Goal: Task Accomplishment & Management: Manage account settings

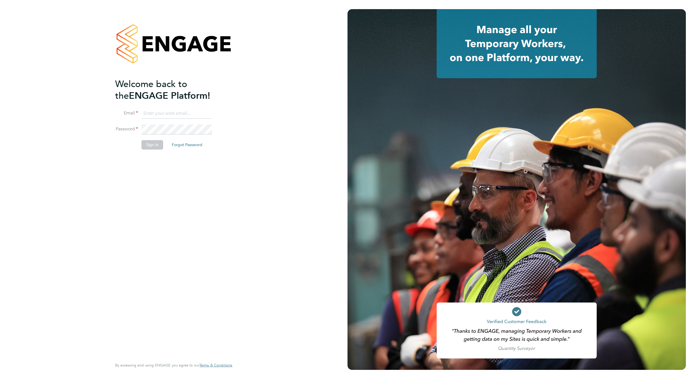
type input "[EMAIL_ADDRESS][DOMAIN_NAME]"
click at [149, 145] on button "Sign In" at bounding box center [152, 144] width 22 height 9
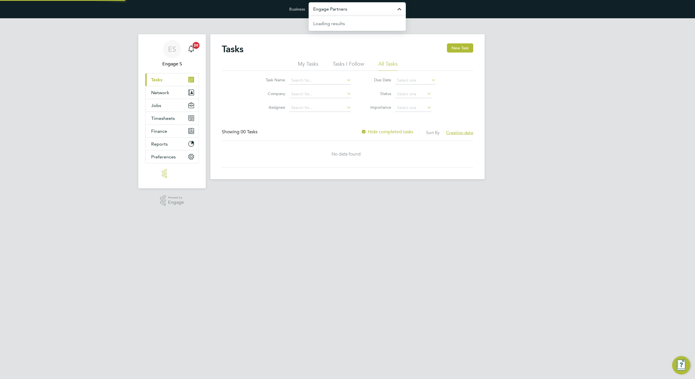
click at [356, 13] on input "Engage Partners" at bounding box center [356, 8] width 97 height 13
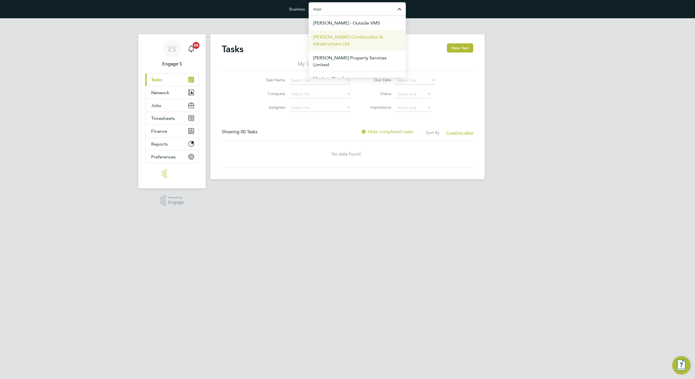
click at [332, 42] on span "Morgan Sindall Construction & Infrastructure Ltd" at bounding box center [357, 41] width 88 height 14
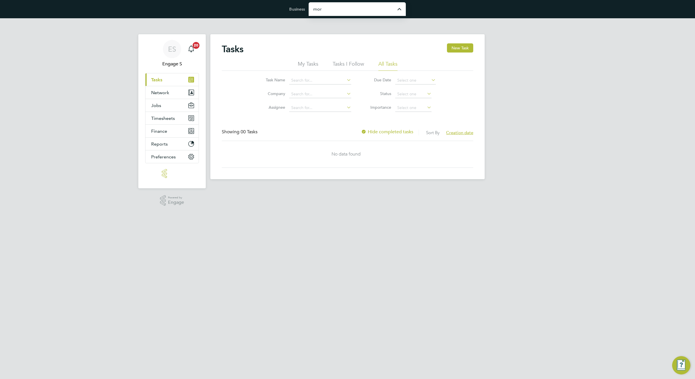
type input "Morgan Sindall Construction & Infrastructure Ltd"
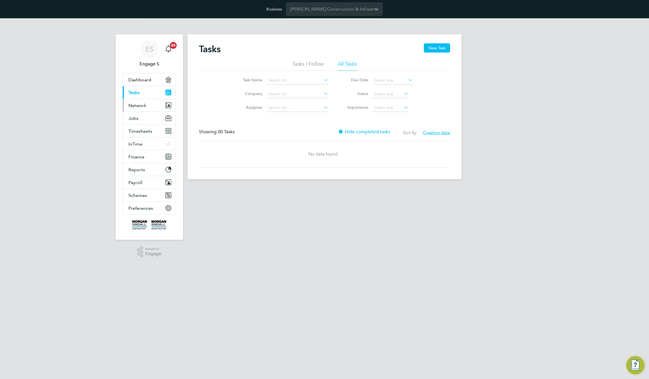
click at [133, 107] on span "Network" at bounding box center [138, 105] width 18 height 5
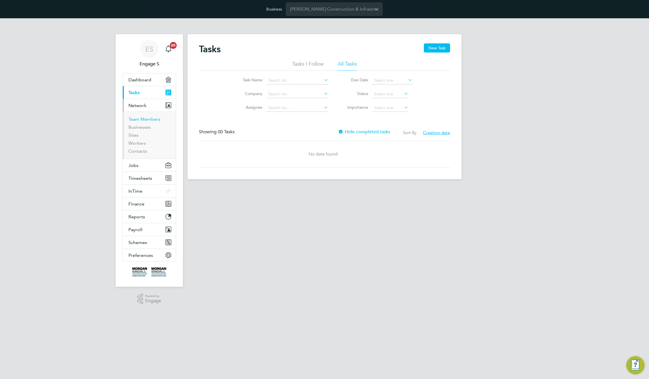
click at [133, 122] on link "Team Members" at bounding box center [145, 119] width 32 height 5
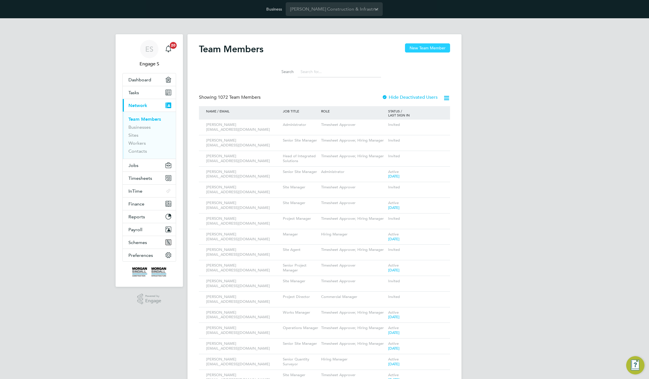
click at [423, 49] on button "New Team Member" at bounding box center [427, 47] width 45 height 9
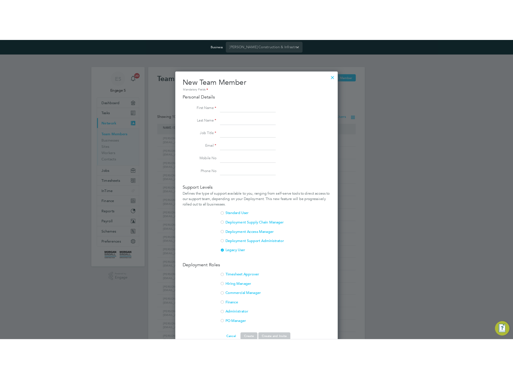
scroll to position [352, 206]
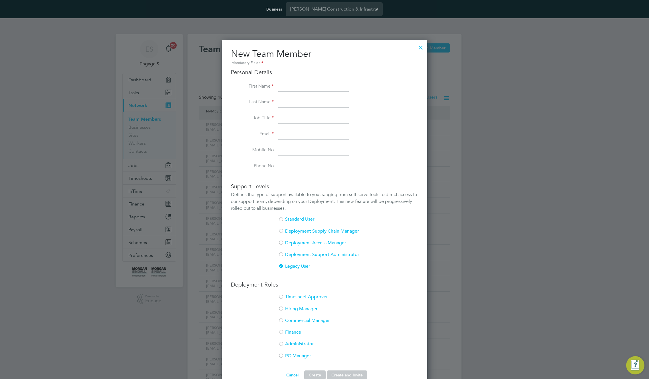
click at [301, 87] on input at bounding box center [313, 87] width 71 height 10
type input "Luka"
type input "Test"
type input "qa"
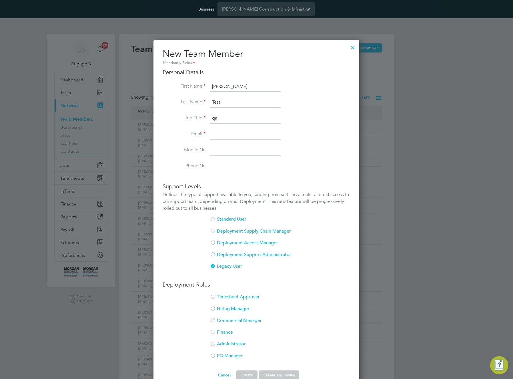
click at [238, 135] on input at bounding box center [245, 134] width 71 height 10
type input "qawert@gmail.com"
click at [235, 165] on input at bounding box center [245, 166] width 71 height 10
click at [227, 149] on input at bounding box center [245, 150] width 71 height 10
type input "+381642255463"
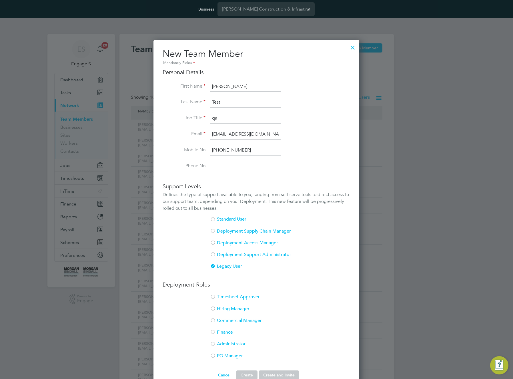
click at [229, 232] on li "Deployment Supply Chain Manager" at bounding box center [255, 234] width 187 height 12
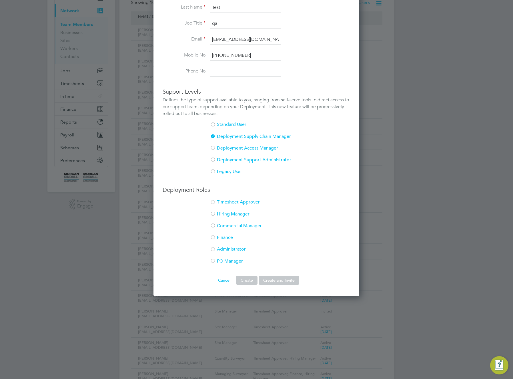
scroll to position [97, 0]
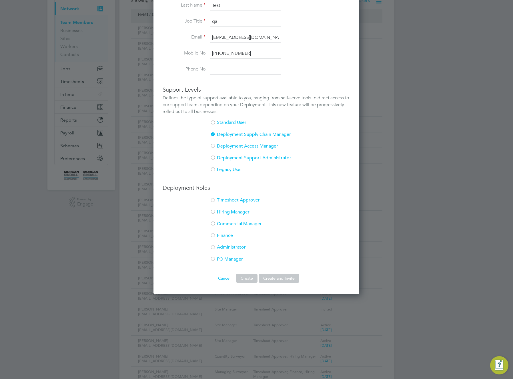
click at [219, 199] on li "Timesheet Approver" at bounding box center [255, 203] width 187 height 12
click at [281, 278] on button "Create and Invite" at bounding box center [278, 278] width 41 height 9
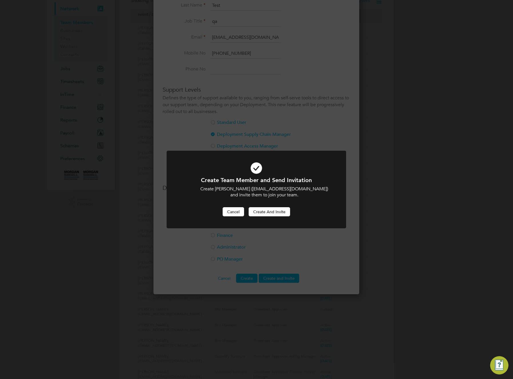
click at [234, 211] on button "Cancel" at bounding box center [232, 211] width 21 height 9
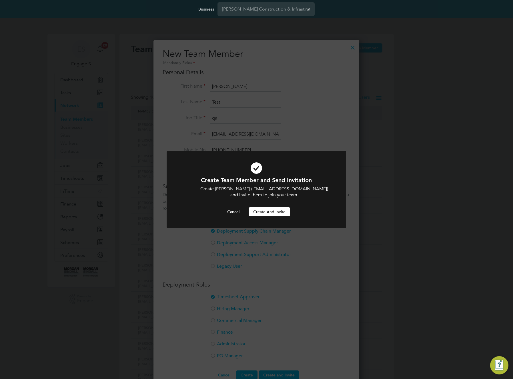
scroll to position [97, 0]
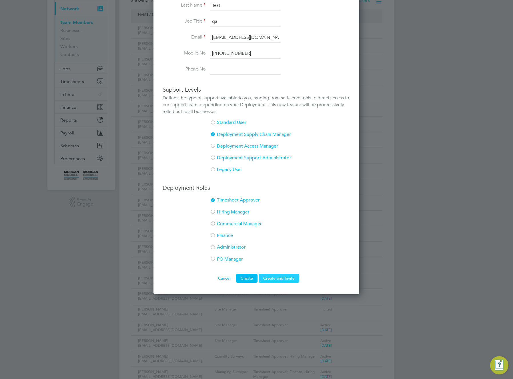
click at [271, 277] on button "Create and Invite" at bounding box center [278, 278] width 41 height 9
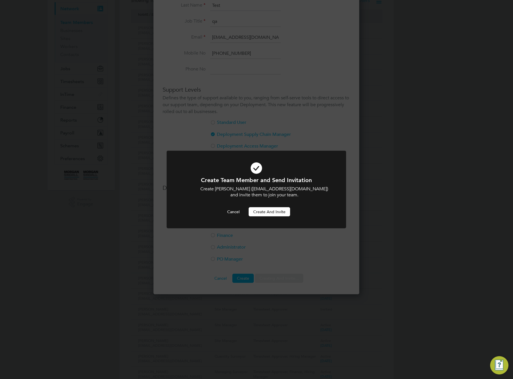
click at [257, 210] on button "Create and invite" at bounding box center [268, 211] width 41 height 9
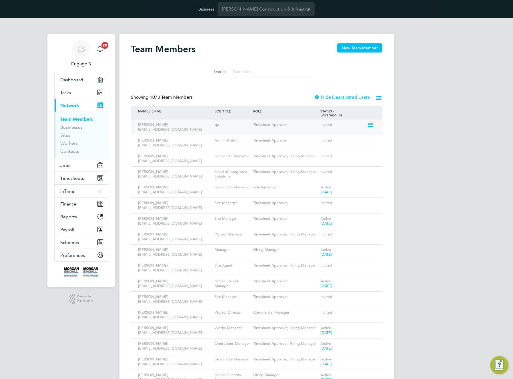
click at [370, 125] on icon at bounding box center [370, 125] width 6 height 7
click at [317, 138] on li "Edit User" at bounding box center [338, 138] width 69 height 8
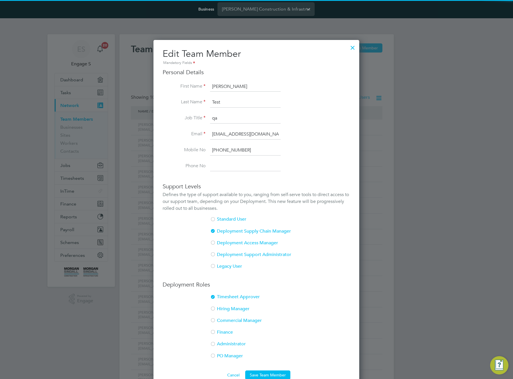
click at [216, 103] on input "Test" at bounding box center [245, 102] width 71 height 10
type input "De Tomaso"
click at [217, 86] on input "Luka" at bounding box center [245, 87] width 71 height 10
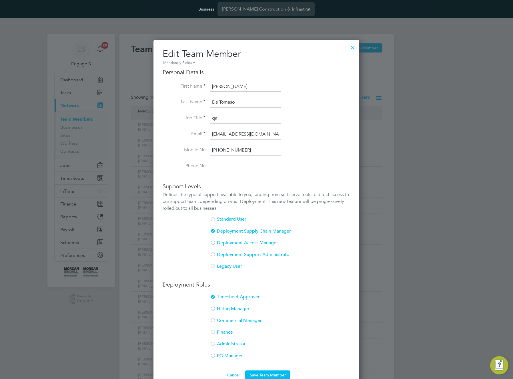
click at [217, 86] on input "Luka" at bounding box center [245, 87] width 71 height 10
type input "Stella"
click at [316, 126] on li "Job Title qa" at bounding box center [255, 121] width 187 height 16
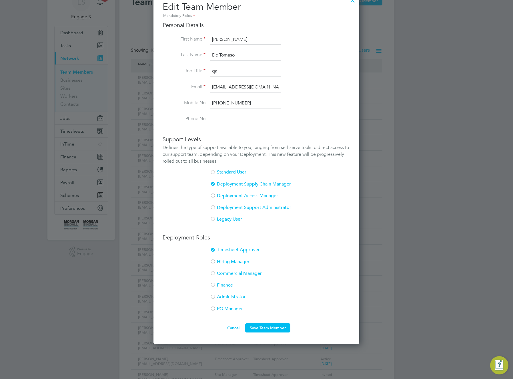
scroll to position [99, 0]
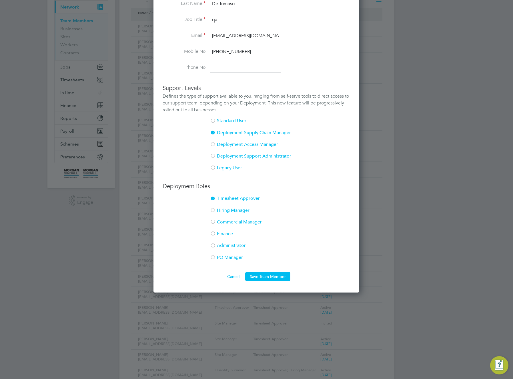
click at [233, 168] on li "Legacy User" at bounding box center [255, 168] width 187 height 6
click at [217, 256] on li "PO Manager" at bounding box center [255, 261] width 187 height 12
click at [270, 277] on button "Save Team Member" at bounding box center [267, 276] width 45 height 9
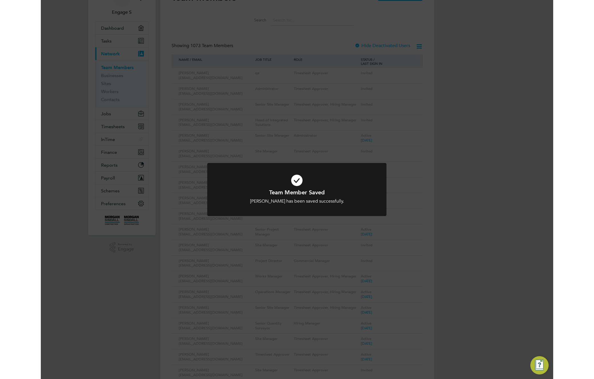
scroll to position [0, 0]
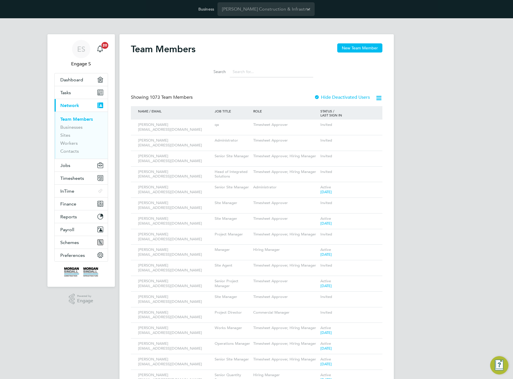
click at [272, 77] on input at bounding box center [271, 71] width 83 height 11
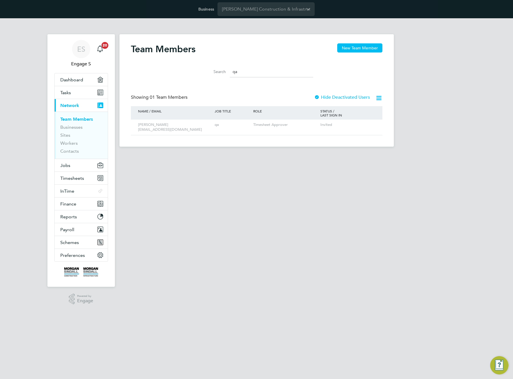
type input "qa"
click at [380, 97] on icon at bounding box center [378, 98] width 7 height 7
click at [362, 113] on li "Download Team Members Report" at bounding box center [347, 112] width 68 height 8
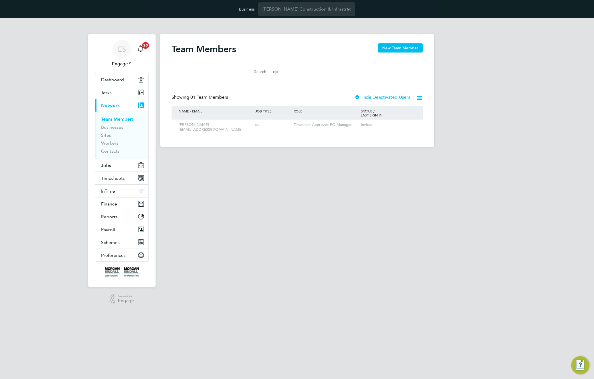
click at [259, 103] on div "Showing 01 Team Members Hide Deactivated Users" at bounding box center [297, 101] width 251 height 12
click at [408, 123] on icon at bounding box center [411, 125] width 6 height 7
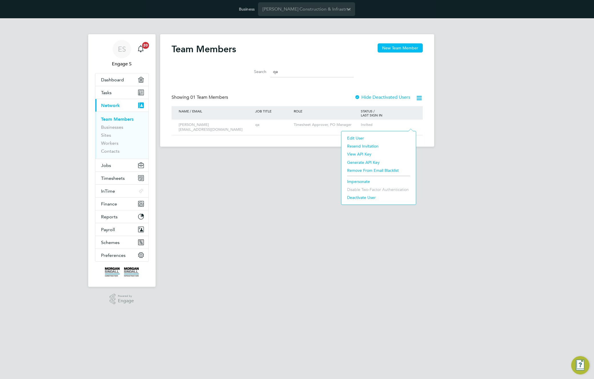
click at [356, 146] on li "Resend Invitation" at bounding box center [378, 146] width 69 height 8
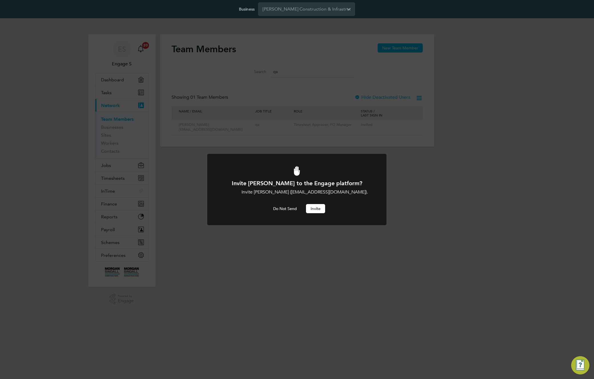
click at [317, 205] on button "Invite" at bounding box center [315, 208] width 19 height 9
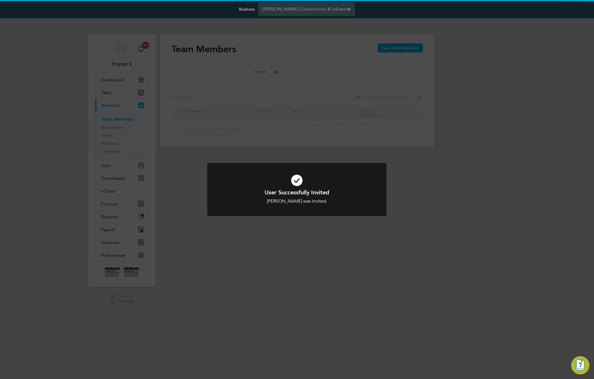
click at [438, 130] on div "User Successfully Invited Stella De Tomaso was invited. Cancel Okay" at bounding box center [297, 189] width 594 height 379
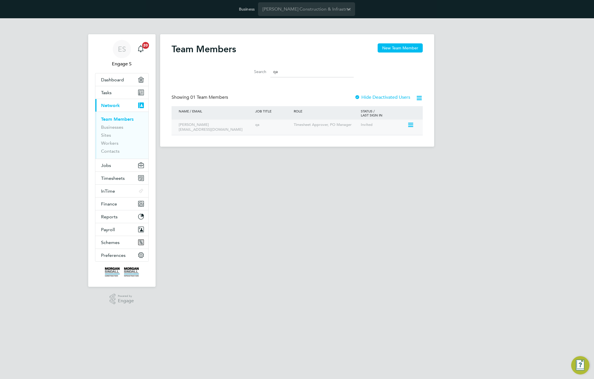
drag, startPoint x: 417, startPoint y: 123, endPoint x: 411, endPoint y: 125, distance: 6.1
click at [417, 123] on div at bounding box center [413, 125] width 10 height 10
click at [410, 125] on icon at bounding box center [411, 125] width 6 height 7
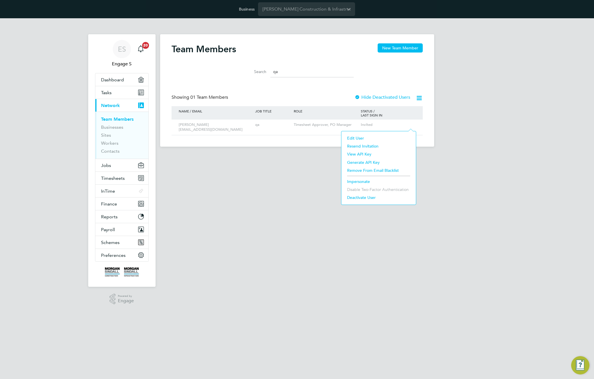
click at [355, 138] on li "Edit User" at bounding box center [378, 138] width 69 height 8
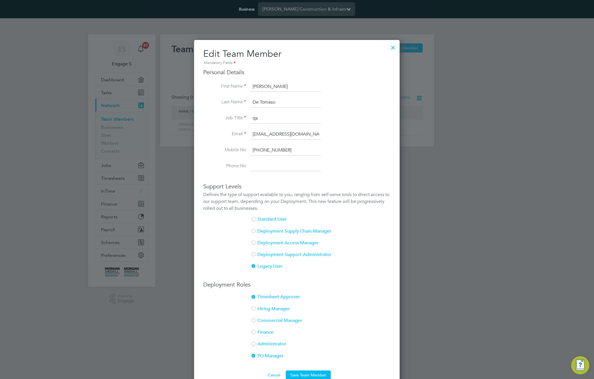
scroll to position [352, 206]
click at [259, 344] on li "Administrator" at bounding box center [296, 347] width 187 height 12
drag, startPoint x: 257, startPoint y: 356, endPoint x: 252, endPoint y: 317, distance: 39.8
click at [257, 354] on li "PO Manager" at bounding box center [296, 359] width 187 height 12
click at [255, 295] on div at bounding box center [254, 298] width 6 height 6
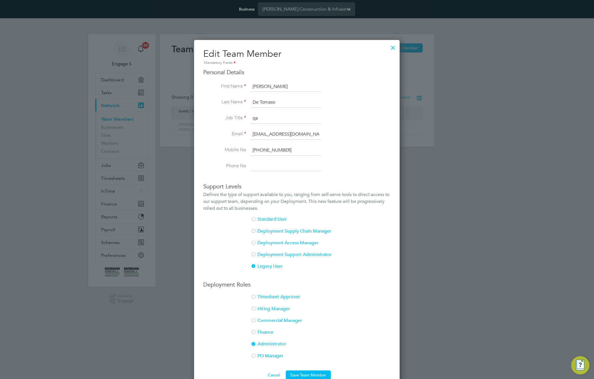
drag, startPoint x: 310, startPoint y: 376, endPoint x: 313, endPoint y: 363, distance: 12.7
click at [310, 375] on button "Save Team Member" at bounding box center [308, 375] width 45 height 9
click at [419, 159] on div at bounding box center [297, 189] width 594 height 379
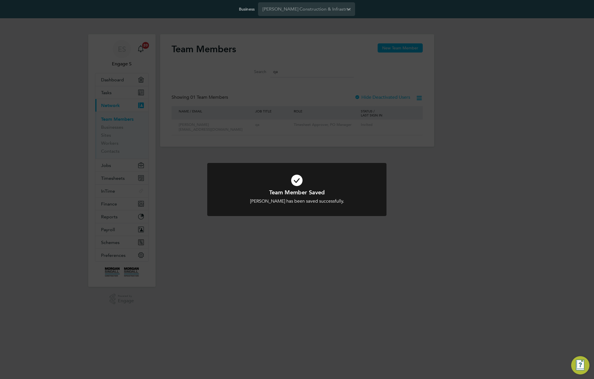
click at [412, 123] on div "Team Member Saved Stella De Tomaso has been saved successfully. Cancel Okay" at bounding box center [297, 189] width 594 height 379
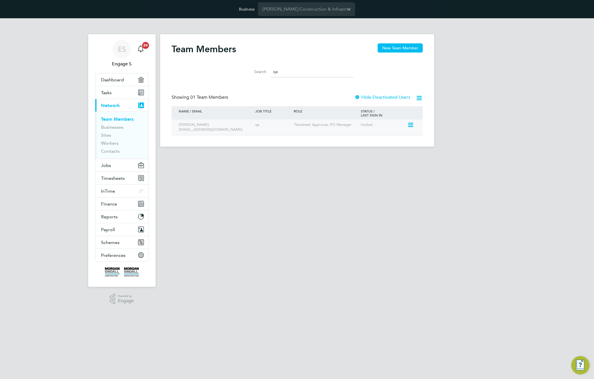
click at [410, 124] on icon at bounding box center [411, 125] width 6 height 7
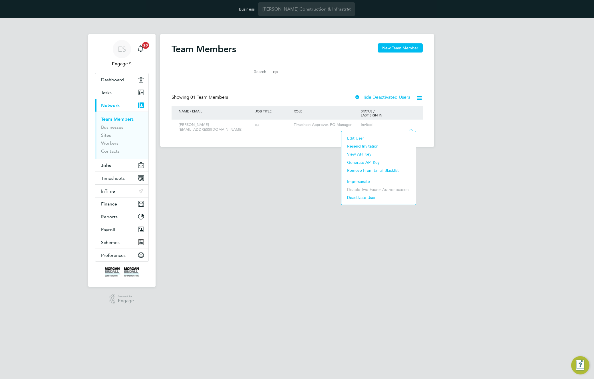
click at [350, 182] on li "Impersonate" at bounding box center [378, 182] width 69 height 8
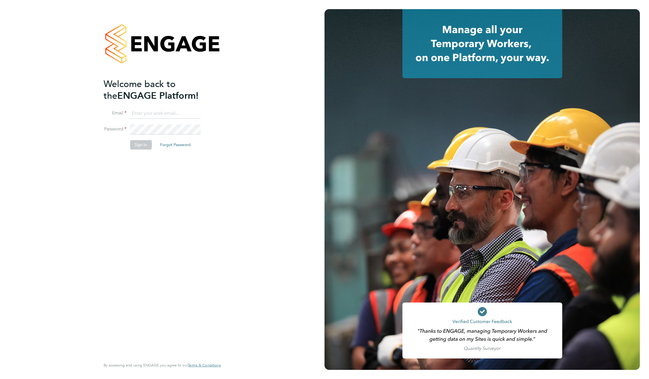
type input "[EMAIL_ADDRESS][DOMAIN_NAME]"
click at [141, 146] on button "Sign In" at bounding box center [141, 144] width 22 height 9
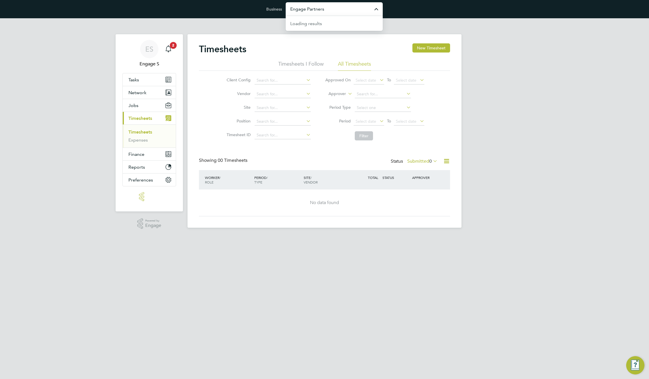
click at [322, 13] on input "Engage Partners" at bounding box center [334, 8] width 97 height 13
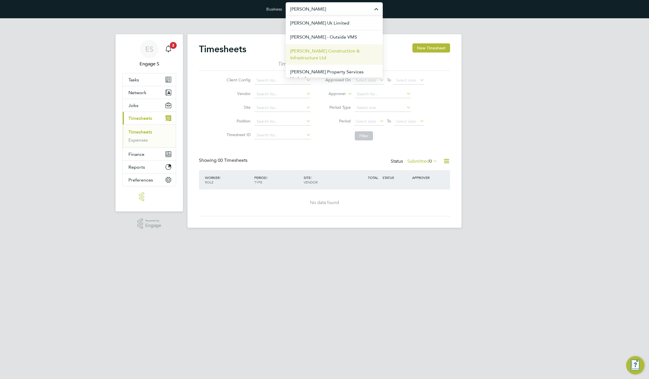
click at [320, 54] on span "[PERSON_NAME] Construction & Infrastructure Ltd" at bounding box center [334, 55] width 88 height 14
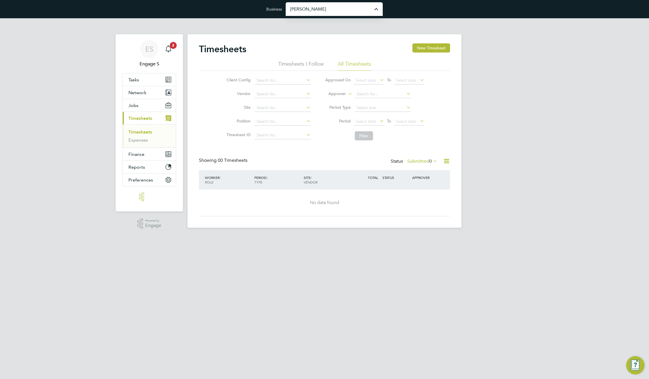
type input "[PERSON_NAME] Construction & Infrastructure Ltd"
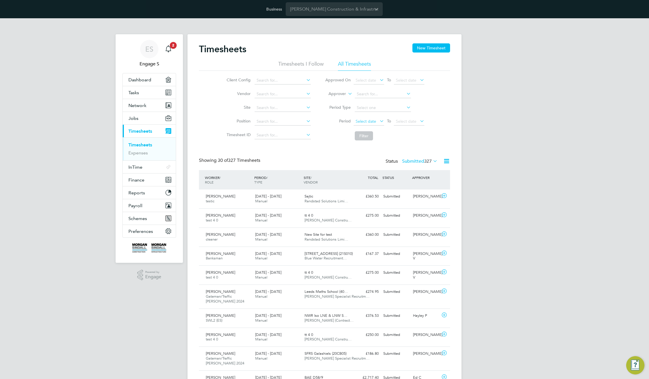
click at [365, 122] on span "Select date" at bounding box center [366, 121] width 21 height 5
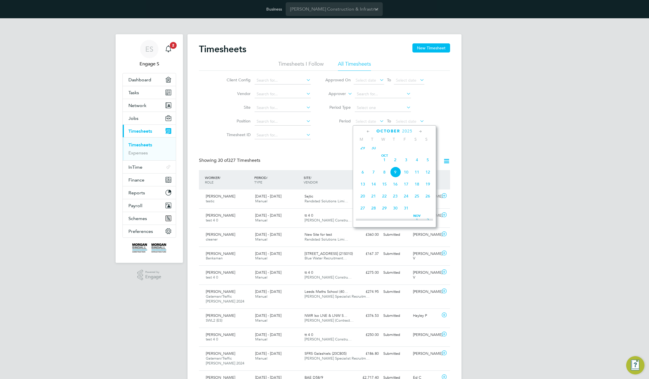
click at [362, 151] on span "29" at bounding box center [363, 148] width 11 height 11
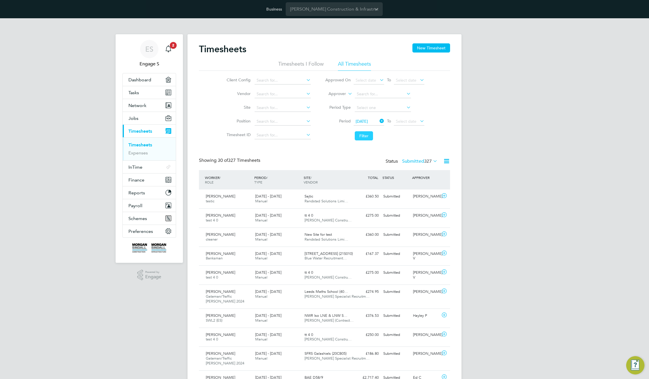
click at [367, 137] on button "Filter" at bounding box center [364, 135] width 18 height 9
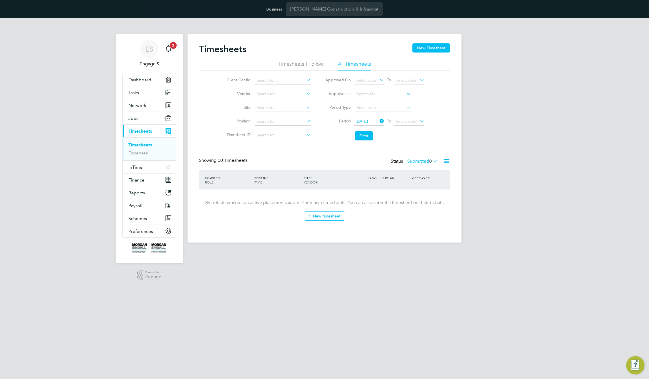
click at [379, 119] on icon at bounding box center [379, 121] width 0 height 8
click at [144, 104] on span "Network" at bounding box center [138, 105] width 18 height 5
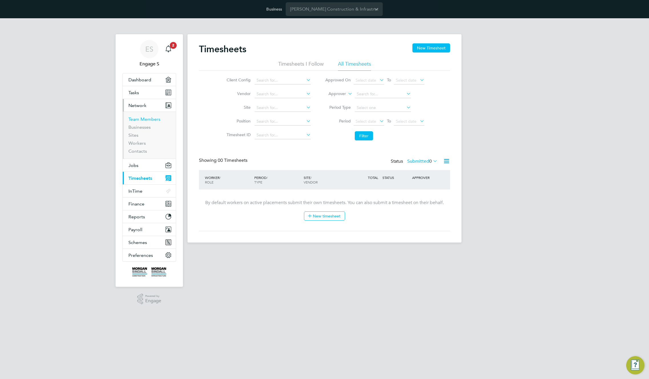
click at [141, 120] on link "Team Members" at bounding box center [145, 119] width 32 height 5
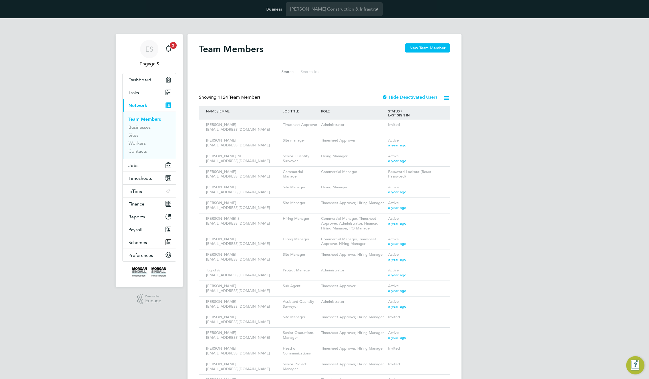
click at [324, 74] on input at bounding box center [339, 71] width 83 height 11
click at [440, 285] on icon at bounding box center [438, 286] width 6 height 7
click at [393, 298] on li "Edit User" at bounding box center [406, 300] width 69 height 8
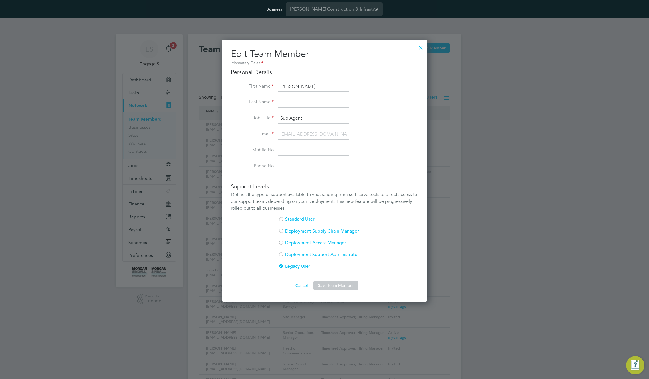
scroll to position [262, 206]
click at [289, 119] on input "Sub Agent" at bounding box center [313, 118] width 71 height 10
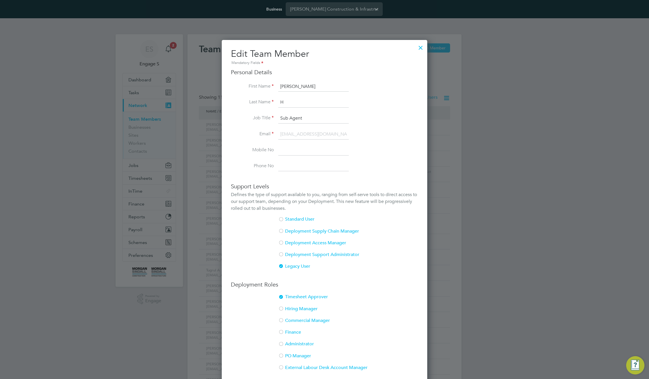
click at [289, 119] on input "Sub Agent" at bounding box center [313, 118] width 71 height 10
type input "qa"
click at [294, 151] on input at bounding box center [313, 150] width 71 height 10
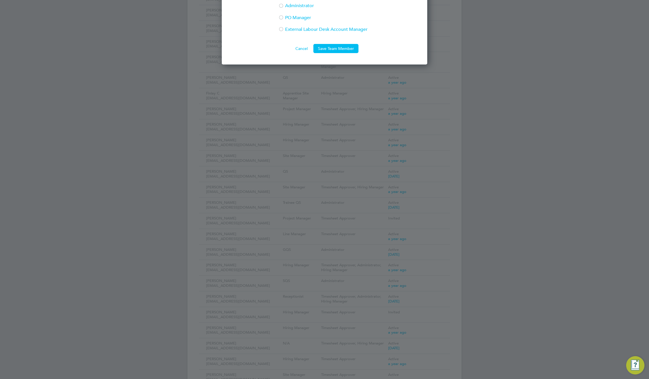
scroll to position [339, 0]
type input "+381642211030"
click at [339, 50] on button "Save Team Member" at bounding box center [336, 48] width 45 height 9
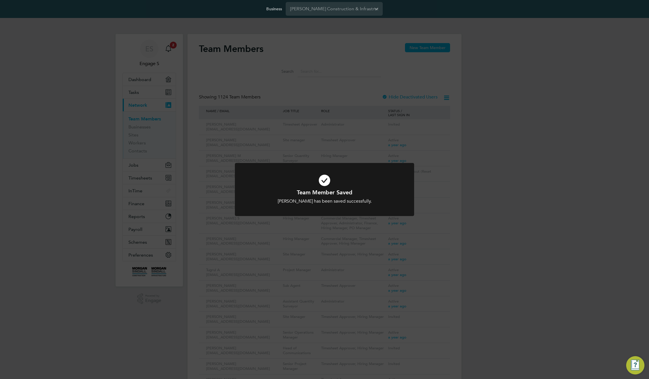
scroll to position [0, 0]
click at [326, 73] on div "Team Member Saved Adam H has been saved successfully. Cancel Okay" at bounding box center [324, 189] width 649 height 379
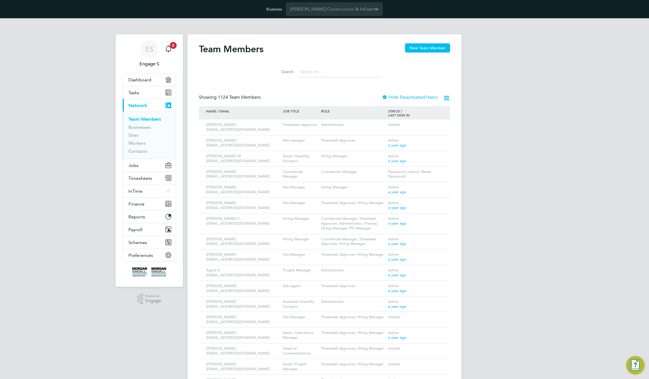
click at [323, 72] on input at bounding box center [339, 71] width 83 height 11
click at [322, 72] on input at bounding box center [339, 71] width 83 height 11
type input "qa"
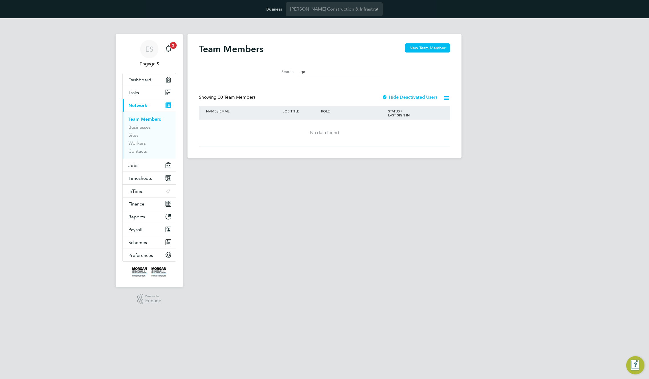
click at [328, 73] on input "qa" at bounding box center [339, 71] width 83 height 11
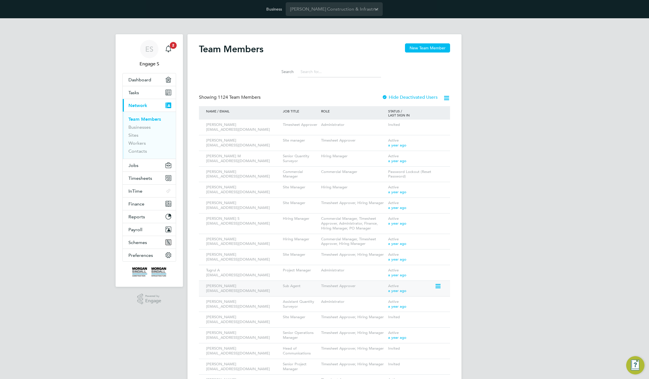
click at [446, 285] on div "Adam H 407382@testacc.com Sub Agent Timesheet Approver Active a year ago" at bounding box center [324, 289] width 251 height 16
click at [440, 285] on icon at bounding box center [438, 286] width 6 height 7
click at [380, 299] on li "Edit User" at bounding box center [406, 300] width 69 height 8
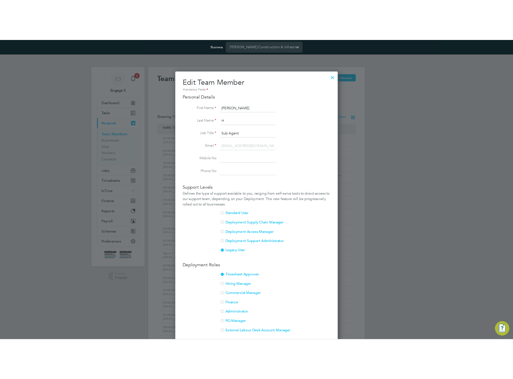
scroll to position [363, 206]
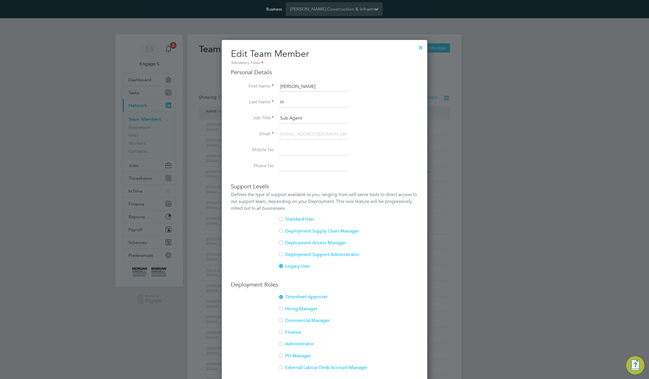
click at [296, 118] on input "Sub Agent" at bounding box center [313, 118] width 71 height 10
type input "qa"
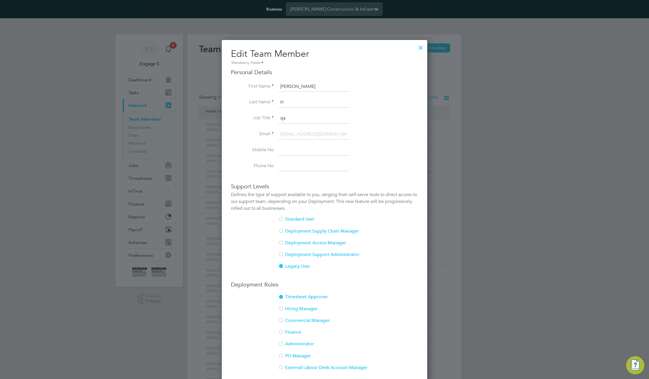
click at [301, 153] on input at bounding box center [313, 150] width 71 height 10
type input "+381642200123"
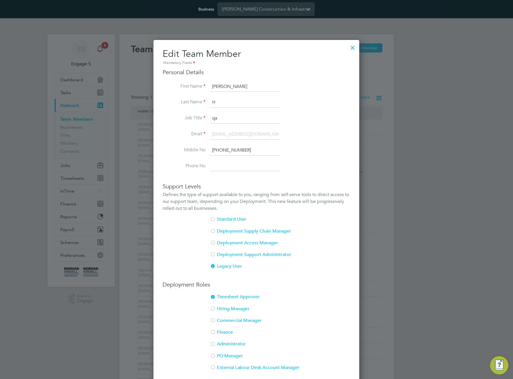
click at [272, 60] on div "Mandatory Fields" at bounding box center [255, 63] width 187 height 6
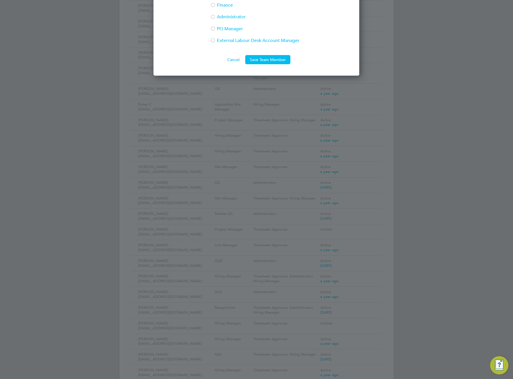
drag, startPoint x: 264, startPoint y: 60, endPoint x: 259, endPoint y: 77, distance: 18.5
click at [264, 60] on button "Save Team Member" at bounding box center [267, 59] width 45 height 9
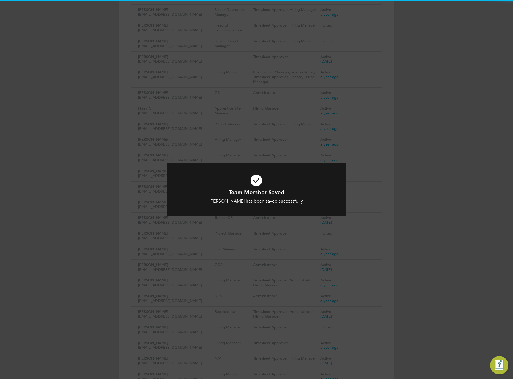
scroll to position [0, 0]
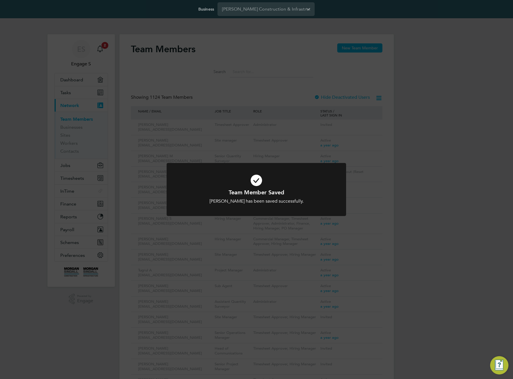
click at [296, 102] on div "Team Member Saved Adam H has been saved successfully. Cancel Okay" at bounding box center [256, 189] width 513 height 379
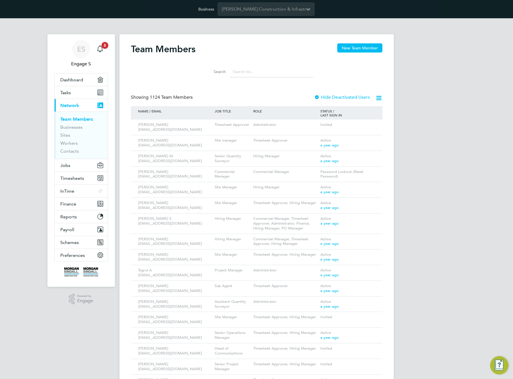
click at [252, 72] on input at bounding box center [271, 71] width 83 height 11
type input "qa"
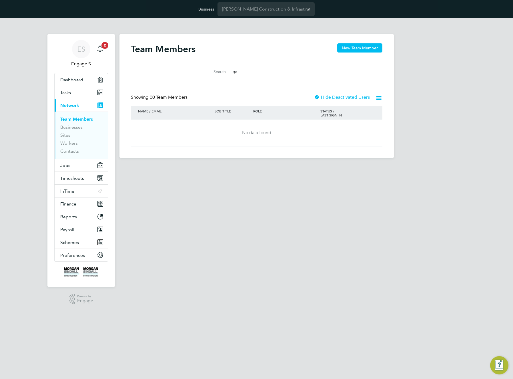
click at [252, 72] on input "qa" at bounding box center [271, 71] width 83 height 11
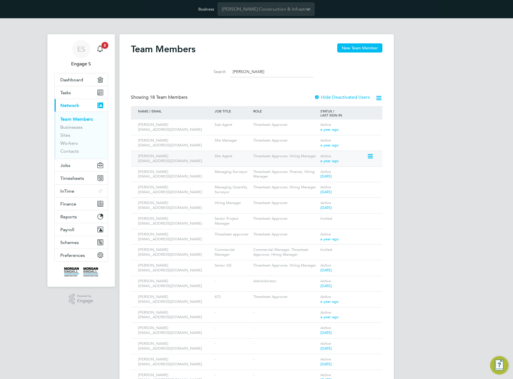
type input "adam"
click at [372, 156] on icon at bounding box center [370, 156] width 6 height 7
click at [316, 168] on li "Edit User" at bounding box center [338, 170] width 69 height 8
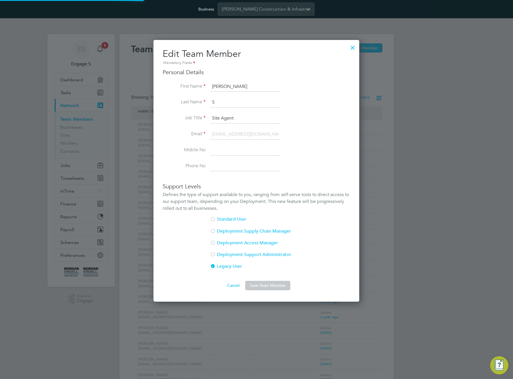
scroll to position [363, 206]
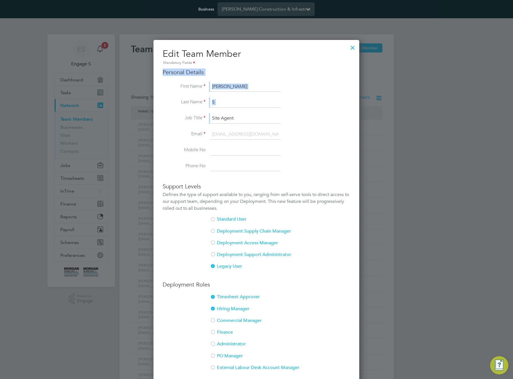
drag, startPoint x: 240, startPoint y: 121, endPoint x: 297, endPoint y: 63, distance: 81.6
click at [296, 63] on div "Edit Team Member Mandatory Fields Personal Details First Name Adam Last Name S …" at bounding box center [255, 220] width 187 height 344
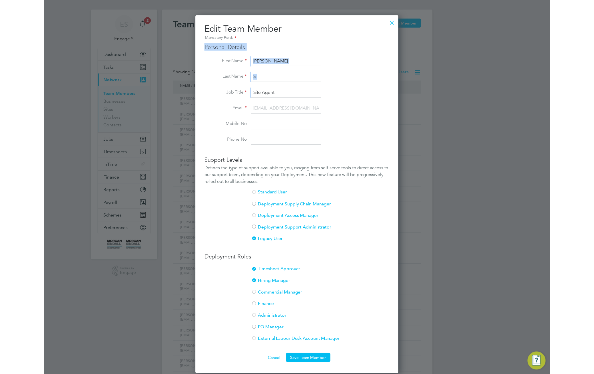
scroll to position [0, 0]
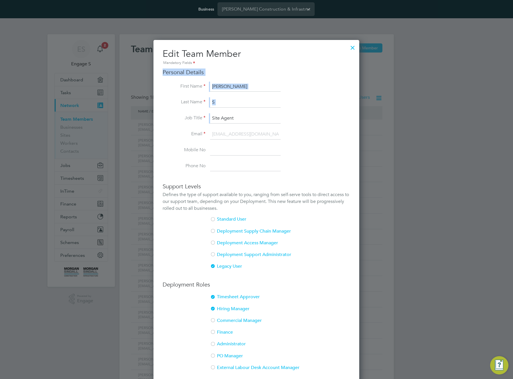
click at [354, 48] on div at bounding box center [352, 46] width 10 height 10
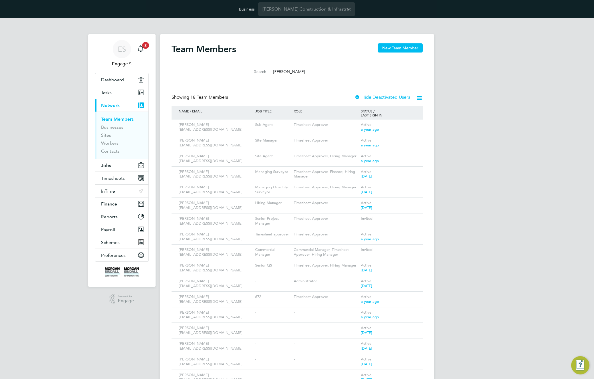
click at [287, 79] on li "Search adam" at bounding box center [297, 71] width 127 height 17
click at [292, 71] on input "adam" at bounding box center [311, 71] width 83 height 11
type input "adam"
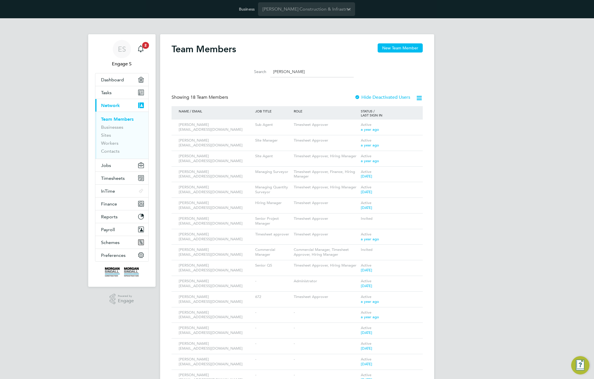
click at [300, 73] on input "adam" at bounding box center [311, 71] width 83 height 11
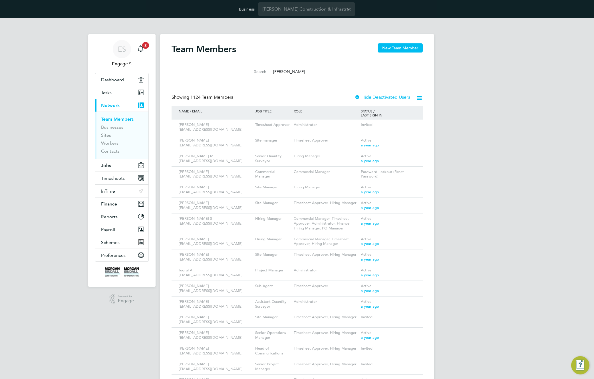
click at [418, 99] on icon at bounding box center [419, 98] width 7 height 7
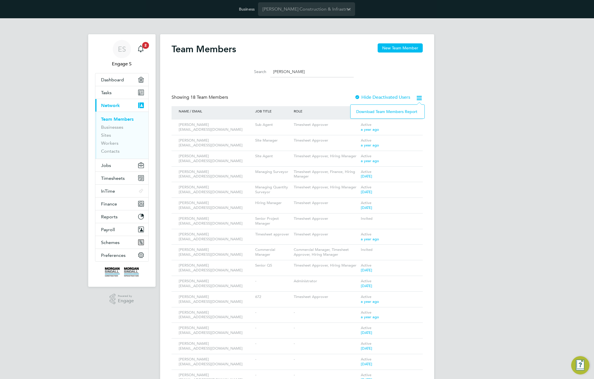
click at [421, 99] on icon at bounding box center [419, 98] width 7 height 7
click at [389, 112] on li "Download Team Members Report" at bounding box center [388, 112] width 68 height 8
click at [117, 168] on button "Jobs" at bounding box center [121, 165] width 53 height 13
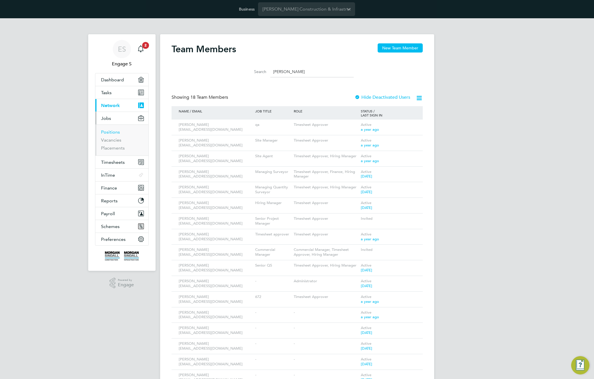
click at [109, 131] on link "Positions" at bounding box center [110, 131] width 19 height 5
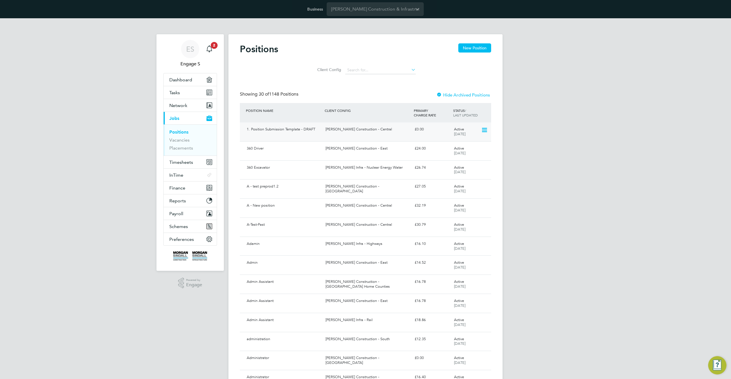
click at [336, 127] on div "Morgan Sindall Construction - Central" at bounding box center [367, 129] width 89 height 9
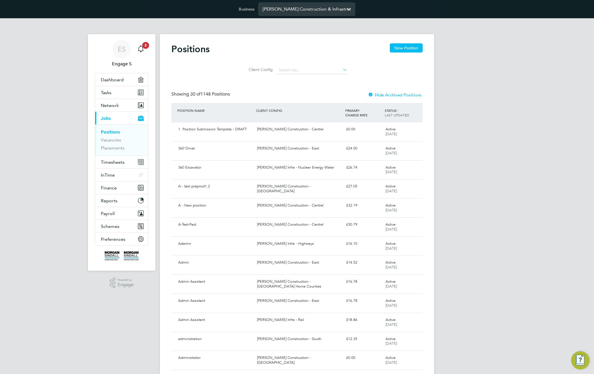
click at [302, 9] on input "Morgan Sindall Construction & Infrastructure Ltd" at bounding box center [306, 8] width 97 height 13
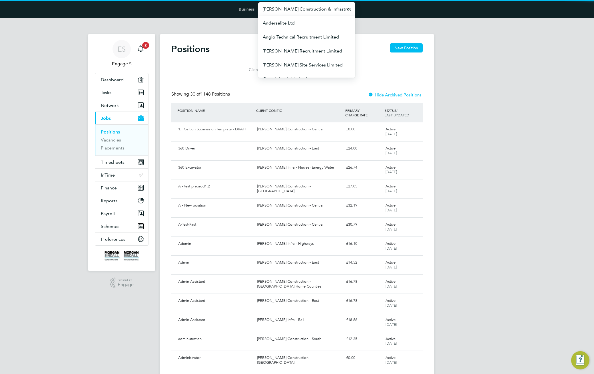
click at [302, 9] on input "Morgan Sindall Construction & Infrastructure Ltd" at bounding box center [306, 8] width 97 height 13
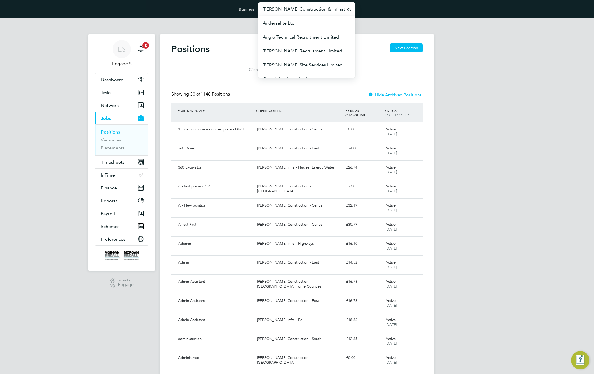
click at [302, 9] on input "Morgan Sindall Construction & Infrastructure Ltd" at bounding box center [306, 8] width 97 height 13
click at [302, 9] on input "[PERSON_NAME] Construction & Infrastructure Ltd" at bounding box center [306, 8] width 97 height 13
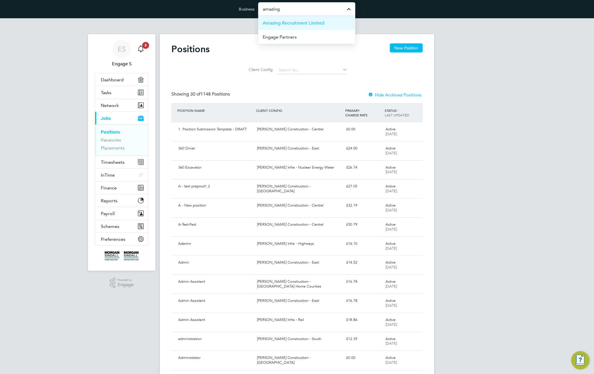
click at [308, 22] on span "Amazing Recruitment Limited" at bounding box center [294, 23] width 62 height 7
type input "Amazing Recruitment Limited"
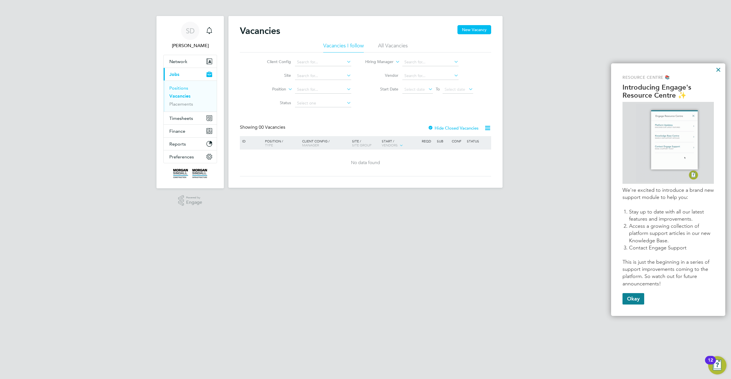
click at [178, 87] on link "Positions" at bounding box center [178, 87] width 19 height 5
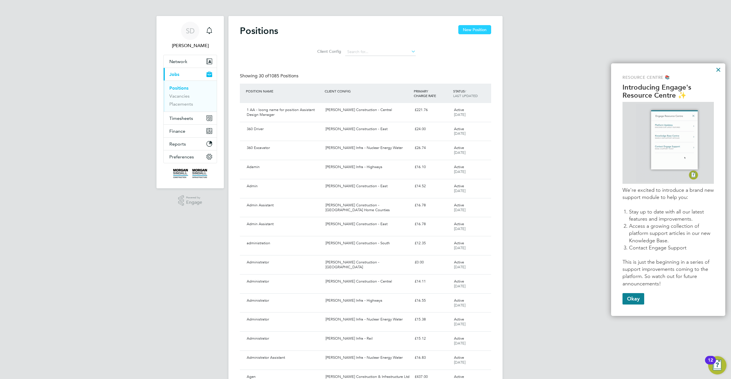
click at [473, 28] on button "New Position" at bounding box center [474, 29] width 33 height 9
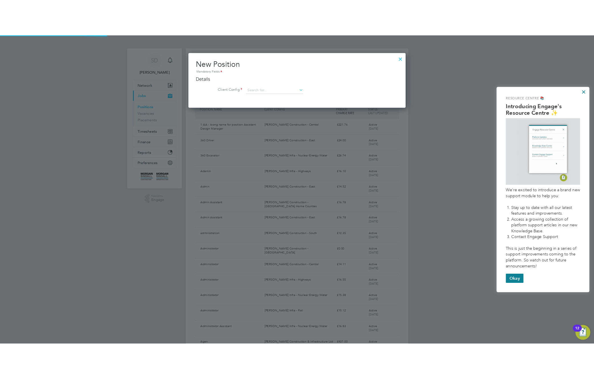
scroll to position [67, 268]
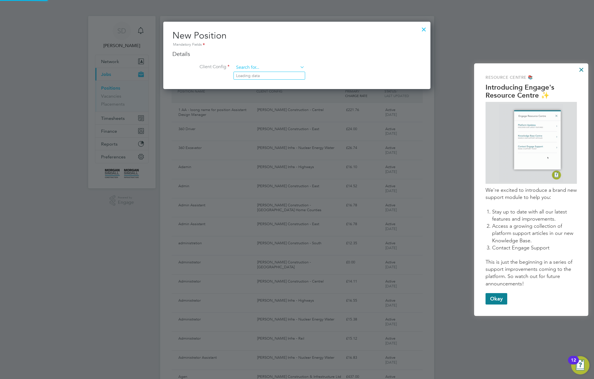
click at [285, 67] on input at bounding box center [269, 67] width 71 height 9
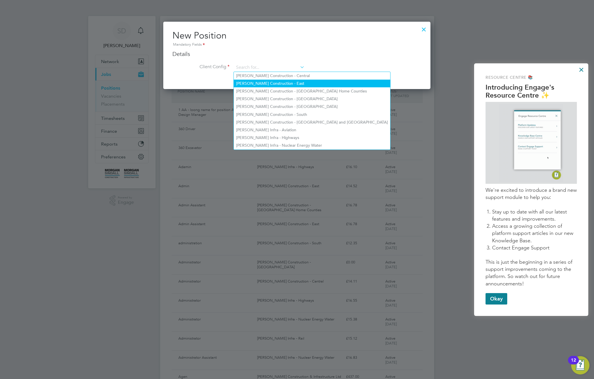
click at [283, 83] on li "[PERSON_NAME] Construction - East" at bounding box center [312, 84] width 156 height 8
type input "[PERSON_NAME] Construction - East"
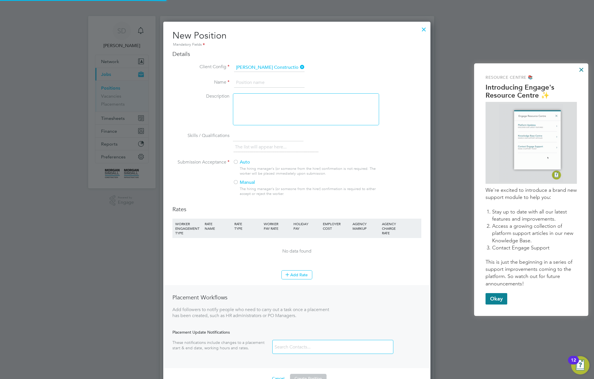
scroll to position [374, 268]
click at [283, 83] on input at bounding box center [269, 83] width 71 height 10
type input "A"
type input "East side t"
click at [322, 107] on div at bounding box center [306, 109] width 146 height 32
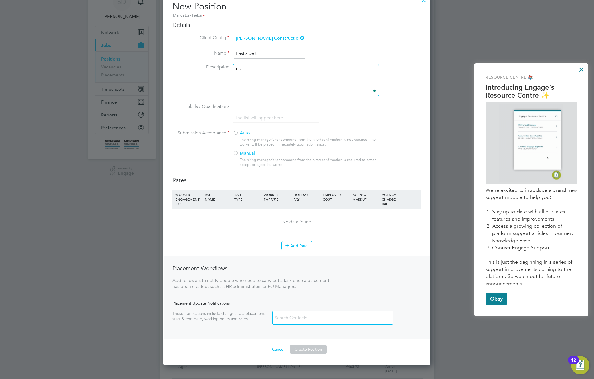
scroll to position [30, 0]
click at [243, 134] on label "Auto" at bounding box center [303, 132] width 141 height 6
drag, startPoint x: 273, startPoint y: 349, endPoint x: 308, endPoint y: 324, distance: 42.3
click at [275, 348] on button "Cancel" at bounding box center [278, 348] width 21 height 9
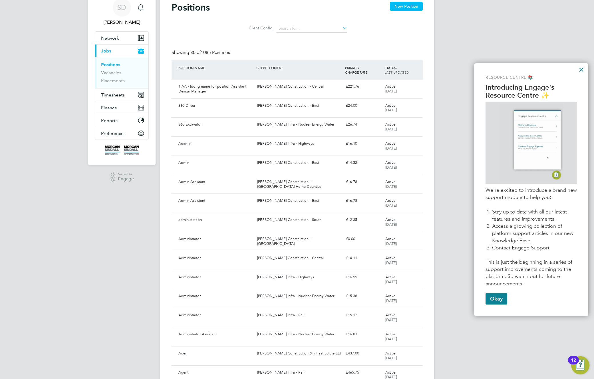
scroll to position [0, 0]
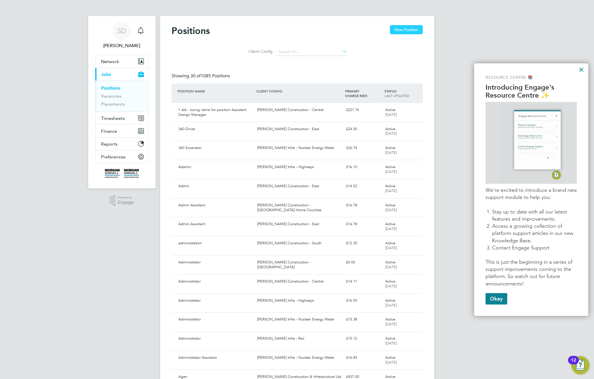
click at [406, 32] on button "New Position" at bounding box center [406, 29] width 33 height 9
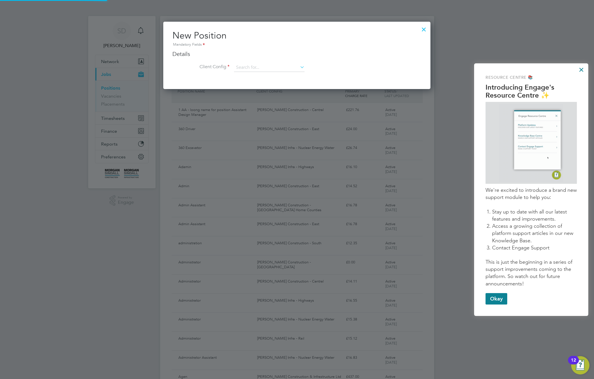
scroll to position [67, 268]
click at [264, 66] on input at bounding box center [269, 67] width 71 height 9
click at [270, 76] on li "[PERSON_NAME] Construction - Central" at bounding box center [312, 76] width 156 height 8
type input "[PERSON_NAME] Construction - Central"
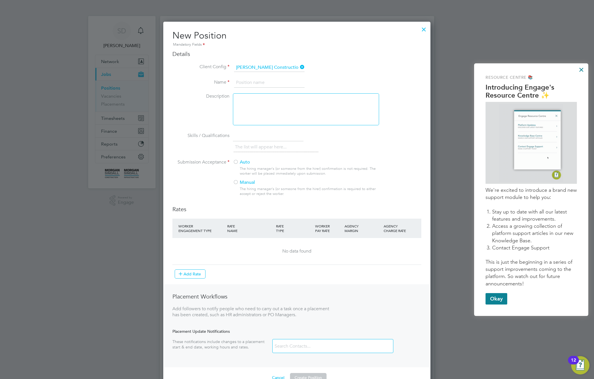
click at [263, 83] on input at bounding box center [269, 83] width 71 height 10
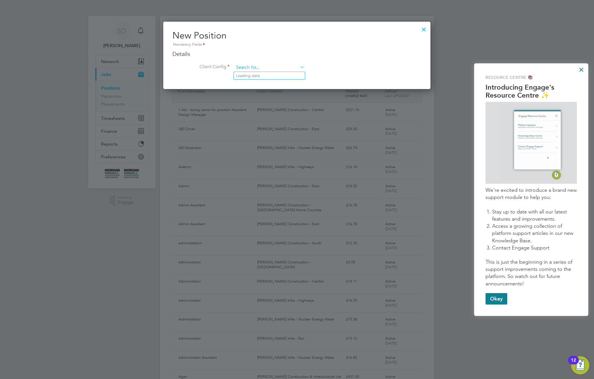
scroll to position [67, 268]
click at [282, 67] on input at bounding box center [269, 67] width 71 height 9
click at [290, 81] on li "Morgan Sindall Construction - East" at bounding box center [312, 84] width 156 height 8
type input "Morgan Sindall Construction - East"
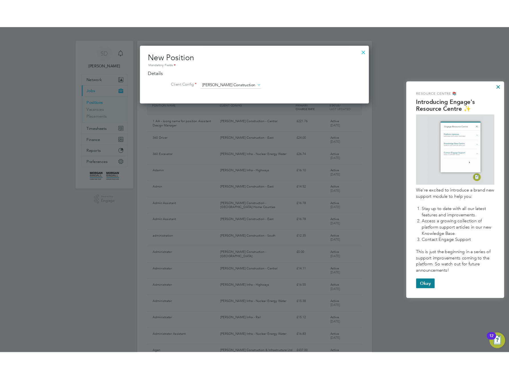
scroll to position [374, 268]
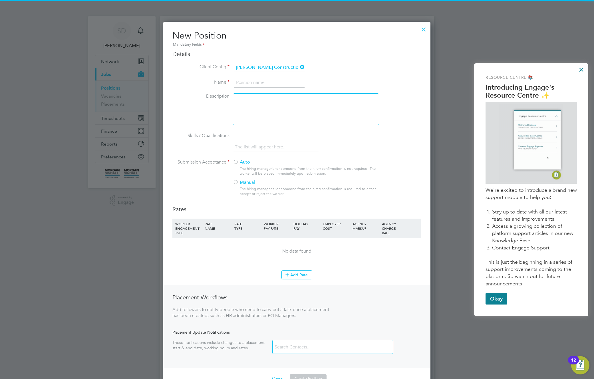
click at [262, 83] on input at bounding box center [269, 83] width 71 height 10
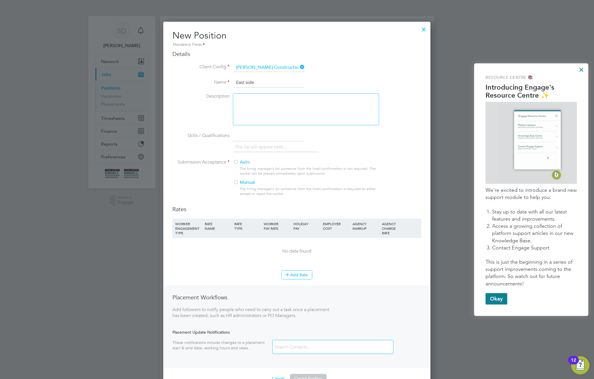
type input "East side"
click at [265, 113] on div "To enrich screen reader interactions, please activate Accessibility in Grammarl…" at bounding box center [306, 109] width 146 height 32
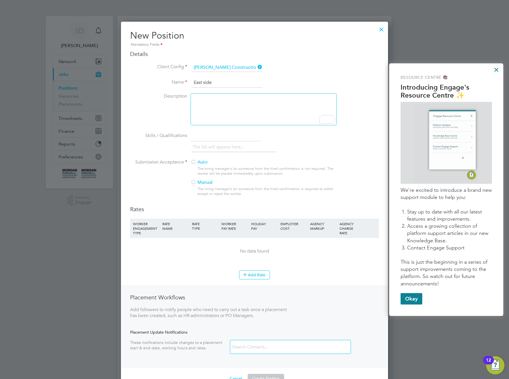
click at [269, 107] on div "To enrich screen reader interactions, please activate Accessibility in Grammarl…" at bounding box center [264, 109] width 146 height 32
click at [255, 167] on div "The hiring manager's (or someone from the hirer) confirmation is not required. …" at bounding box center [267, 171] width 139 height 10
click at [216, 135] on input "text" at bounding box center [226, 136] width 71 height 10
type input "qa"
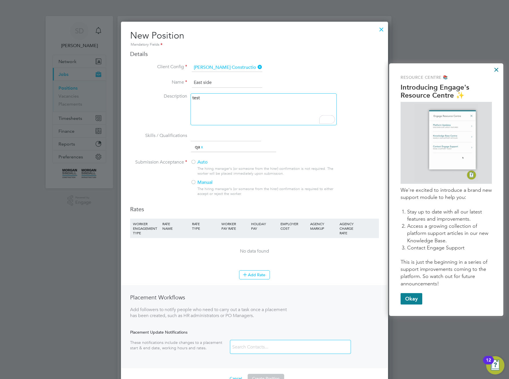
click at [195, 162] on div at bounding box center [194, 163] width 6 height 6
click at [247, 272] on icon at bounding box center [245, 274] width 4 height 4
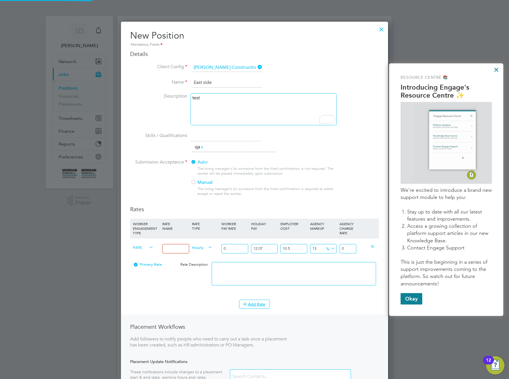
click at [143, 244] on span "PAYE" at bounding box center [143, 247] width 21 height 6
click at [141, 249] on span "PAYE" at bounding box center [143, 247] width 21 height 6
click at [141, 254] on li "Contract" at bounding box center [142, 253] width 23 height 7
click at [173, 248] on input at bounding box center [175, 248] width 27 height 9
type input "TEst"
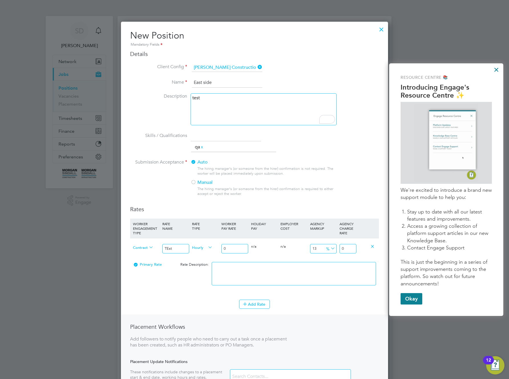
click at [234, 250] on input "0" at bounding box center [235, 248] width 27 height 9
type input "02"
type input "2.26"
type input "022"
type input "24.86"
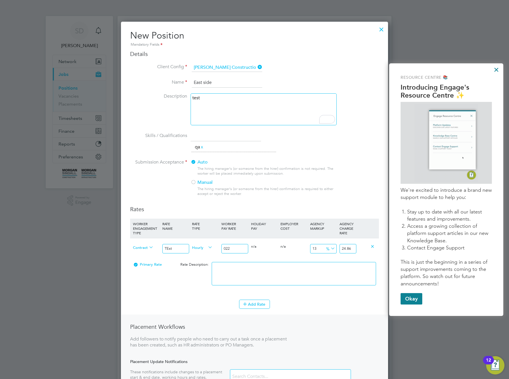
scroll to position [256, 0]
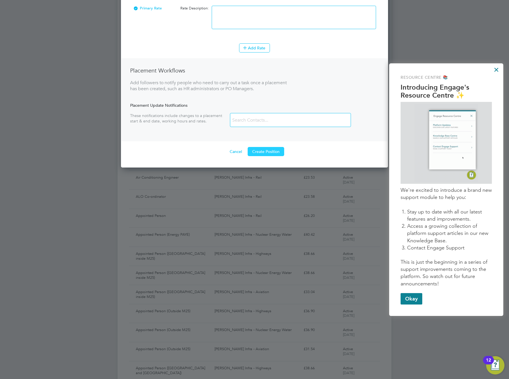
type input "022"
click at [265, 154] on button "Create Position" at bounding box center [266, 151] width 37 height 9
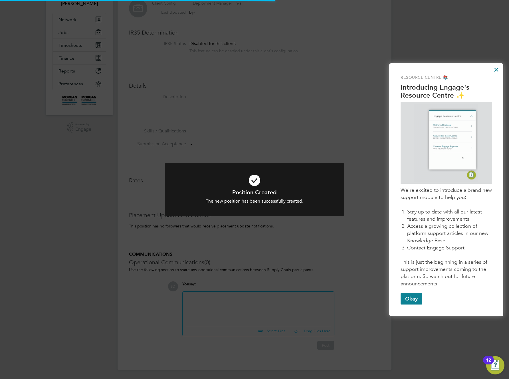
scroll to position [10, 0]
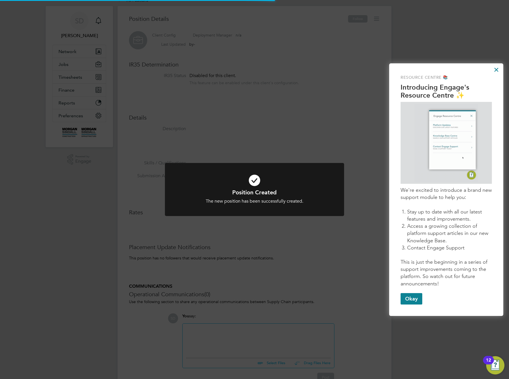
click at [329, 130] on div "Position Created The new position has been successfully created. Cancel Okay" at bounding box center [254, 189] width 509 height 379
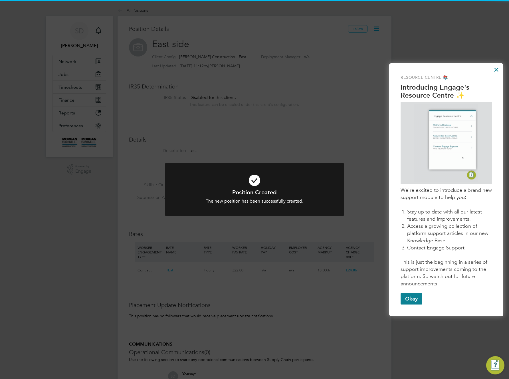
scroll to position [17, 38]
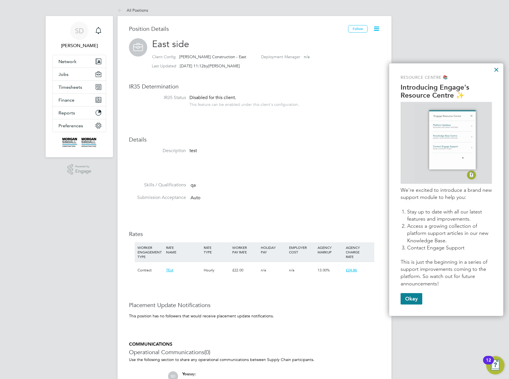
click at [378, 29] on icon at bounding box center [376, 28] width 7 height 7
click at [351, 43] on li "Edit Position e" at bounding box center [358, 42] width 42 height 8
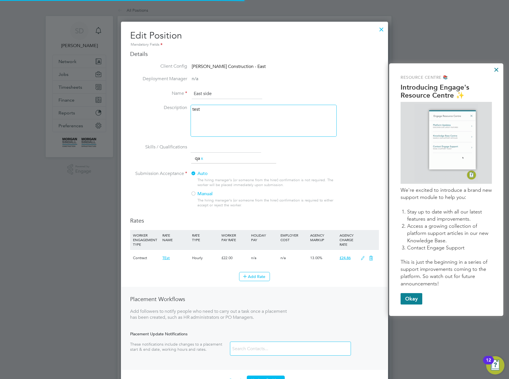
scroll to position [375, 268]
click at [249, 94] on input "East side" at bounding box center [227, 94] width 71 height 10
type input "East side- T edit T"
click at [204, 195] on label "Manual" at bounding box center [261, 194] width 141 height 6
click at [257, 278] on button "Add Rate" at bounding box center [254, 276] width 31 height 9
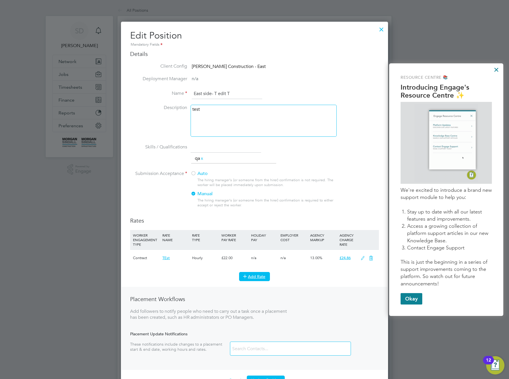
scroll to position [431, 268]
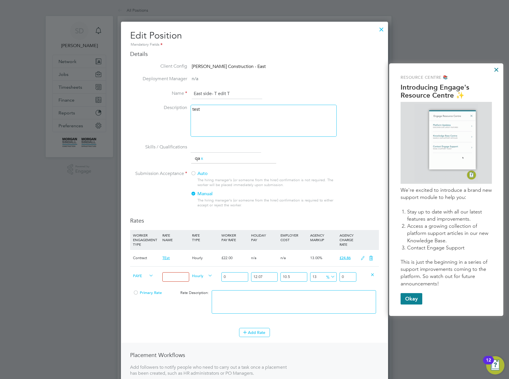
click at [174, 277] on input at bounding box center [175, 276] width 27 height 9
type input "Paye"
click at [200, 276] on span "Hourly" at bounding box center [202, 275] width 21 height 6
click at [202, 288] on li "DAILY" at bounding box center [202, 289] width 25 height 7
click at [233, 277] on input "0" at bounding box center [235, 276] width 27 height 9
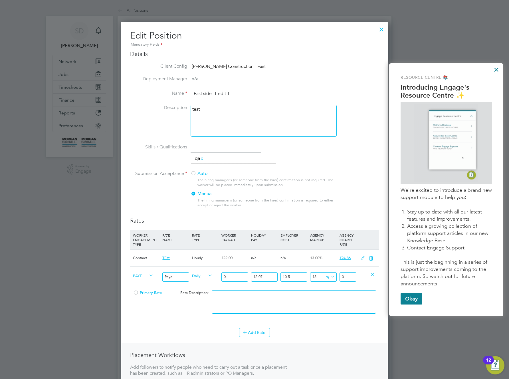
type input "02"
type input "2.79872411"
type input "022"
type input "30.78596521"
type input "0223"
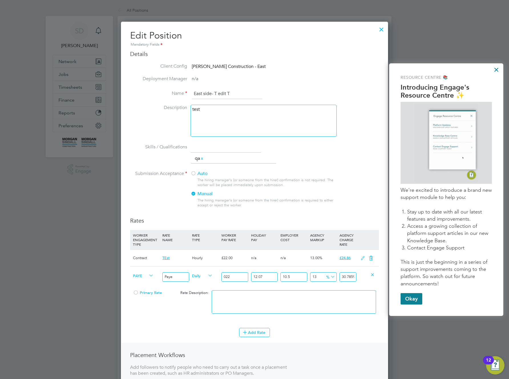
type input "312.057738265"
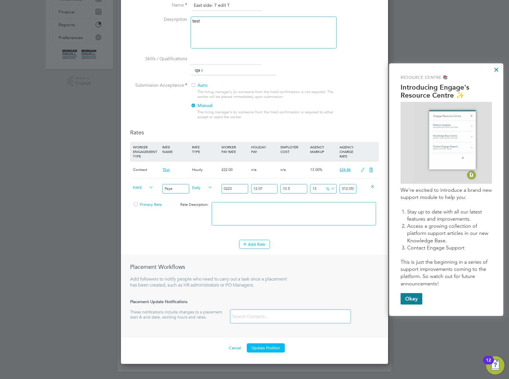
scroll to position [90, 0]
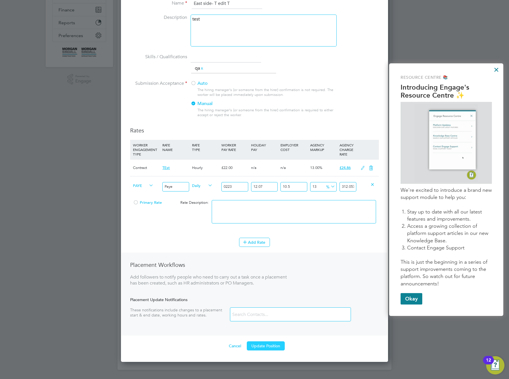
type input "0223"
click at [264, 347] on button "Update Position" at bounding box center [266, 346] width 38 height 9
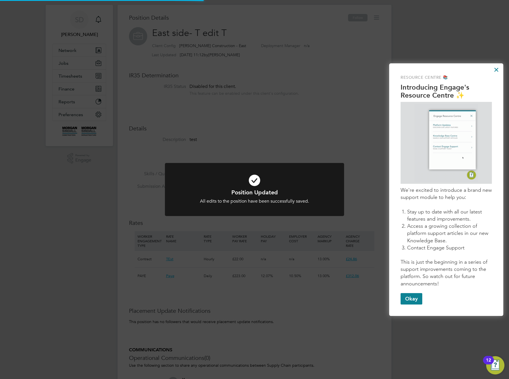
scroll to position [0, 0]
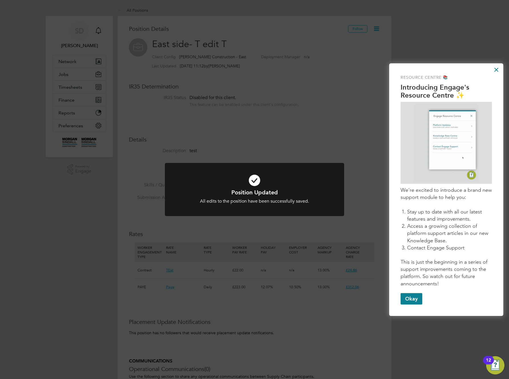
click at [237, 124] on div "Position Updated All edits to the position have been successfully saved. Cancel…" at bounding box center [254, 189] width 509 height 379
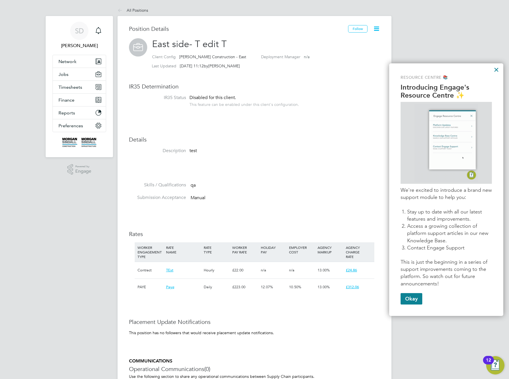
drag, startPoint x: 334, startPoint y: 72, endPoint x: 370, endPoint y: 48, distance: 42.4
click at [335, 71] on div "Position Details Follow East side- T edit T Client Config Morgan Sindall Constr…" at bounding box center [254, 245] width 251 height 441
drag, startPoint x: 362, startPoint y: 28, endPoint x: 356, endPoint y: 77, distance: 48.7
click at [363, 29] on button "Follow" at bounding box center [357, 28] width 19 height 7
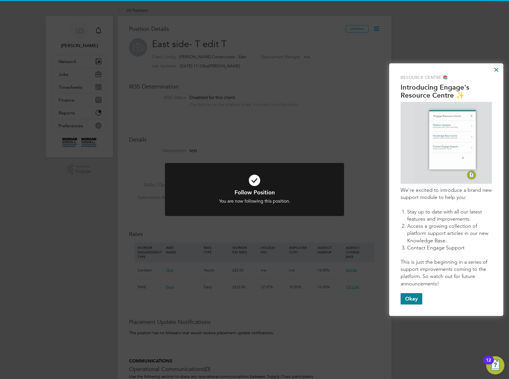
click at [329, 124] on div "Follow Position You are now following this position. Cancel Okay" at bounding box center [254, 189] width 509 height 379
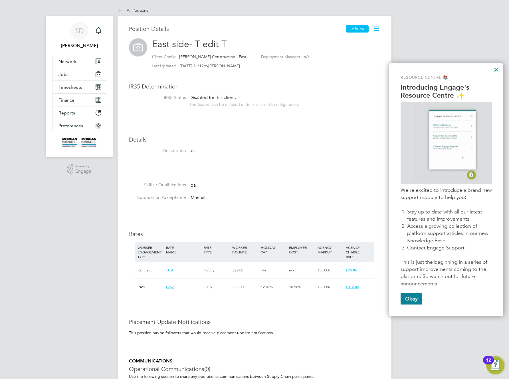
click at [356, 30] on button "Unfollow" at bounding box center [357, 28] width 23 height 7
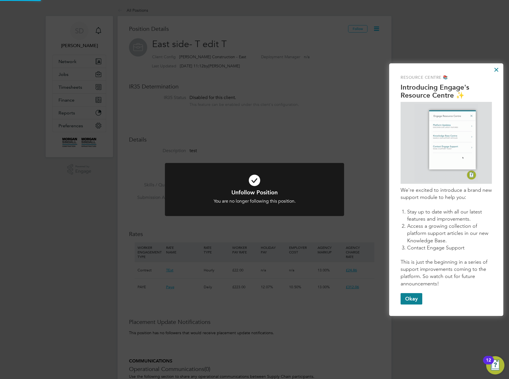
click at [336, 84] on div "Unfollow Position You are no longer following this position. Cancel Okay" at bounding box center [254, 189] width 509 height 379
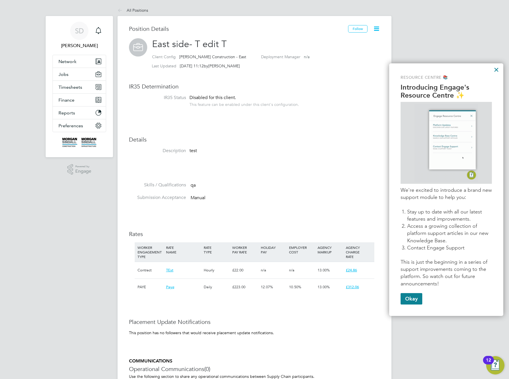
click at [360, 34] on div "Follow" at bounding box center [364, 31] width 32 height 13
click at [379, 27] on icon at bounding box center [376, 28] width 7 height 7
click at [344, 51] on li "Timesheet Settings" at bounding box center [358, 50] width 42 height 8
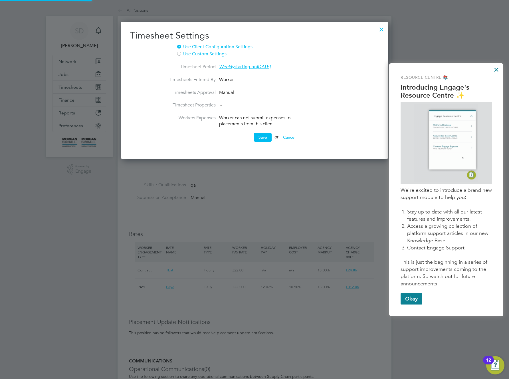
scroll to position [138, 268]
click at [187, 53] on label "Use Custom Settings" at bounding box center [246, 54] width 141 height 6
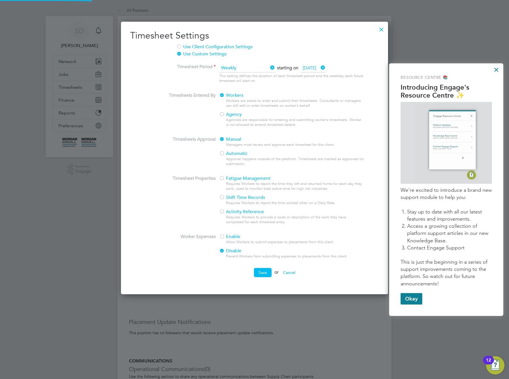
scroll to position [273, 268]
click at [222, 117] on div at bounding box center [222, 115] width 6 height 6
click at [223, 155] on div at bounding box center [222, 154] width 6 height 6
click at [225, 178] on div at bounding box center [222, 179] width 6 height 6
drag, startPoint x: 223, startPoint y: 197, endPoint x: 223, endPoint y: 202, distance: 4.3
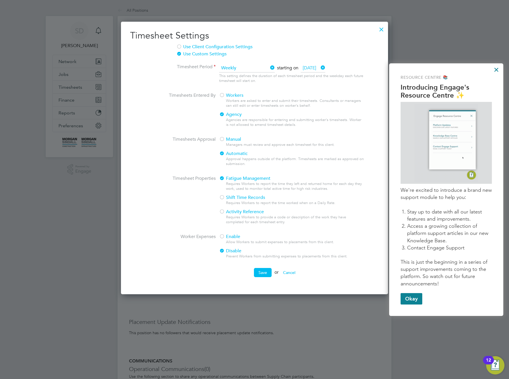
click at [223, 199] on div at bounding box center [222, 198] width 6 height 6
drag, startPoint x: 221, startPoint y: 211, endPoint x: 221, endPoint y: 215, distance: 4.0
click at [221, 213] on div at bounding box center [222, 212] width 6 height 6
drag, startPoint x: 225, startPoint y: 237, endPoint x: 229, endPoint y: 241, distance: 5.7
click at [226, 238] on span "Enable" at bounding box center [229, 237] width 21 height 6
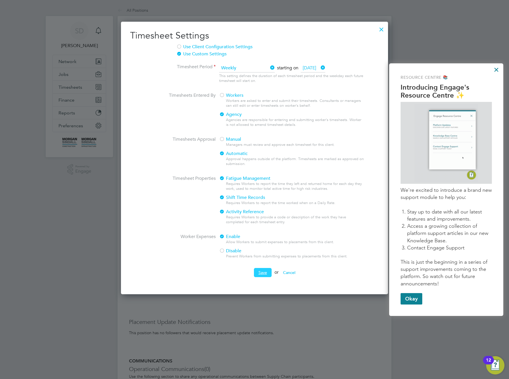
click at [266, 272] on button "Save" at bounding box center [263, 272] width 18 height 9
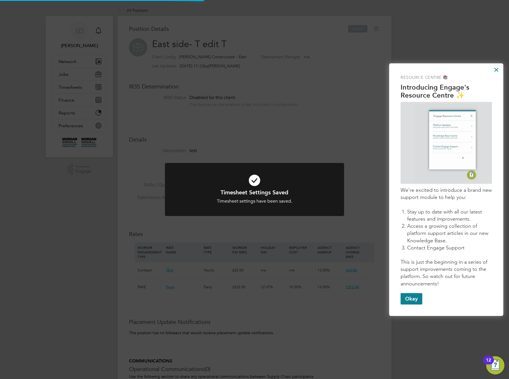
scroll to position [0, 0]
click at [337, 67] on div "Timesheet Settings Saved Timesheet settings have been saved. Cancel Okay" at bounding box center [254, 189] width 509 height 379
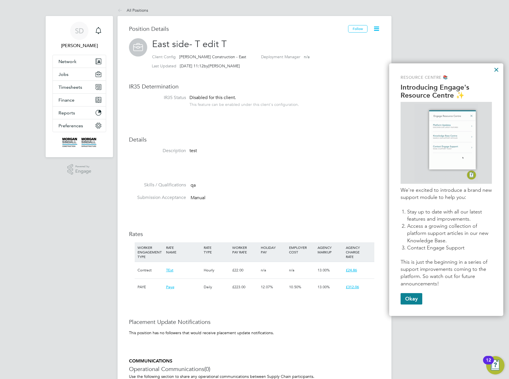
click at [304, 57] on div "Client Config Morgan Sindall Construction - East Deployment Manager n/a" at bounding box center [266, 57] width 228 height 9
click at [496, 72] on button "×" at bounding box center [496, 69] width 5 height 9
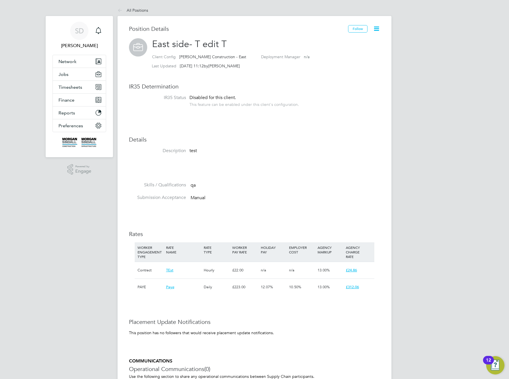
click at [377, 29] on icon at bounding box center [376, 28] width 7 height 7
click at [352, 57] on li "Followers" at bounding box center [358, 58] width 42 height 8
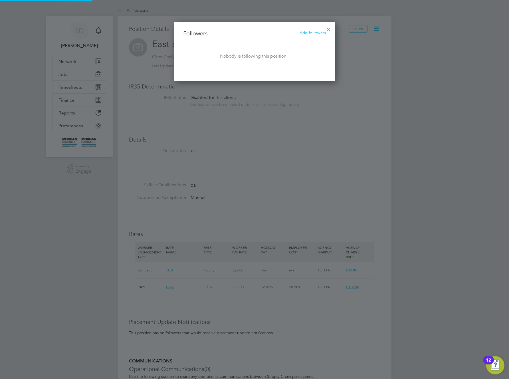
scroll to position [60, 161]
click at [315, 32] on span "Add followers" at bounding box center [313, 32] width 26 height 5
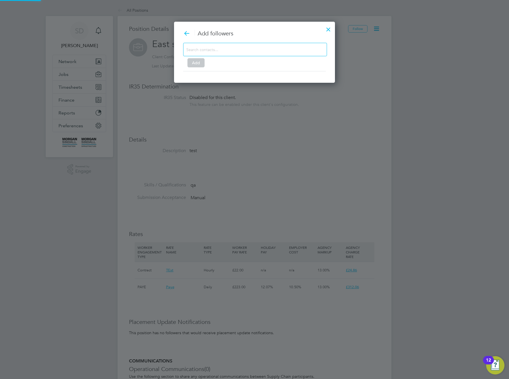
scroll to position [160, 161]
click at [259, 50] on input at bounding box center [250, 49] width 129 height 7
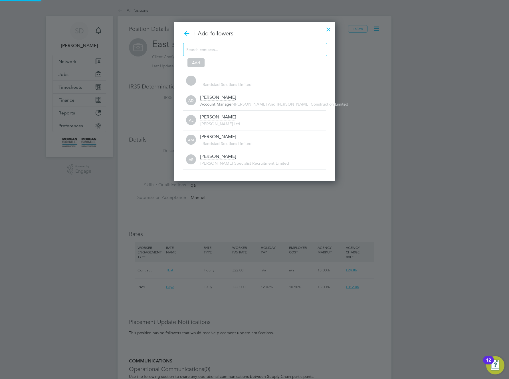
scroll to position [3, 3]
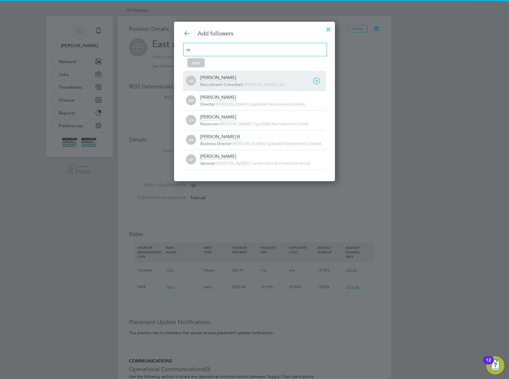
type input "re"
click at [222, 80] on div "Abby B Recruitment Consultant - Daniel Owen Ltd" at bounding box center [263, 81] width 126 height 13
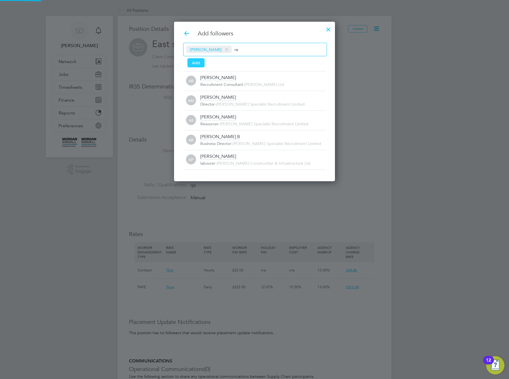
click at [198, 63] on button "Add" at bounding box center [196, 62] width 17 height 9
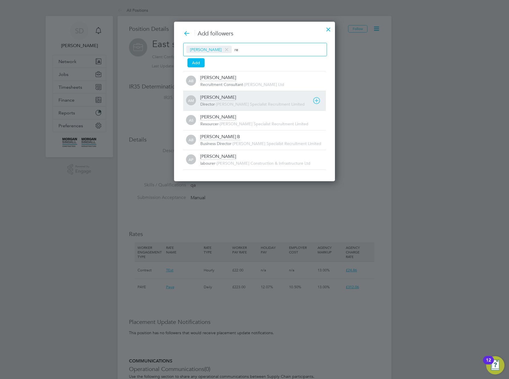
click at [222, 107] on div "Director - Hays Specialist Recruitment Limited" at bounding box center [263, 105] width 126 height 6
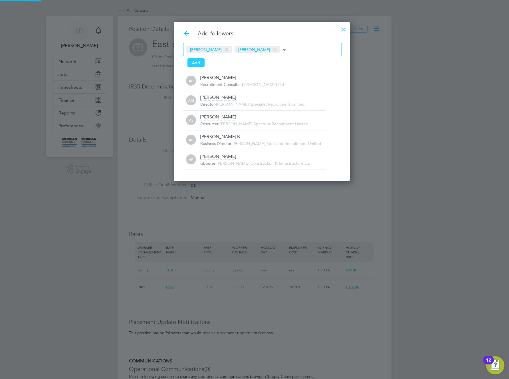
click at [197, 63] on button "Add" at bounding box center [196, 62] width 17 height 9
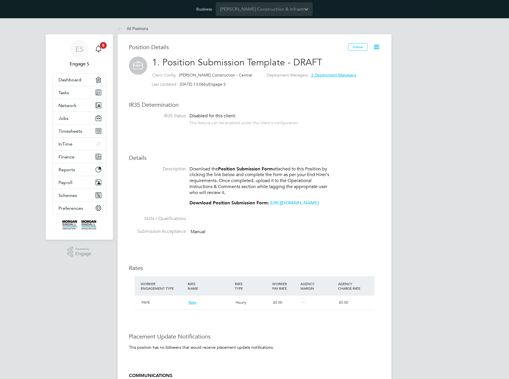
scroll to position [10, 47]
click at [377, 48] on icon at bounding box center [376, 46] width 7 height 7
click at [349, 95] on li "Followers" at bounding box center [358, 96] width 42 height 8
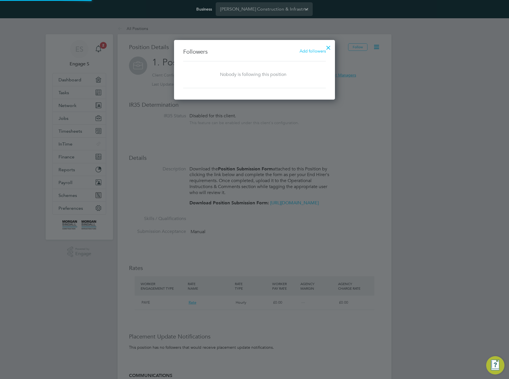
scroll to position [60, 161]
click at [314, 52] on span "Add followers" at bounding box center [313, 50] width 26 height 5
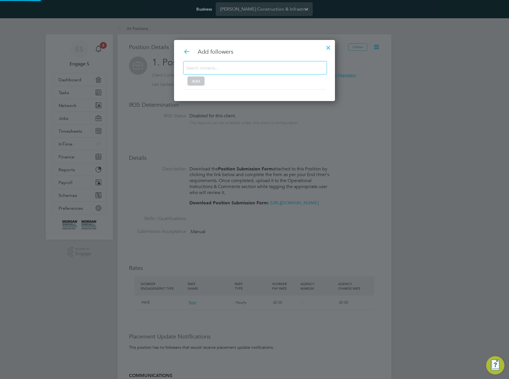
click at [260, 69] on input at bounding box center [250, 67] width 129 height 7
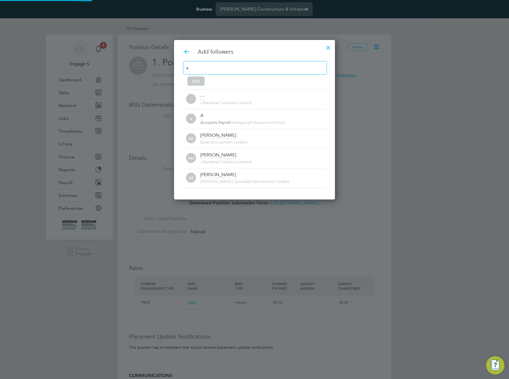
scroll to position [0, 0]
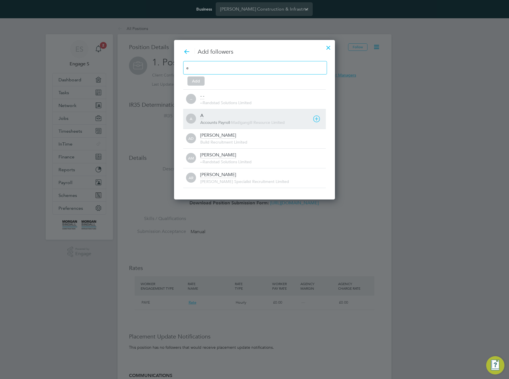
type input "e"
click at [230, 122] on span "-" at bounding box center [230, 122] width 1 height 5
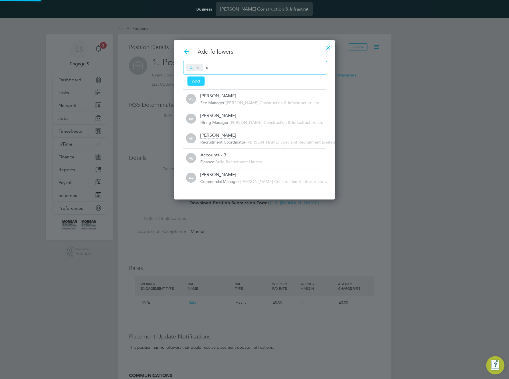
scroll to position [6, 126]
click at [192, 83] on button "Add" at bounding box center [196, 81] width 17 height 9
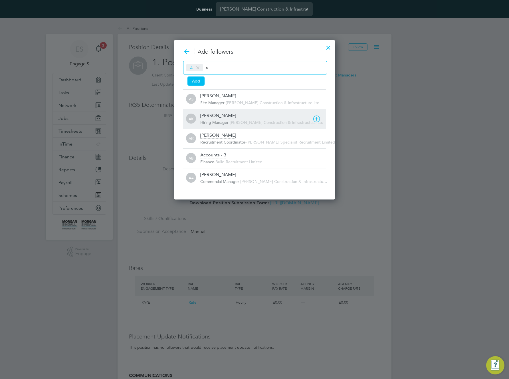
click at [215, 122] on span "Hiring Manager" at bounding box center [214, 122] width 28 height 5
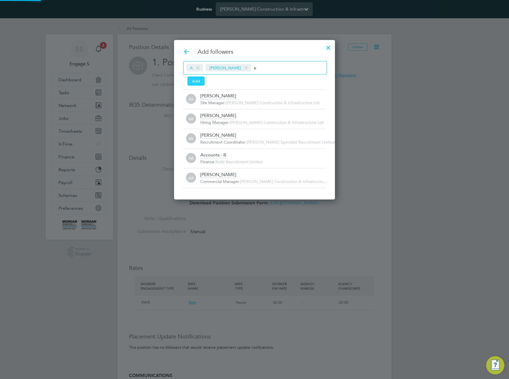
click at [196, 84] on button "Add" at bounding box center [196, 81] width 17 height 9
click at [318, 53] on h3 "Add followers" at bounding box center [254, 51] width 143 height 7
click at [332, 46] on div at bounding box center [329, 46] width 10 height 10
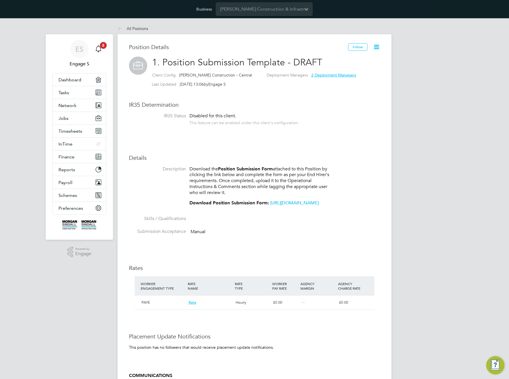
click at [378, 47] on icon at bounding box center [376, 46] width 7 height 7
click at [347, 97] on li "Followers" at bounding box center [358, 96] width 42 height 8
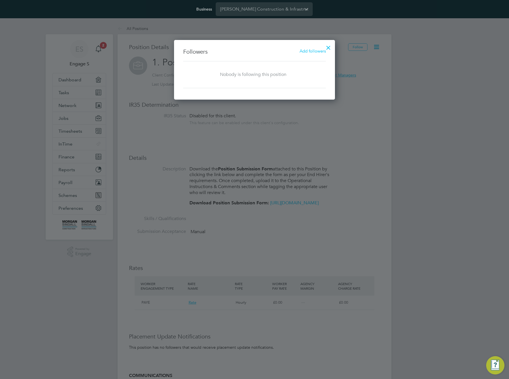
click at [330, 46] on div at bounding box center [329, 46] width 10 height 10
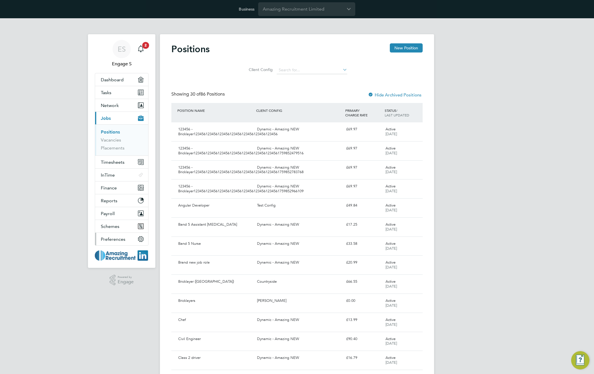
click at [123, 235] on button "Preferences" at bounding box center [121, 239] width 53 height 13
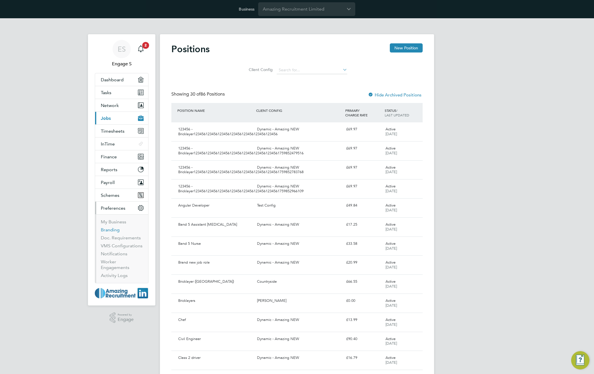
click at [108, 231] on link "Branding" at bounding box center [110, 229] width 19 height 5
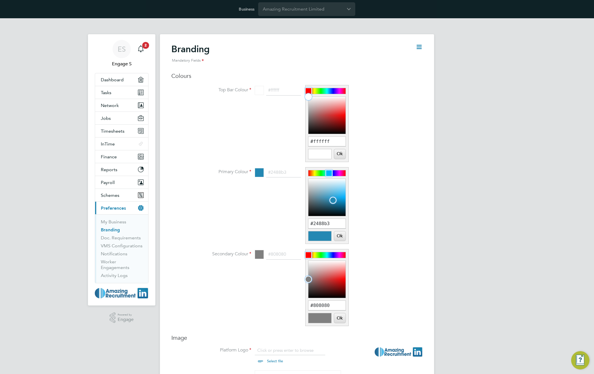
scroll to position [8, 71]
type input "#ffdcdc"
drag, startPoint x: 312, startPoint y: 98, endPoint x: 346, endPoint y: 99, distance: 34.3
click at [346, 99] on div at bounding box center [326, 115] width 37 height 37
click at [340, 152] on button "Ok" at bounding box center [339, 154] width 11 height 10
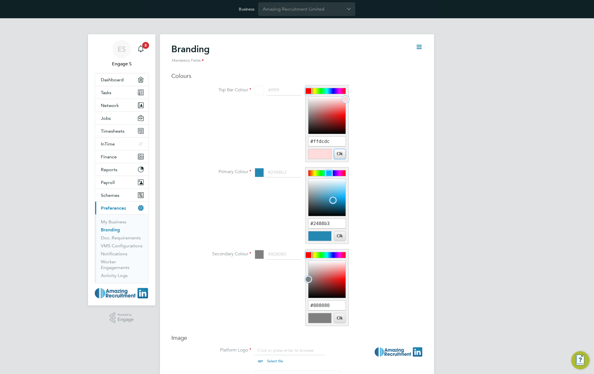
type input "#ffdcdc"
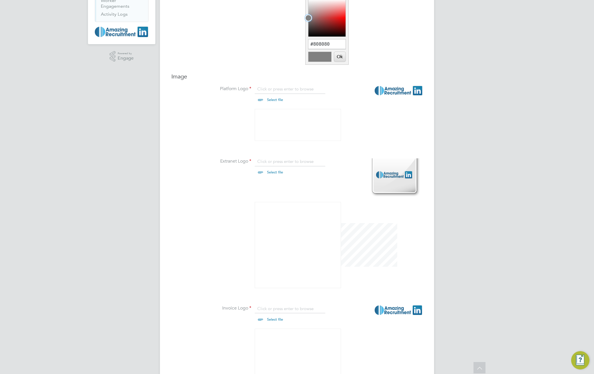
scroll to position [349, 0]
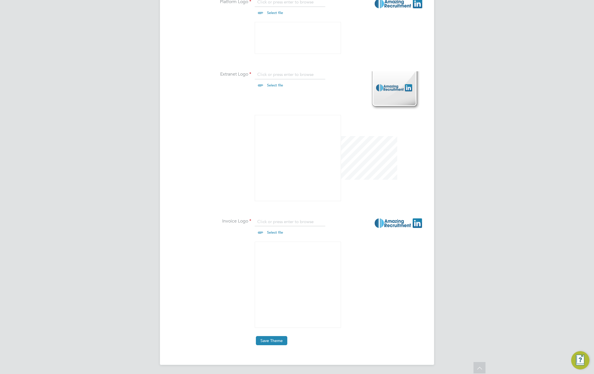
click at [269, 342] on button "Save Theme" at bounding box center [271, 340] width 31 height 9
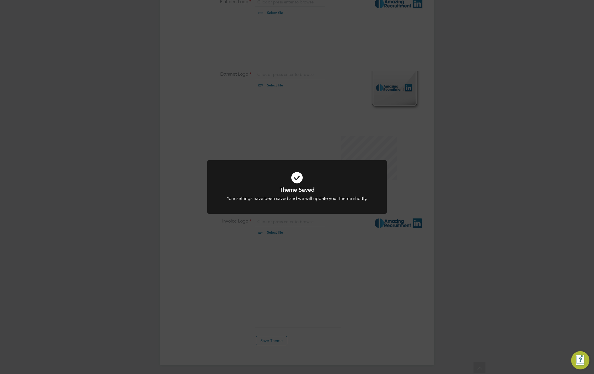
click at [483, 174] on div "Theme Saved Your settings have been saved and we will update your theme shortly…" at bounding box center [297, 187] width 594 height 374
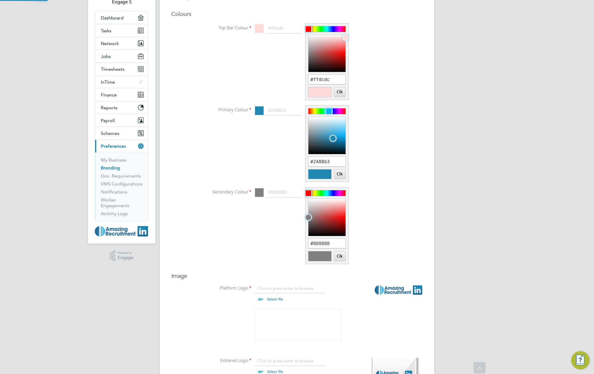
scroll to position [0, 0]
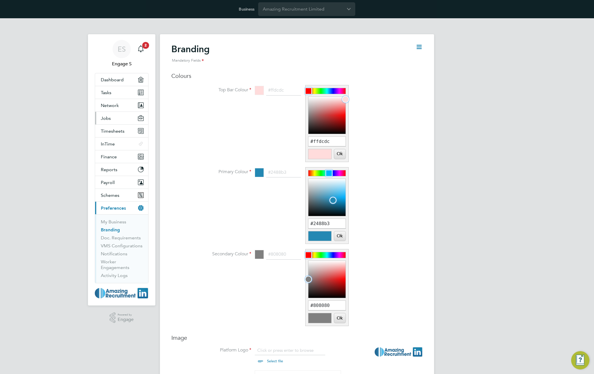
click at [111, 115] on button "Jobs" at bounding box center [121, 118] width 53 height 13
drag, startPoint x: 229, startPoint y: 89, endPoint x: 12, endPoint y: 135, distance: 222.2
click at [214, 89] on label "Top Bar Colour" at bounding box center [222, 90] width 57 height 6
drag, startPoint x: 346, startPoint y: 99, endPoint x: 318, endPoint y: 100, distance: 28.0
click at [318, 100] on div at bounding box center [317, 99] width 7 height 7
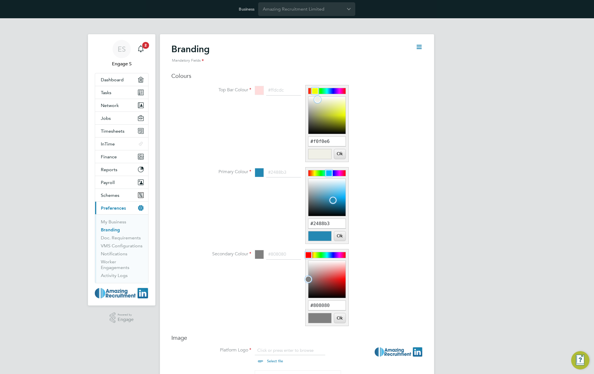
drag, startPoint x: 310, startPoint y: 92, endPoint x: 315, endPoint y: 91, distance: 5.2
click at [315, 91] on div at bounding box center [315, 91] width 7 height 7
type input "#fcfcfa"
click at [316, 97] on div at bounding box center [315, 97] width 7 height 7
click at [341, 152] on button "Ok" at bounding box center [339, 154] width 11 height 10
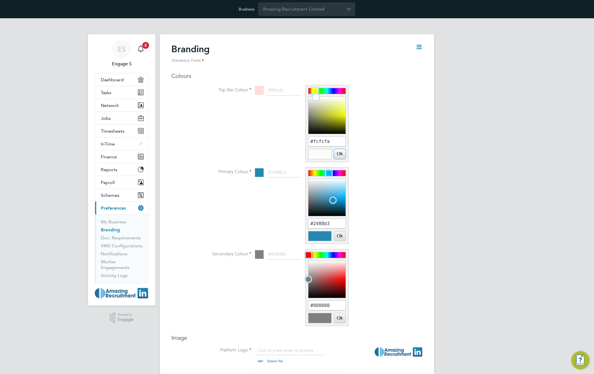
type input "#fcfcfa"
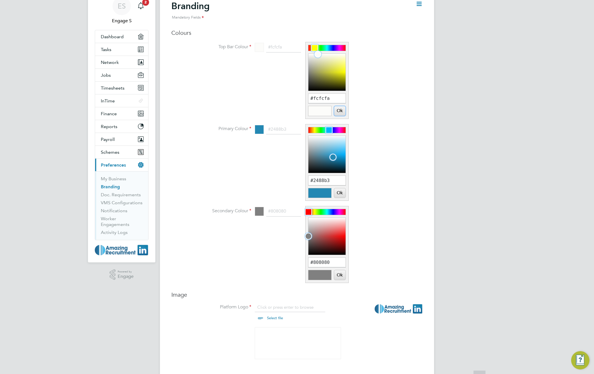
scroll to position [338, 0]
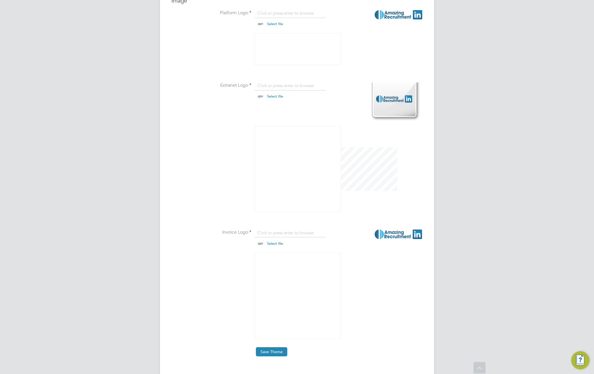
click at [271, 355] on button "Save Theme" at bounding box center [271, 352] width 31 height 9
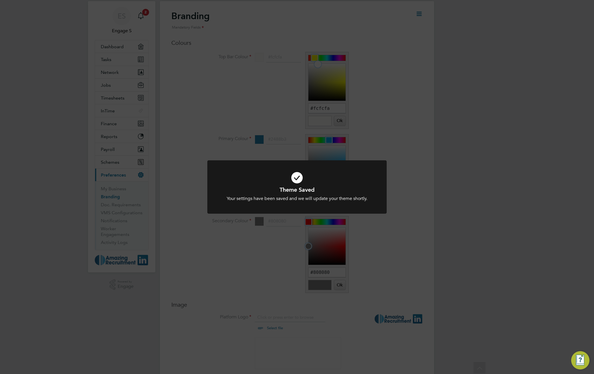
scroll to position [0, 0]
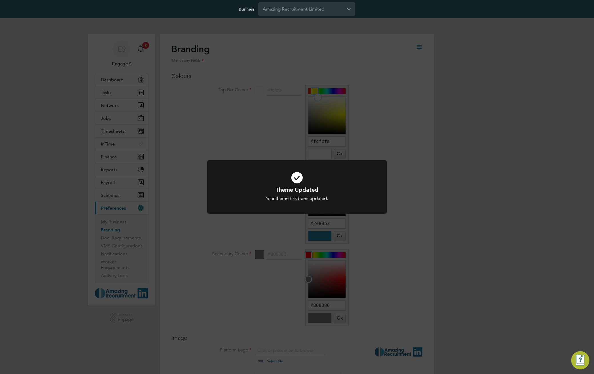
click at [223, 285] on div "Theme Updated Your theme has been updated. Cancel Okay" at bounding box center [297, 187] width 594 height 374
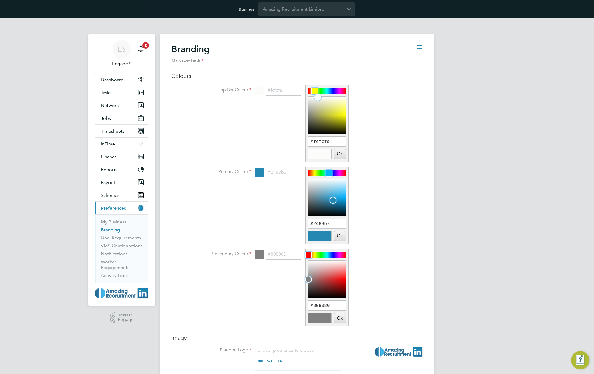
click at [466, 254] on div "ES Engage S Notifications 2 Applications: Dashboard Tasks Network Team Members …" at bounding box center [297, 370] width 594 height 705
click at [321, 143] on input "#fcfcfa" at bounding box center [326, 142] width 37 height 10
click at [360, 134] on li "Top Bar Colour #fcfcfa #fcfcfa Ok Cancel" at bounding box center [308, 126] width 228 height 82
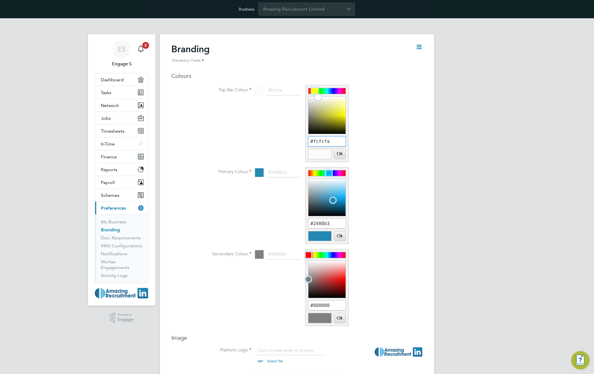
click at [323, 143] on input "#fcfcfa" at bounding box center [326, 142] width 37 height 10
paste input "#FFFFFF"
drag, startPoint x: 312, startPoint y: 143, endPoint x: 316, endPoint y: 148, distance: 6.3
click at [312, 143] on input "##FFFFFF" at bounding box center [326, 142] width 37 height 10
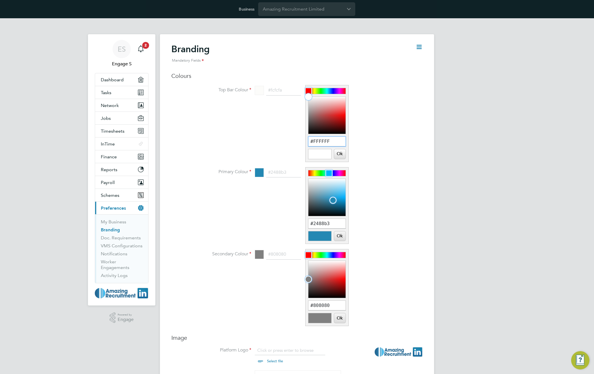
type input "#FFFFFF"
click at [343, 153] on button "Ok" at bounding box center [339, 154] width 11 height 10
type input "#ffffff"
click at [340, 152] on button "Ok" at bounding box center [339, 154] width 11 height 10
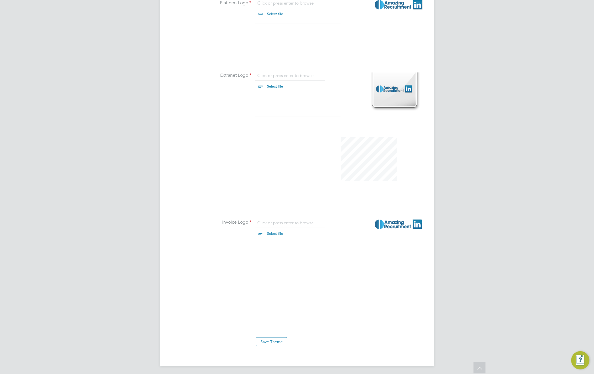
scroll to position [349, 0]
click at [275, 344] on button "Save Theme" at bounding box center [271, 340] width 31 height 9
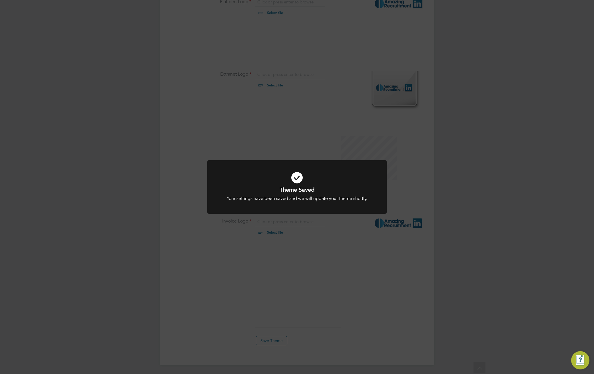
scroll to position [0, 0]
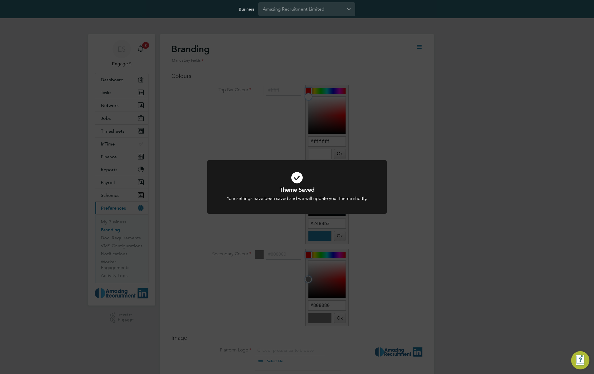
click at [362, 87] on div "Theme Saved Your settings have been saved and we will update your theme shortly…" at bounding box center [297, 187] width 594 height 374
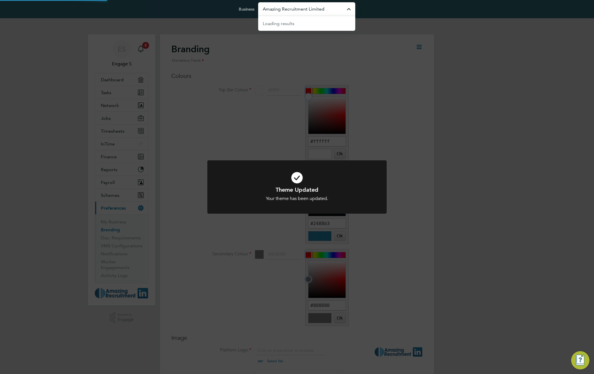
click at [326, 14] on input "Amazing Recruitment Limited" at bounding box center [306, 8] width 97 height 13
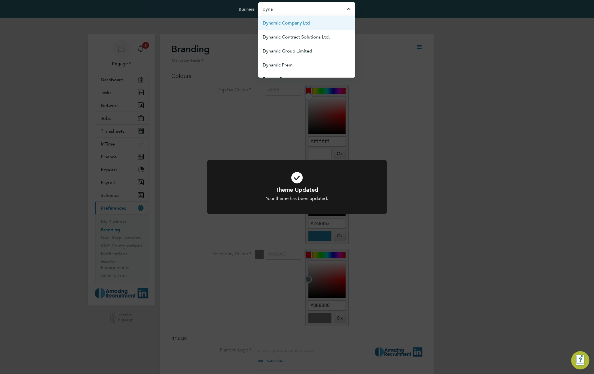
click at [310, 22] on span "Dynamic Company Ltd" at bounding box center [286, 23] width 47 height 7
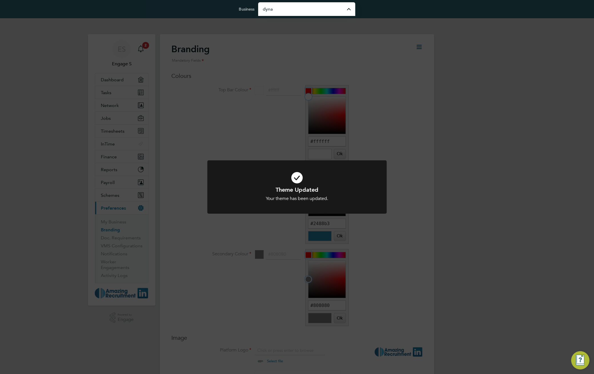
type input "Dynamic Company Ltd"
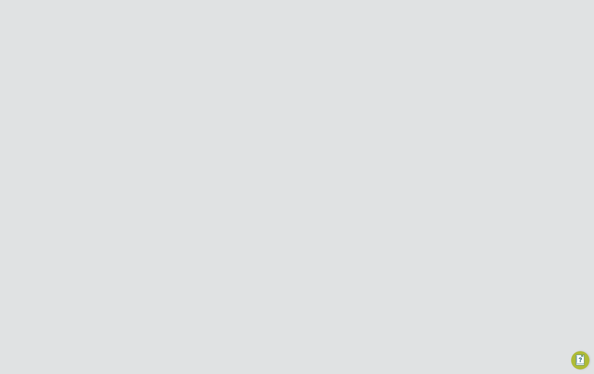
drag, startPoint x: 425, startPoint y: 75, endPoint x: 406, endPoint y: 50, distance: 31.2
click at [424, 74] on div "Vacancies New Vacancy Vacancies I follow All Vacancies Client Config Site Posit…" at bounding box center [297, 379] width 274 height 691
click at [406, 49] on button "New Vacancy" at bounding box center [406, 47] width 34 height 9
click at [292, 72] on input at bounding box center [283, 73] width 71 height 9
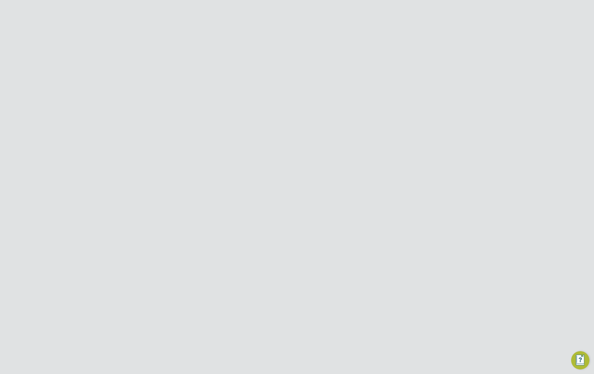
click at [289, 100] on li "Dunder Mufflin" at bounding box center [283, 104] width 71 height 8
type input "Dunder Mufflin"
click at [288, 103] on input at bounding box center [283, 100] width 71 height 9
click at [308, 73] on input "Dunder Mufflin" at bounding box center [283, 73] width 71 height 9
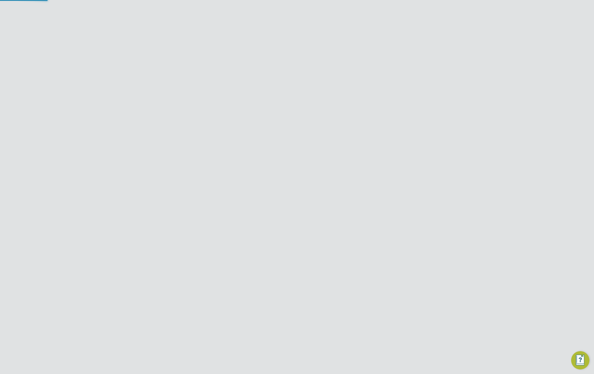
scroll to position [54, 268]
click at [288, 109] on li "Dynamic - Amazing NEW" at bounding box center [283, 112] width 71 height 8
type input "Dynamic - Amazing NEW"
click at [288, 103] on input at bounding box center [283, 100] width 71 height 9
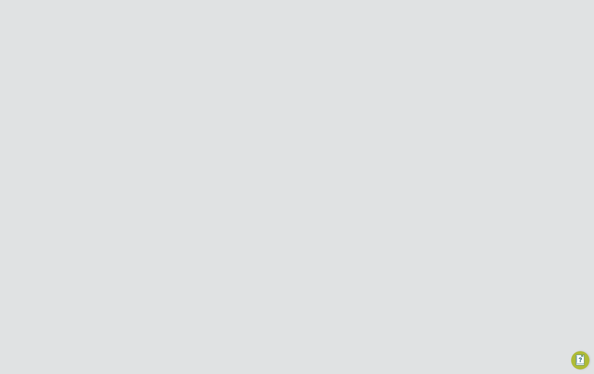
click at [281, 135] on li "Bloomsbury" at bounding box center [283, 139] width 71 height 8
type input "Bloomsbury"
click at [295, 138] on input at bounding box center [283, 137] width 71 height 8
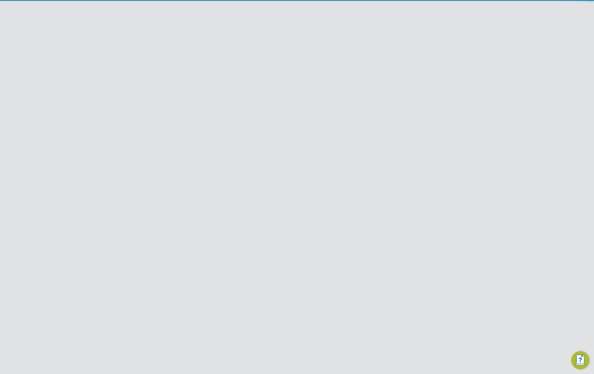
click at [285, 153] on li "G4S DATA T" at bounding box center [283, 153] width 71 height 8
type input "G4S DATA T"
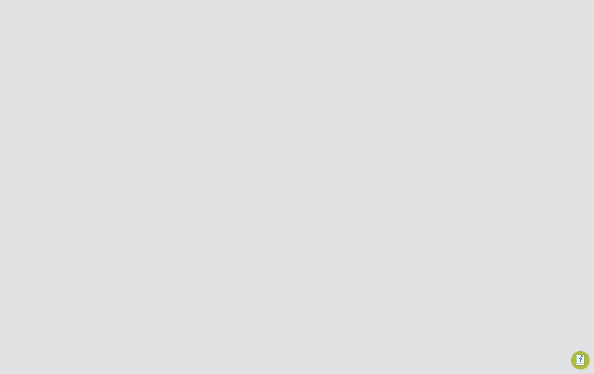
scroll to position [237, 268]
click at [294, 174] on input at bounding box center [283, 175] width 71 height 8
click at [282, 207] on li "Marika L" at bounding box center [283, 207] width 71 height 8
type input "Marika L"
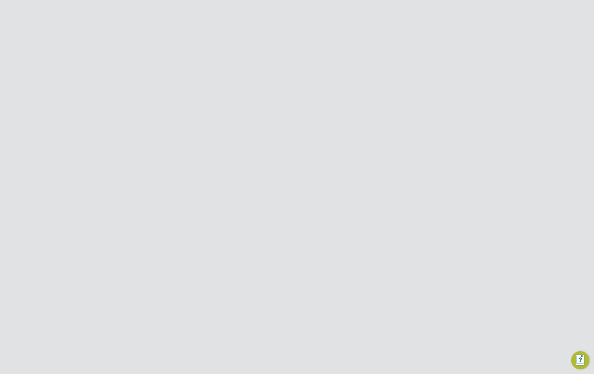
click at [292, 218] on input at bounding box center [283, 216] width 71 height 9
click at [275, 262] on li "Band 5 Nurse" at bounding box center [330, 264] width 165 height 8
type input "Band 5 Nurse"
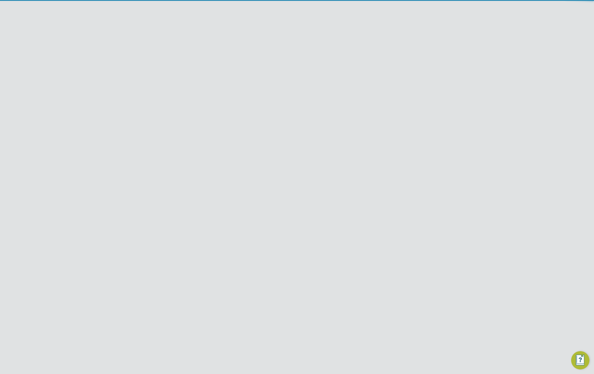
type textarea "zsdfgchmj,k.k"
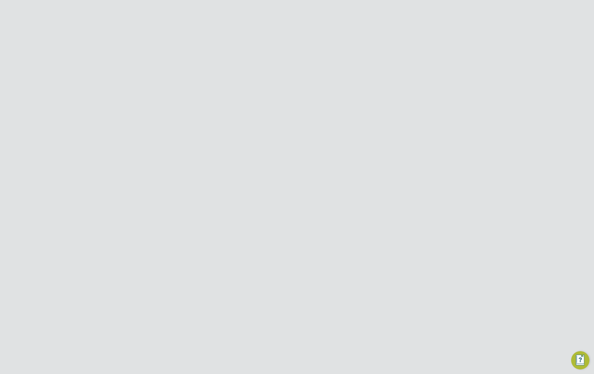
click at [289, 272] on input at bounding box center [283, 276] width 71 height 9
click at [259, 250] on li "Holiday" at bounding box center [283, 250] width 71 height 7
type input "Holiday"
click at [266, 247] on div at bounding box center [266, 248] width 5 height 4
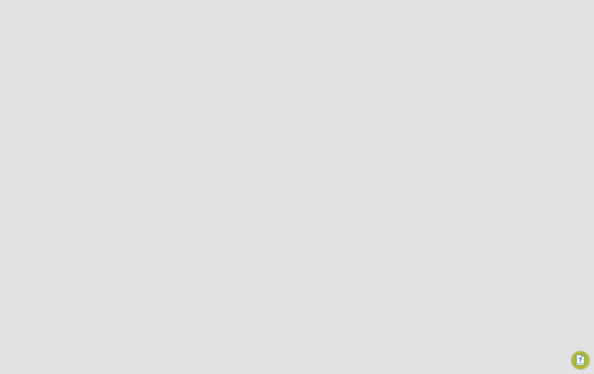
type input "1"
click at [273, 279] on input at bounding box center [268, 280] width 41 height 9
click at [259, 201] on span "29" at bounding box center [257, 195] width 11 height 11
type input "[DATE]"
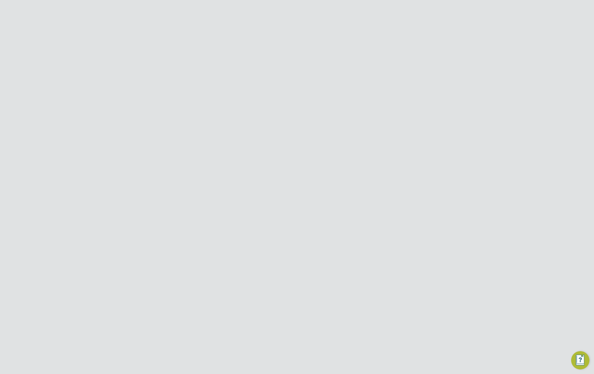
click at [278, 292] on input at bounding box center [268, 294] width 41 height 9
click at [300, 275] on span "31" at bounding box center [301, 270] width 11 height 11
type input "[DATE]"
click at [311, 364] on button "Create Vacancy" at bounding box center [308, 368] width 37 height 9
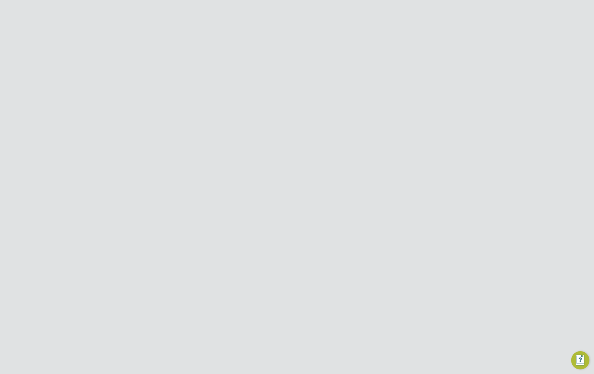
scroll to position [17, 40]
click at [419, 47] on div "Vacancy Saved Your vacancy has been saved. Cancel Okay" at bounding box center [297, 187] width 594 height 374
click at [418, 48] on icon at bounding box center [419, 46] width 7 height 7
click at [418, 46] on icon at bounding box center [419, 46] width 7 height 7
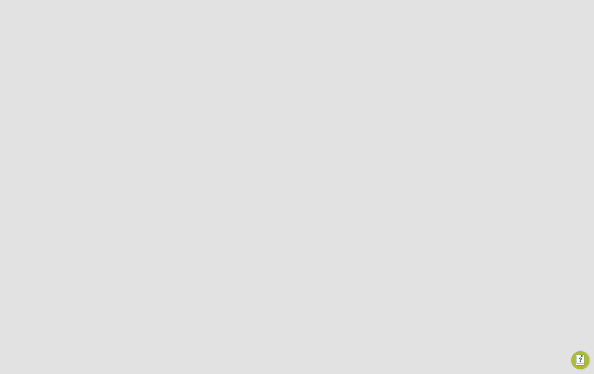
click at [418, 46] on icon at bounding box center [419, 46] width 7 height 7
click at [400, 77] on li "Approve All Levels" at bounding box center [400, 80] width 41 height 8
click at [305, 211] on div at bounding box center [296, 187] width 179 height 72
click at [307, 205] on button "Yes, Override" at bounding box center [310, 206] width 34 height 9
click at [462, 172] on div "The vacancy 1xBand 5 Nurse-V124863 has been approved and is now open to vendors…" at bounding box center [297, 187] width 594 height 374
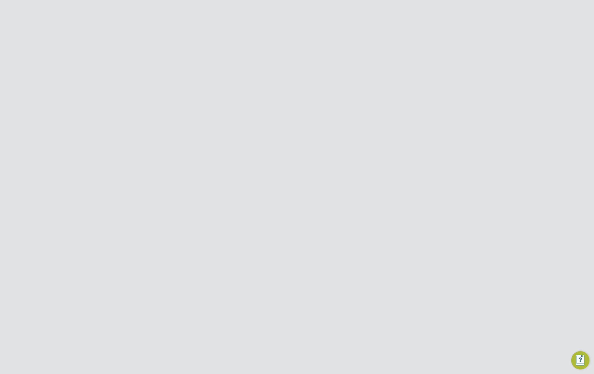
click at [181, 28] on link "All Vacancies" at bounding box center [176, 28] width 33 height 5
click at [406, 49] on button "New Vacancy" at bounding box center [406, 47] width 34 height 9
click at [404, 49] on button "New Vacancy" at bounding box center [406, 47] width 34 height 9
click at [423, 53] on div at bounding box center [424, 52] width 10 height 10
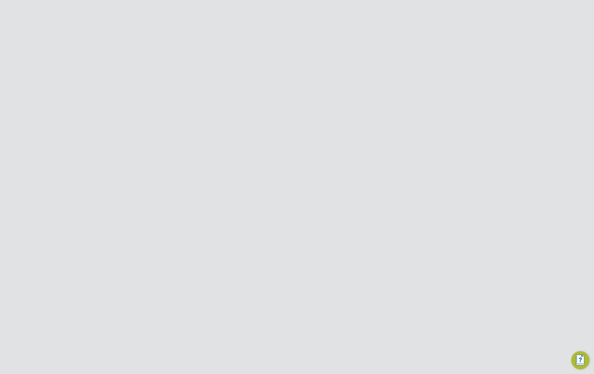
click at [278, 72] on input at bounding box center [283, 73] width 71 height 9
click at [274, 108] on li "Dynamic - Amazing NEW" at bounding box center [283, 112] width 71 height 8
type input "Dynamic - Amazing NEW"
click at [282, 103] on input at bounding box center [283, 100] width 71 height 9
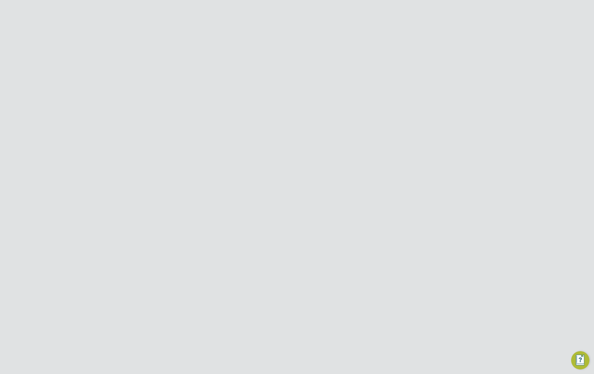
click at [270, 162] on li "Cardiff" at bounding box center [283, 163] width 71 height 8
type input "Cardiff"
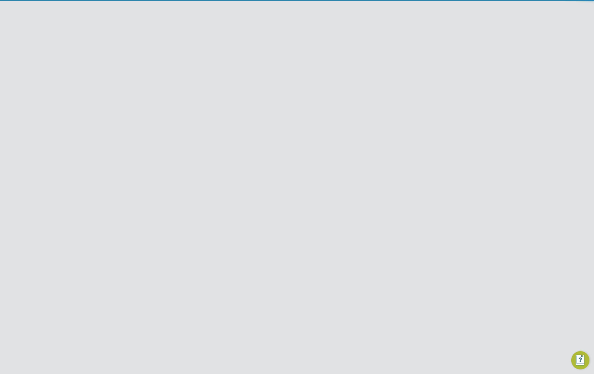
scroll to position [237, 268]
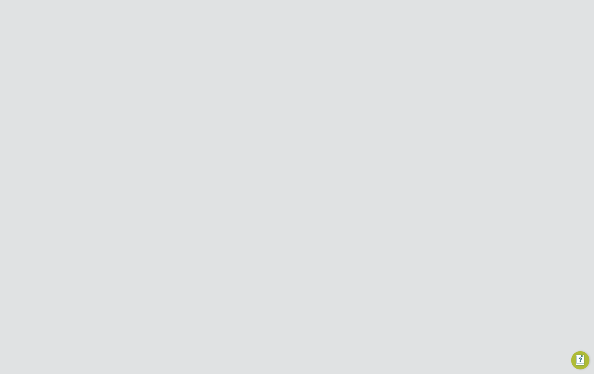
click at [276, 175] on input at bounding box center [283, 175] width 71 height 8
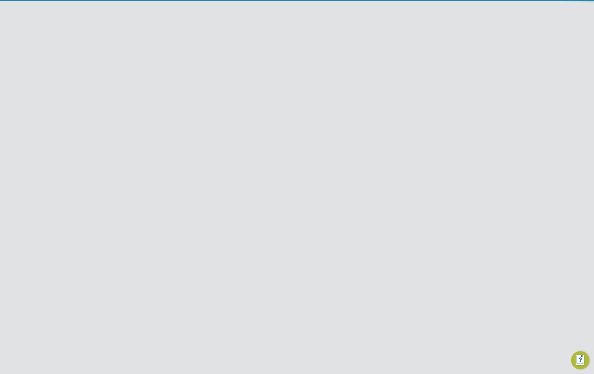
click at [272, 196] on li "G4S DATA T" at bounding box center [283, 199] width 71 height 8
type input "G4S DATA T"
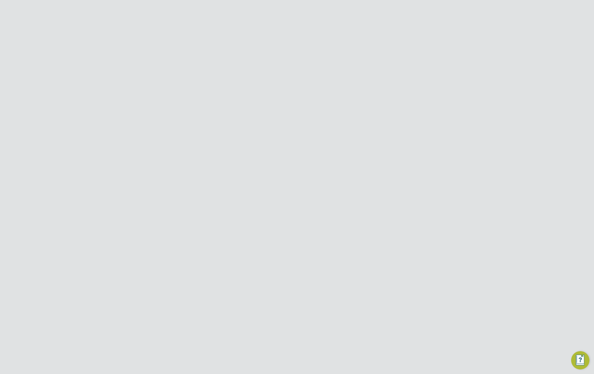
scroll to position [83, 0]
click at [284, 196] on input at bounding box center [283, 196] width 71 height 9
click at [259, 256] on li "Chef" at bounding box center [330, 260] width 165 height 8
type input "Chef"
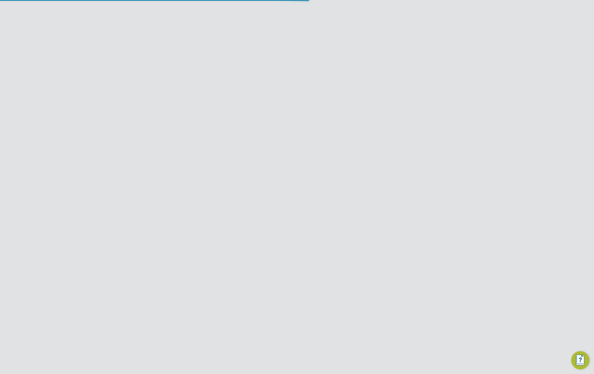
type textarea "Direct the preparation, seasoning, and cooking of salads, soups, fish, meats, v…"
click at [286, 252] on input at bounding box center [283, 256] width 71 height 9
click at [263, 103] on li "Extra Work" at bounding box center [283, 104] width 71 height 7
type input "Extra Work"
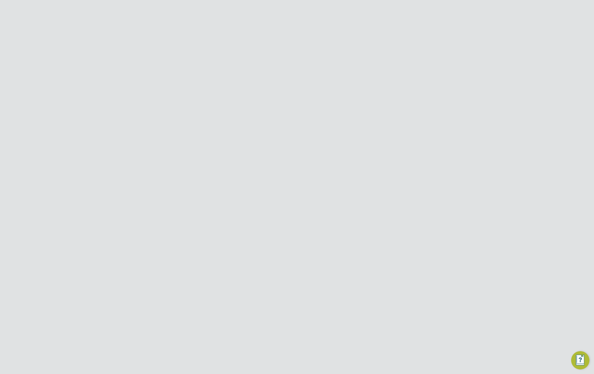
click at [266, 94] on div at bounding box center [266, 94] width 5 height 4
type input "1"
click at [265, 126] on input at bounding box center [268, 125] width 41 height 9
click at [259, 156] on span "29" at bounding box center [257, 152] width 11 height 11
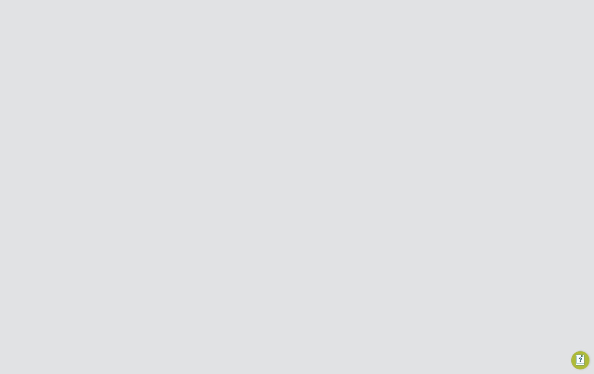
type input "29 Sep 2025"
click at [270, 140] on input at bounding box center [268, 140] width 41 height 9
click at [302, 120] on span "31" at bounding box center [301, 116] width 11 height 11
type input "31 Oct 2025"
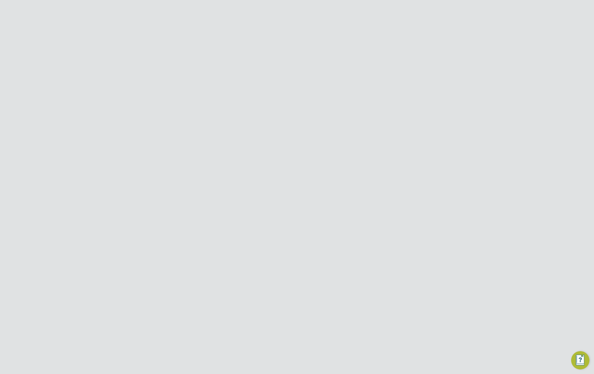
click at [318, 364] on button "Create Vacancy" at bounding box center [308, 368] width 37 height 9
click at [414, 197] on div "Vacancy Saved Your vacancy has been saved. Cancel Okay" at bounding box center [297, 187] width 594 height 374
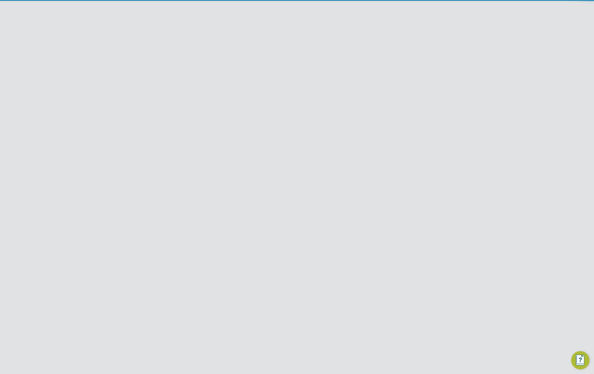
click at [419, 117] on div "Vacancy Saved Your vacancy has been saved. Cancel Okay" at bounding box center [297, 187] width 594 height 374
click at [425, 55] on div "Vacancy Saved Your vacancy has been saved. Cancel Okay" at bounding box center [297, 187] width 594 height 374
click at [418, 49] on div "Vacancy Saved Your vacancy has been saved. Cancel Okay" at bounding box center [297, 187] width 594 height 374
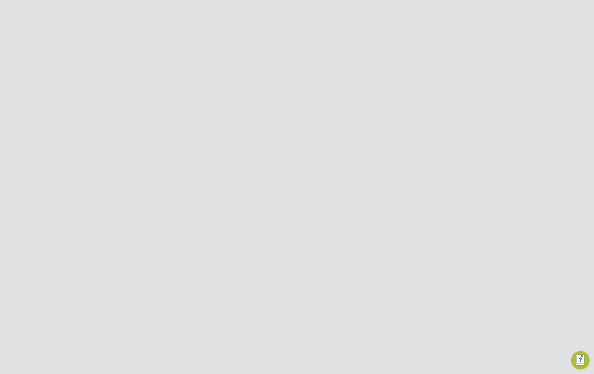
click at [419, 47] on icon at bounding box center [419, 46] width 7 height 7
click at [418, 47] on icon at bounding box center [419, 46] width 7 height 7
click at [419, 46] on icon at bounding box center [419, 46] width 7 height 7
click at [398, 80] on li "Approve All Levels" at bounding box center [400, 80] width 41 height 8
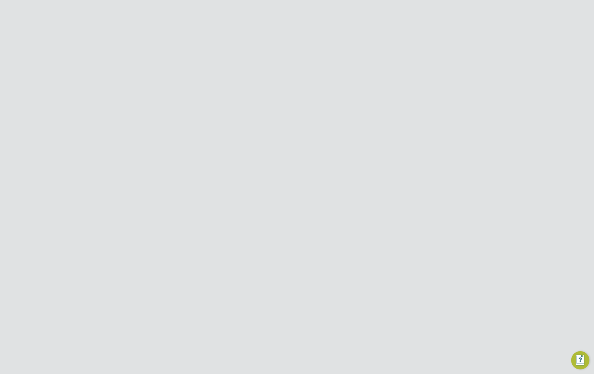
click at [315, 206] on button "Yes, Override" at bounding box center [310, 206] width 34 height 9
click at [384, 153] on div "The vacancy 1xChef-V124864 has been approved and is now open to vendors. Cancel…" at bounding box center [297, 187] width 594 height 374
click at [178, 29] on link "All Vacancies" at bounding box center [176, 28] width 33 height 5
click at [411, 49] on button "New Vacancy" at bounding box center [406, 47] width 34 height 9
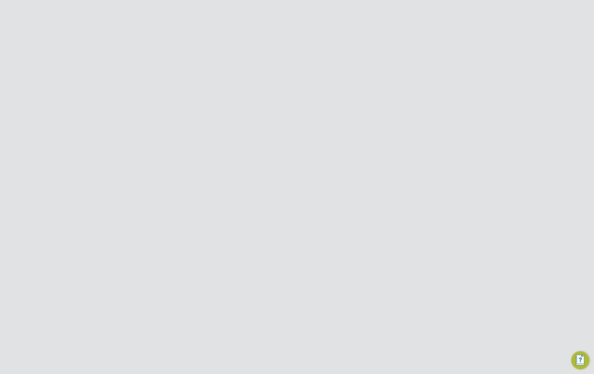
click at [294, 76] on input at bounding box center [283, 73] width 71 height 9
click at [288, 109] on li "Dynamic - Amazing NEW" at bounding box center [283, 112] width 71 height 8
type input "Dynamic - Amazing NEW"
click at [287, 104] on input at bounding box center [283, 100] width 71 height 9
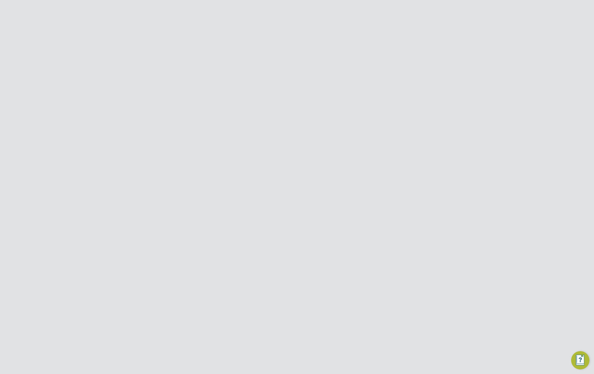
click at [275, 119] on li "Aldgate East" at bounding box center [283, 116] width 71 height 8
type input "Aldgate East"
click at [276, 174] on input at bounding box center [283, 175] width 71 height 8
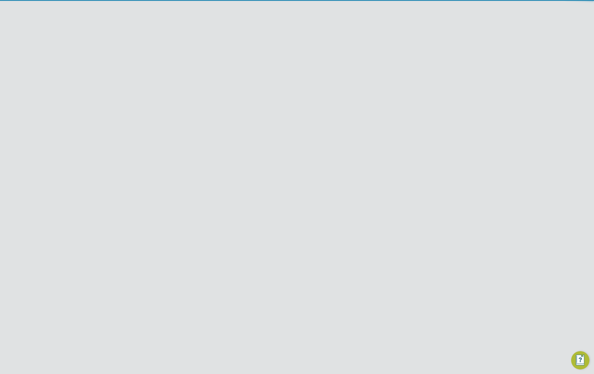
click at [264, 189] on li "Check R" at bounding box center [283, 191] width 71 height 8
type input "Check R"
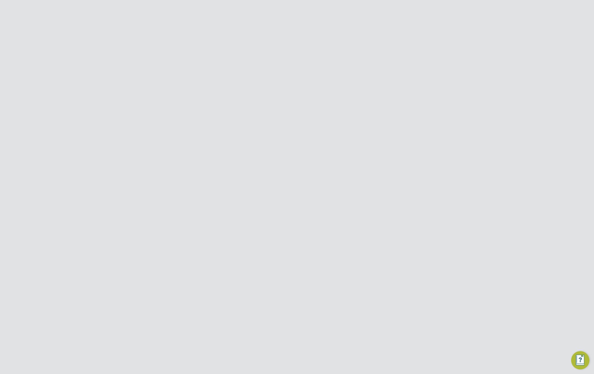
scroll to position [262, 268]
click at [292, 283] on input at bounding box center [283, 280] width 71 height 9
click at [273, 339] on li "Chef" at bounding box center [330, 343] width 165 height 8
type input "Chef"
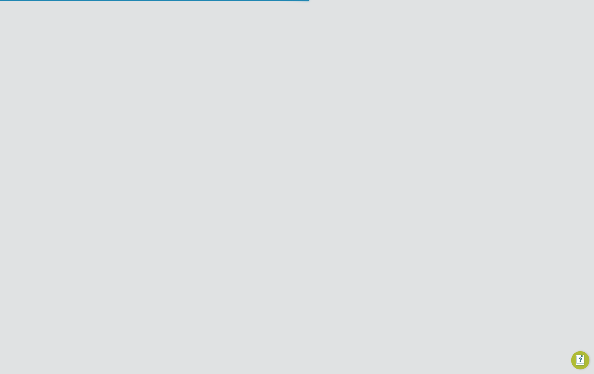
click at [282, 177] on span "The status determination for this position can be updated after creating the va…" at bounding box center [285, 172] width 77 height 10
type textarea "Direct the preparation, seasoning, and cooking of salads, soups, fish, meats, v…"
click at [277, 203] on li "Reason" at bounding box center [296, 201] width 249 height 14
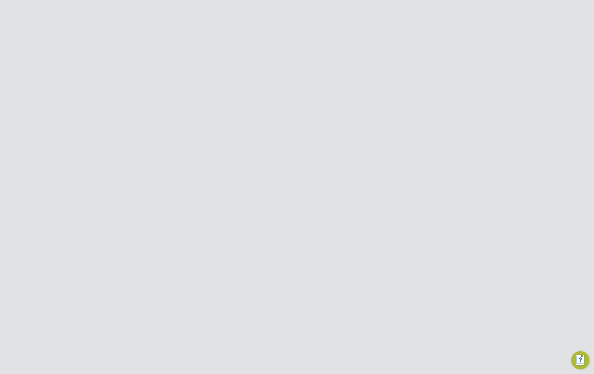
click at [276, 198] on input at bounding box center [283, 198] width 71 height 9
click at [270, 245] on li "Parental Leave" at bounding box center [283, 243] width 71 height 7
type input "Parental Leave"
click at [265, 210] on div at bounding box center [266, 211] width 5 height 4
type input "1"
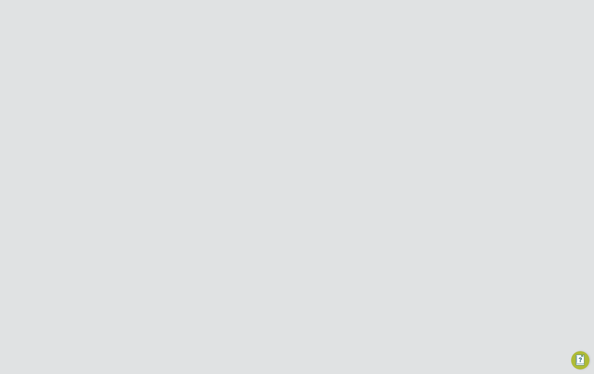
click at [262, 243] on input at bounding box center [268, 242] width 41 height 9
click at [258, 163] on span "29" at bounding box center [257, 158] width 11 height 11
type input "[DATE]"
click at [281, 259] on input at bounding box center [268, 257] width 41 height 9
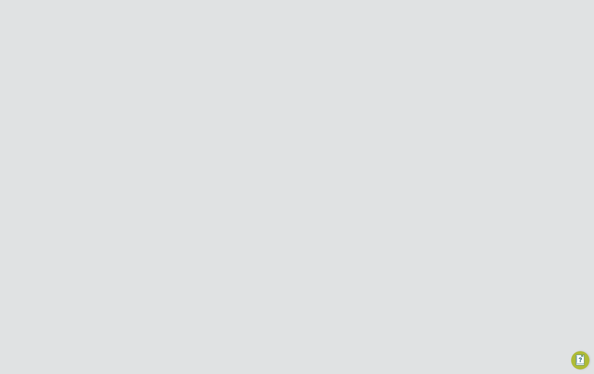
click at [301, 236] on span "31" at bounding box center [301, 233] width 11 height 11
type input "[DATE]"
click at [309, 364] on button "Create Vacancy" at bounding box center [308, 368] width 37 height 9
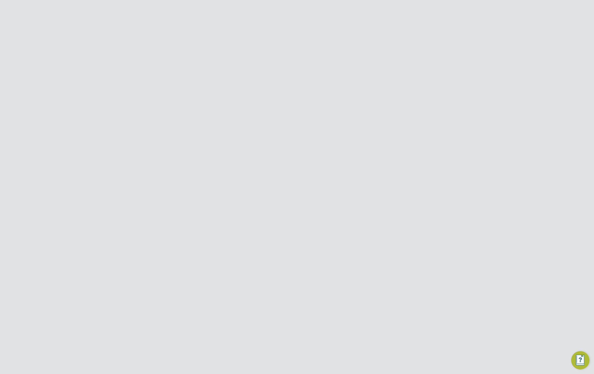
click at [176, 27] on link "All Vacancies" at bounding box center [176, 28] width 33 height 5
click at [402, 49] on button "New Vacancy" at bounding box center [406, 47] width 34 height 9
click at [305, 73] on input at bounding box center [283, 73] width 71 height 9
click at [291, 109] on li "Dynamic - Amazing NEW" at bounding box center [283, 112] width 71 height 8
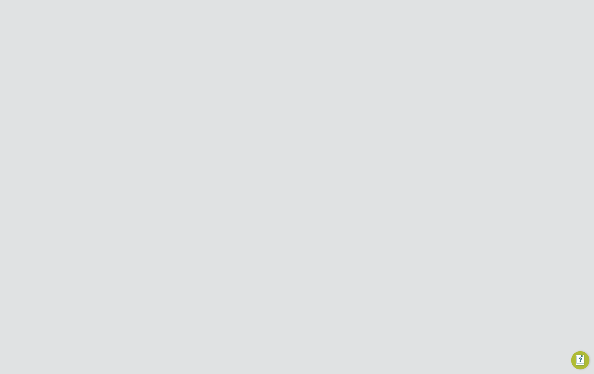
type input "Dynamic - Amazing NEW"
click at [293, 103] on input at bounding box center [283, 100] width 71 height 9
click at [264, 139] on li "Bloomsbury" at bounding box center [283, 139] width 71 height 8
type input "Bloomsbury"
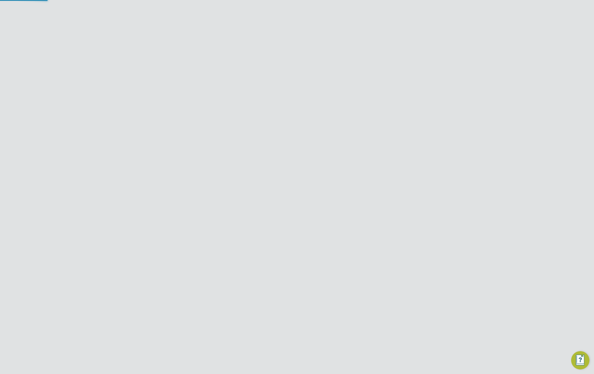
scroll to position [212, 268]
click at [283, 102] on input at bounding box center [283, 100] width 71 height 9
click at [262, 160] on li "Cardiff" at bounding box center [283, 163] width 71 height 8
type input "Cardiff"
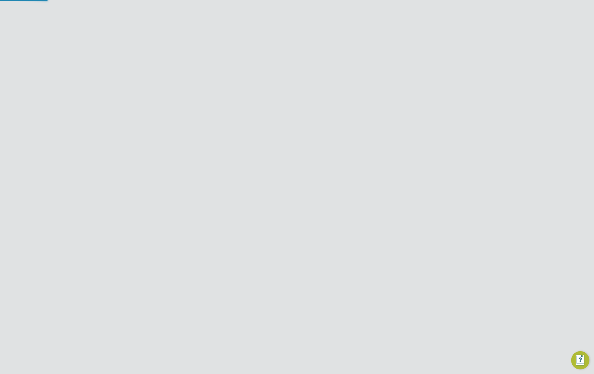
scroll to position [237, 268]
click at [292, 172] on input at bounding box center [283, 175] width 71 height 8
click at [278, 196] on li "G4S DATA T" at bounding box center [283, 199] width 71 height 8
type input "G4S DATA T"
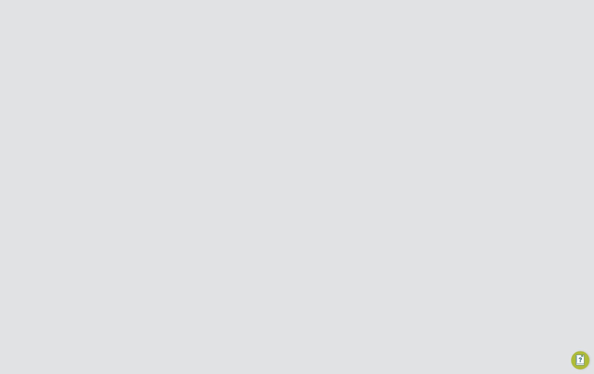
click at [293, 204] on input at bounding box center [283, 204] width 71 height 9
click at [270, 264] on li "Chef" at bounding box center [330, 267] width 165 height 8
type input "Chef"
type textarea "Direct the preparation, seasoning, and cooking of salads, soups, fish, meats, v…"
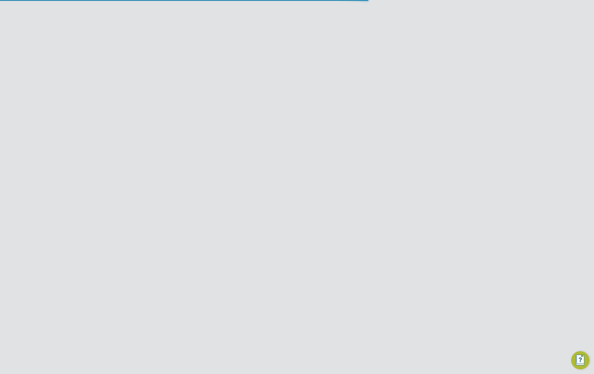
scroll to position [3, 3]
click at [290, 228] on input at bounding box center [283, 225] width 71 height 9
click at [269, 242] on li "Holiday" at bounding box center [283, 241] width 71 height 7
type input "Holiday"
click at [266, 238] on div at bounding box center [266, 239] width 5 height 4
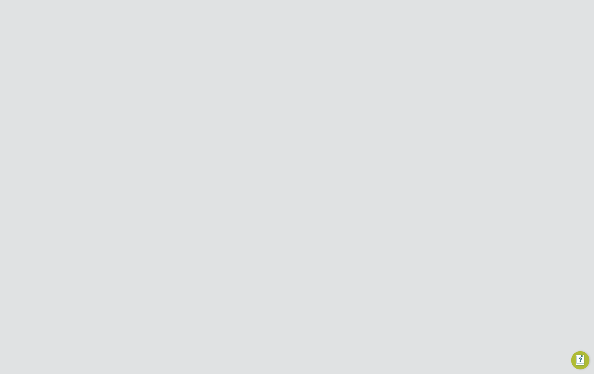
click at [266, 238] on div at bounding box center [266, 239] width 5 height 4
type input "5"
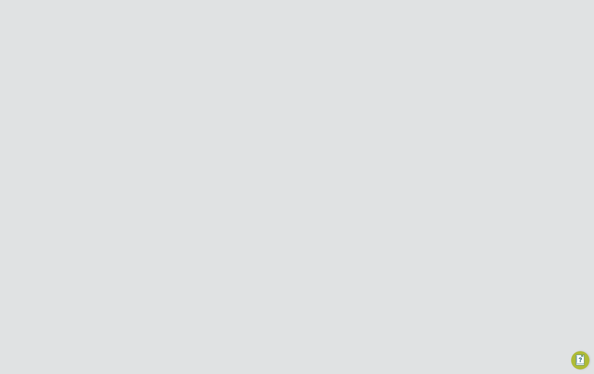
scroll to position [541, 0]
click at [316, 363] on button "Create Vacancy" at bounding box center [308, 367] width 37 height 9
click at [342, 258] on li "Additional H&S The list will appear here..." at bounding box center [296, 272] width 249 height 28
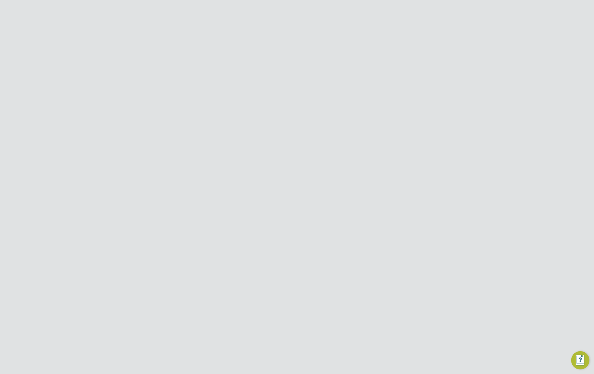
click at [268, 162] on input at bounding box center [268, 164] width 41 height 9
click at [258, 83] on span "29" at bounding box center [257, 80] width 11 height 11
type input "29 Sep 2025"
click at [277, 179] on input at bounding box center [268, 178] width 41 height 9
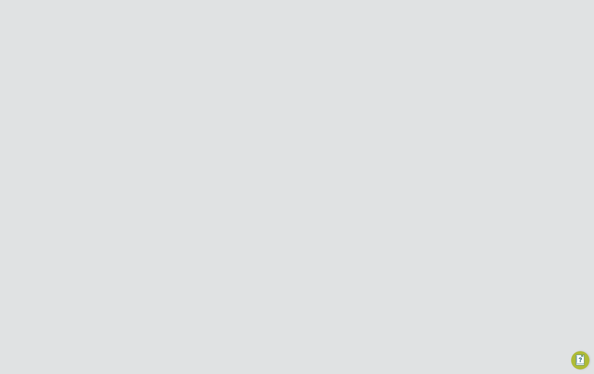
click at [302, 160] on span "31" at bounding box center [301, 154] width 11 height 11
type input "31 Oct 2025"
click at [314, 364] on button "Create Vacancy" at bounding box center [308, 368] width 37 height 9
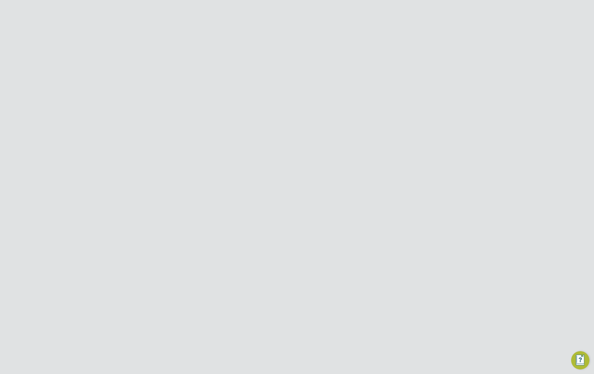
click at [332, 148] on button "Switch back" at bounding box center [328, 145] width 31 height 9
click at [196, 113] on div at bounding box center [297, 187] width 594 height 374
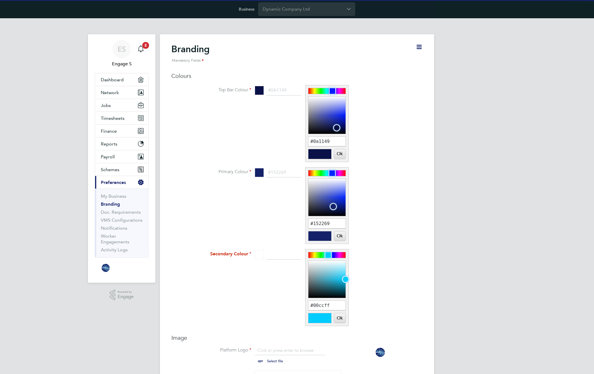
scroll to position [8, 71]
drag, startPoint x: 336, startPoint y: 126, endPoint x: 316, endPoint y: 103, distance: 31.0
click at [316, 103] on div at bounding box center [315, 102] width 7 height 7
click at [324, 142] on input "#d0d2e0" at bounding box center [326, 142] width 37 height 10
paste input "FFFFFF"
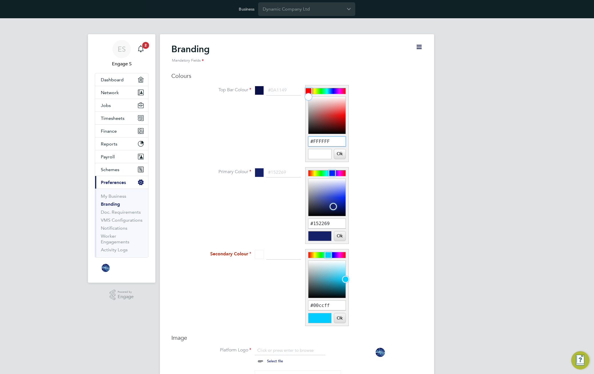
type input "#FFFFFF"
click at [339, 155] on button "Ok" at bounding box center [339, 154] width 11 height 10
type input "#ffffff"
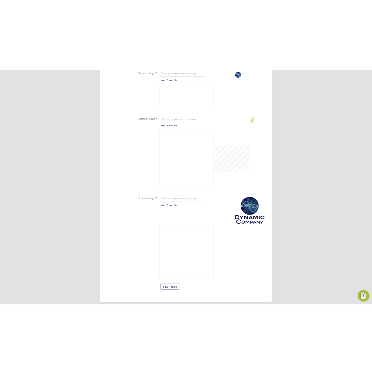
scroll to position [346, 0]
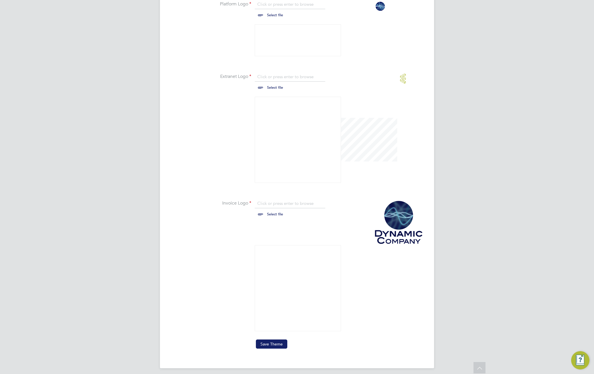
click at [276, 344] on button "Save Theme" at bounding box center [271, 344] width 31 height 9
click at [276, 346] on button "Save Theme" at bounding box center [271, 344] width 31 height 9
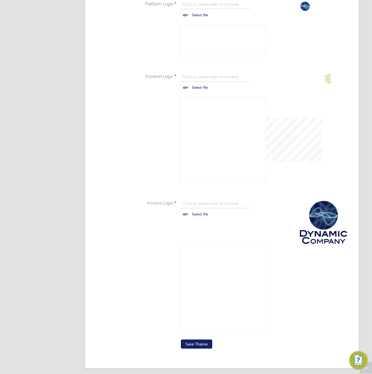
click at [202, 346] on button "Save Theme" at bounding box center [196, 344] width 31 height 9
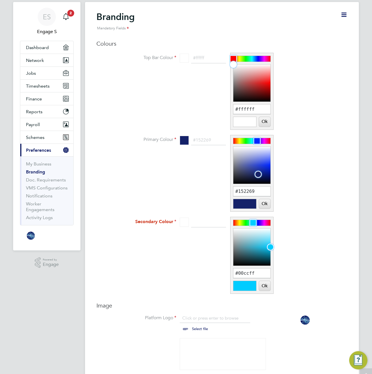
scroll to position [0, 0]
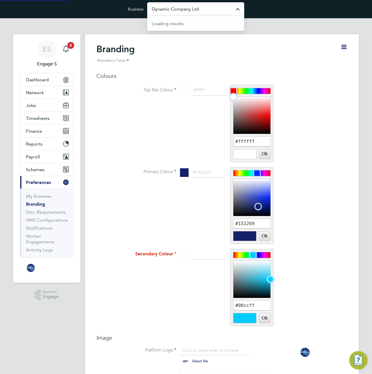
click at [204, 9] on input "Dynamic Company Ltd" at bounding box center [195, 8] width 97 height 13
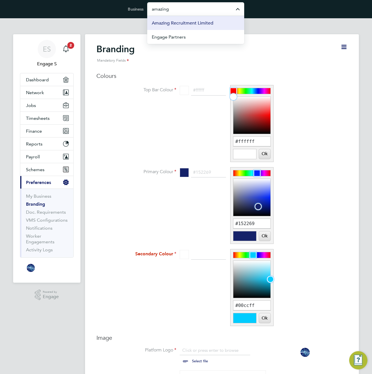
click at [191, 25] on span "Amazing Recruitment Limited" at bounding box center [183, 23] width 62 height 7
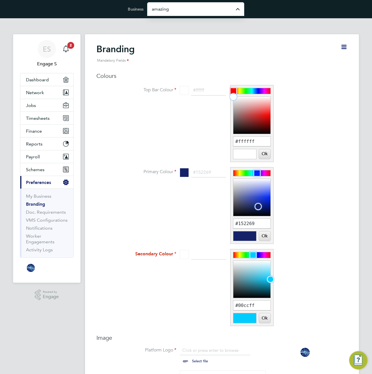
type input "Amazing Recruitment Limited"
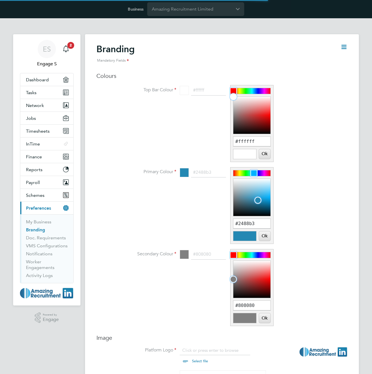
scroll to position [8, 71]
click at [348, 112] on li "Top Bar Colour #ffffff #ffffff Ok Cancel" at bounding box center [233, 126] width 228 height 82
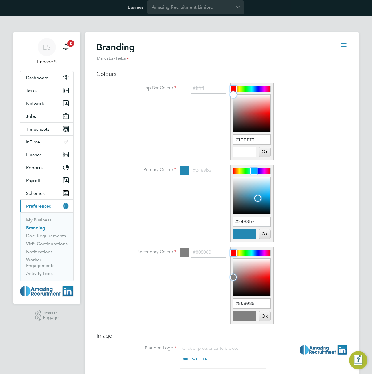
scroll to position [2, 0]
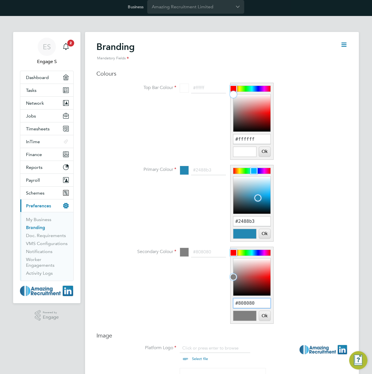
click at [250, 303] on input "#808080" at bounding box center [252, 304] width 37 height 10
type input "#2e0909"
drag, startPoint x: 235, startPoint y: 277, endPoint x: 259, endPoint y: 292, distance: 28.0
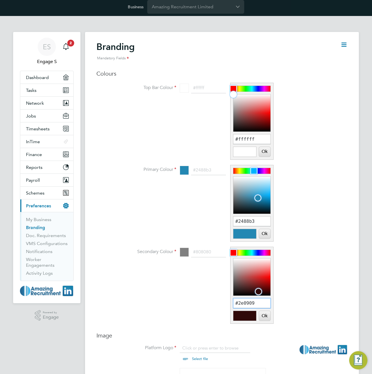
click at [259, 292] on div at bounding box center [258, 291] width 7 height 7
click at [267, 318] on button "Ok" at bounding box center [264, 316] width 11 height 10
type input "#2e0909"
click at [267, 316] on button "Ok" at bounding box center [264, 316] width 11 height 10
click at [266, 148] on button "Ok" at bounding box center [264, 152] width 11 height 10
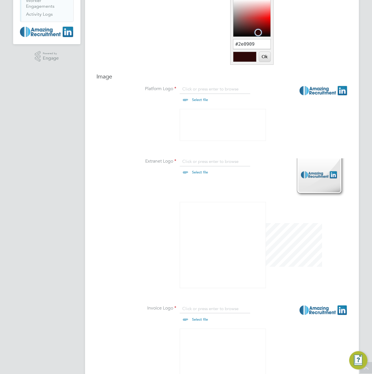
scroll to position [349, 0]
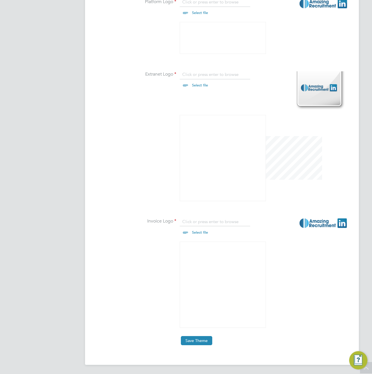
click at [206, 339] on button "Save Theme" at bounding box center [196, 340] width 31 height 9
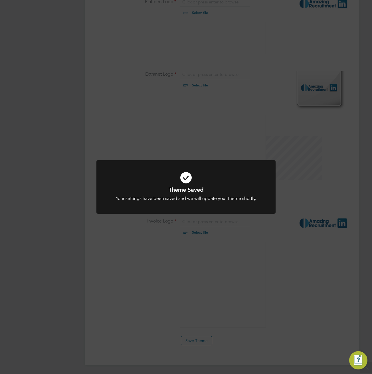
click at [309, 181] on div "Theme Saved Your settings have been saved and we will update your theme shortly…" at bounding box center [186, 187] width 372 height 374
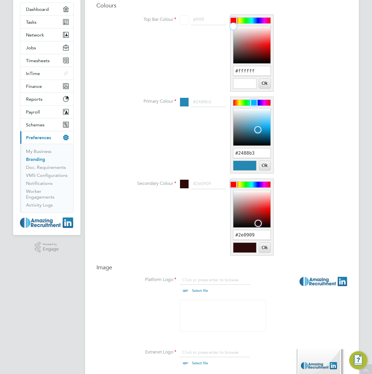
scroll to position [0, 0]
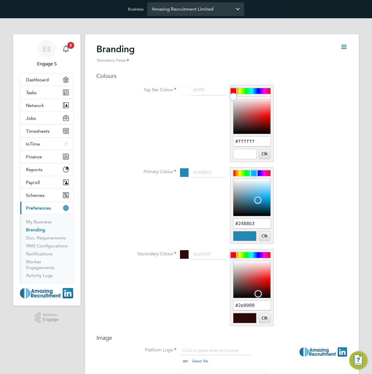
click at [230, 9] on input "Amazing Recruitment Limited" at bounding box center [195, 8] width 97 height 13
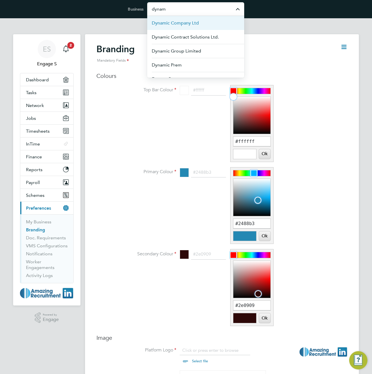
click at [192, 25] on span "Dynamic Company Ltd" at bounding box center [175, 23] width 47 height 7
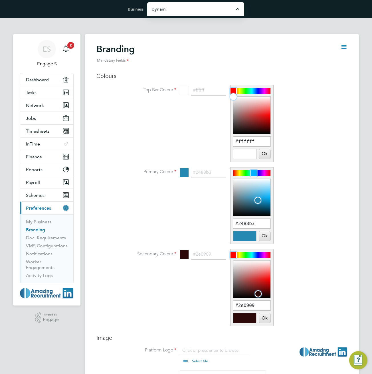
type input "Dynamic Company Ltd"
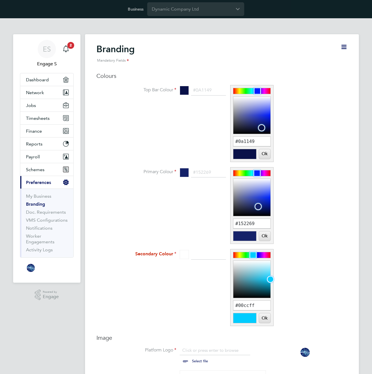
scroll to position [8, 71]
click at [253, 306] on input "#00ccff" at bounding box center [252, 306] width 37 height 10
type input "#0d343e"
drag, startPoint x: 269, startPoint y: 277, endPoint x: 258, endPoint y: 293, distance: 19.4
click at [258, 293] on div at bounding box center [256, 293] width 7 height 7
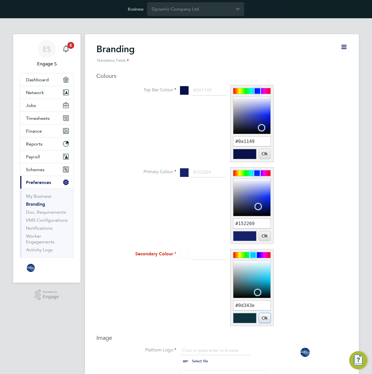
click at [265, 318] on button "Ok" at bounding box center [264, 319] width 11 height 10
type input "#0d343e"
click at [248, 140] on input "#0a1149" at bounding box center [252, 142] width 37 height 10
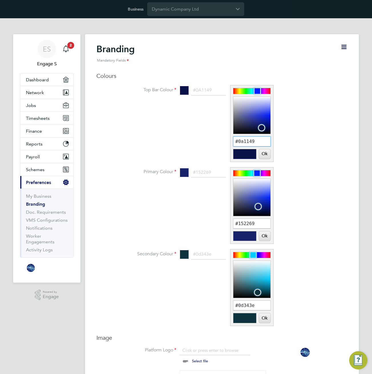
paste input "FFFFFF"
type input "#FFFFFF"
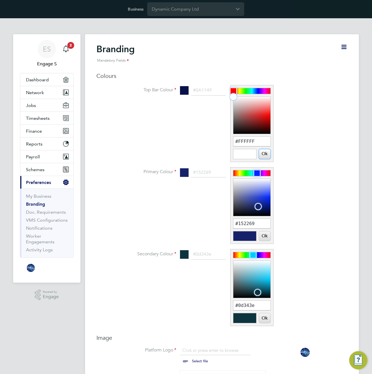
click at [264, 153] on button "Ok" at bounding box center [264, 154] width 11 height 10
type input "#ffffff"
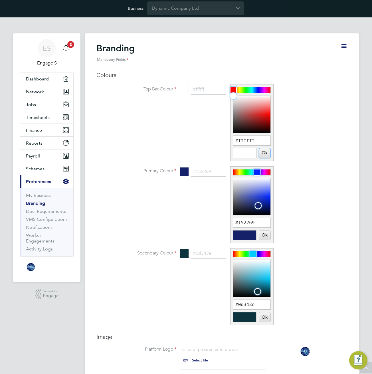
scroll to position [0, 0]
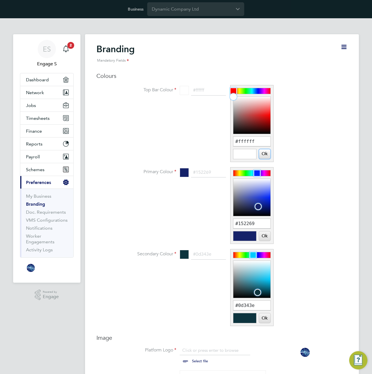
click at [264, 152] on button "Ok" at bounding box center [264, 154] width 11 height 10
click at [265, 320] on button "Ok" at bounding box center [264, 319] width 11 height 10
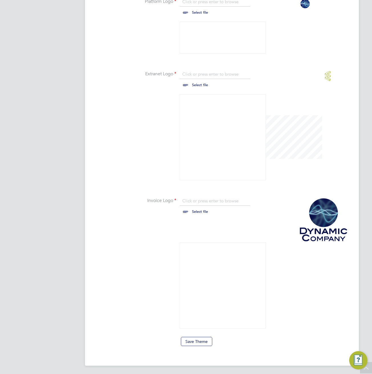
scroll to position [350, 0]
click at [200, 339] on button "Save Theme" at bounding box center [196, 340] width 31 height 9
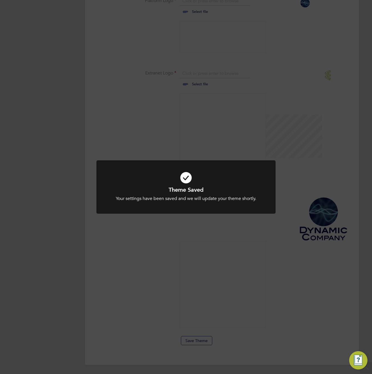
click at [274, 290] on div "Theme Saved Your settings have been saved and we will update your theme shortly…" at bounding box center [186, 187] width 372 height 374
click at [135, 100] on div "Theme Updated Your theme has been updated. Cancel Okay" at bounding box center [186, 187] width 372 height 374
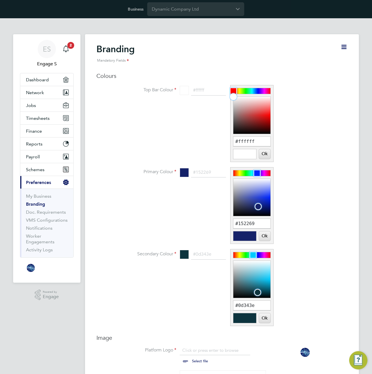
scroll to position [126, 158]
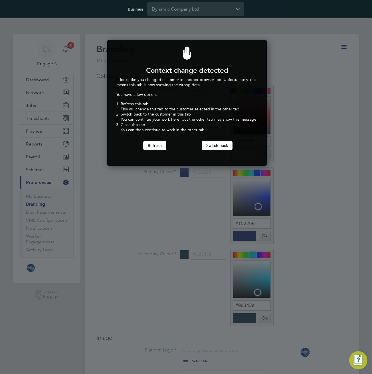
click at [267, 142] on div at bounding box center [186, 187] width 372 height 374
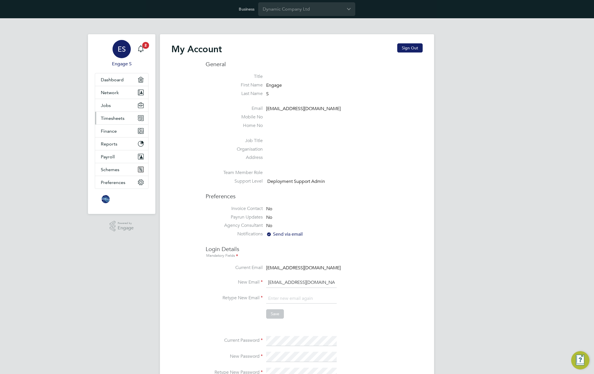
click at [121, 120] on span "Timesheets" at bounding box center [113, 118] width 24 height 5
click at [112, 105] on button "Jobs" at bounding box center [121, 105] width 53 height 13
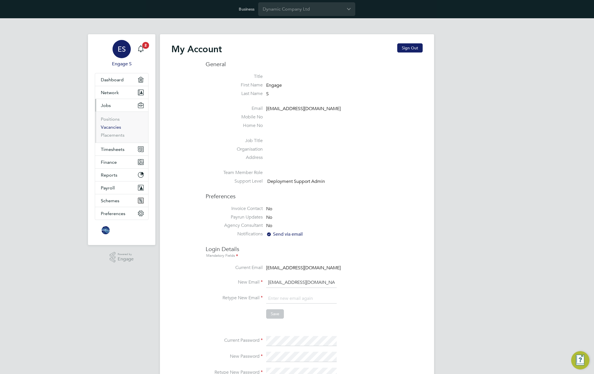
click at [111, 127] on link "Vacancies" at bounding box center [111, 127] width 20 height 5
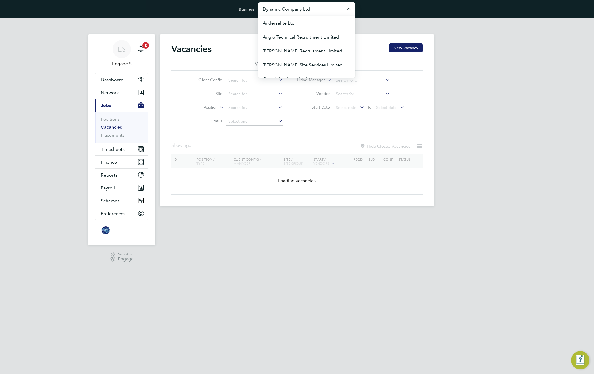
click at [311, 11] on input "Dynamic Company Ltd" at bounding box center [306, 8] width 97 height 13
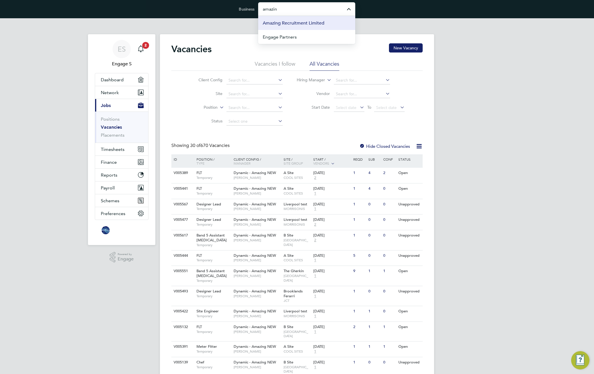
click at [304, 25] on span "Amazing Recruitment Limited" at bounding box center [294, 23] width 62 height 7
type input "Amazing Recruitment Limited"
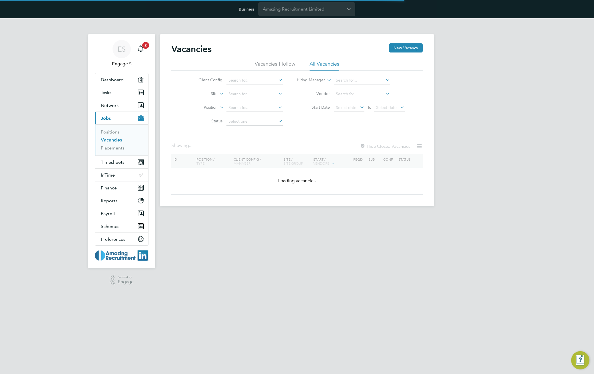
click at [483, 85] on div "ES Engage S Notifications 2 Applications: Dashboard Tasks Network Team Members …" at bounding box center [297, 116] width 594 height 197
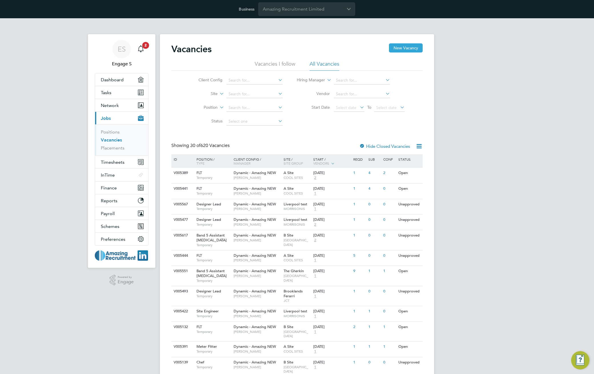
click at [407, 49] on button "New Vacancy" at bounding box center [406, 47] width 34 height 9
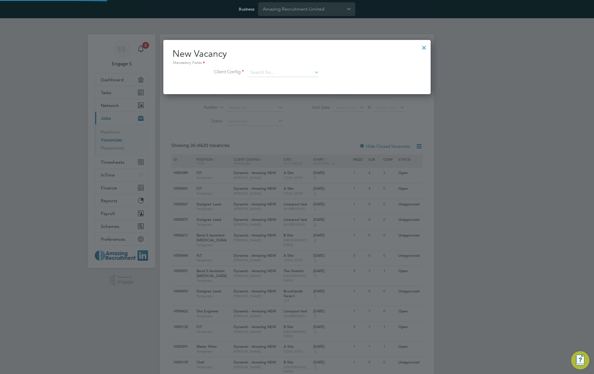
scroll to position [54, 268]
click at [287, 75] on input at bounding box center [283, 73] width 71 height 9
click at [279, 109] on li "Dynamic - Amazing NEW" at bounding box center [283, 112] width 71 height 8
type input "Dynamic - Amazing NEW"
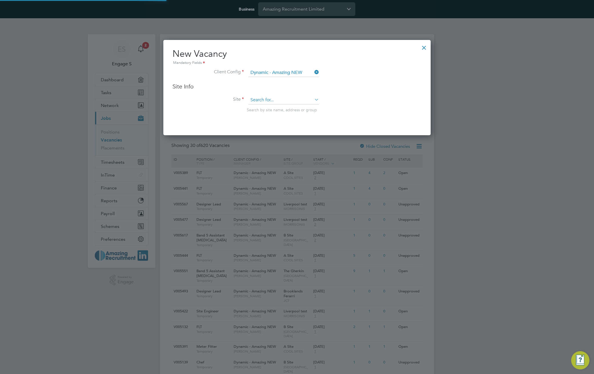
click at [287, 103] on input at bounding box center [283, 100] width 71 height 9
click at [274, 147] on li "Brooklands Ferarri" at bounding box center [283, 147] width 71 height 8
type input "Brooklands Ferarri"
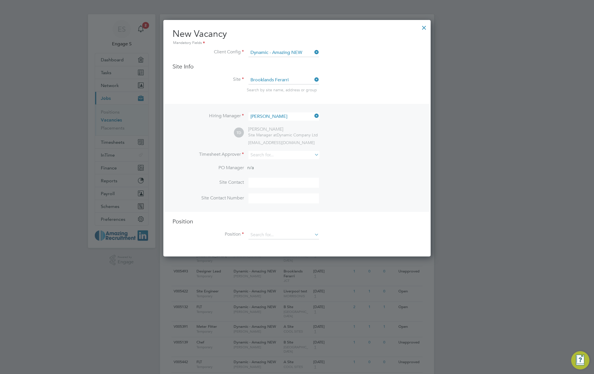
scroll to position [20, 0]
click at [286, 155] on input at bounding box center [283, 155] width 71 height 8
click at [278, 187] on li "[PERSON_NAME]" at bounding box center [283, 187] width 71 height 8
type input "[PERSON_NAME]"
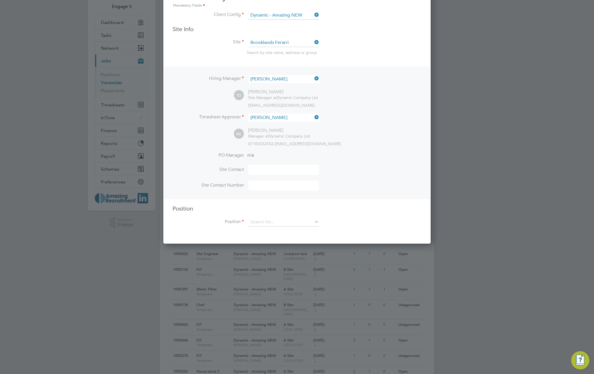
scroll to position [58, 0]
click at [297, 222] on input at bounding box center [283, 222] width 71 height 9
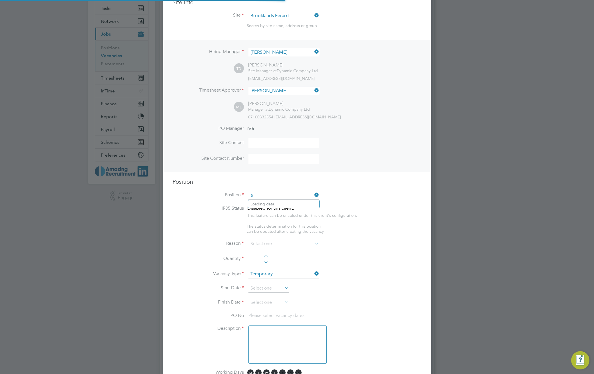
scroll to position [858, 268]
click at [280, 218] on li "Pl as terer" at bounding box center [283, 220] width 71 height 8
type input "Plasterer"
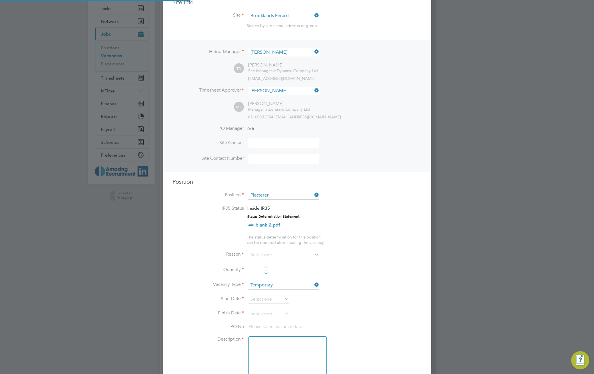
scroll to position [17, 30]
click at [290, 255] on input at bounding box center [283, 255] width 71 height 9
click at [272, 272] on li "Holiday" at bounding box center [283, 270] width 71 height 7
type input "Holiday"
click at [266, 267] on div at bounding box center [266, 268] width 5 height 4
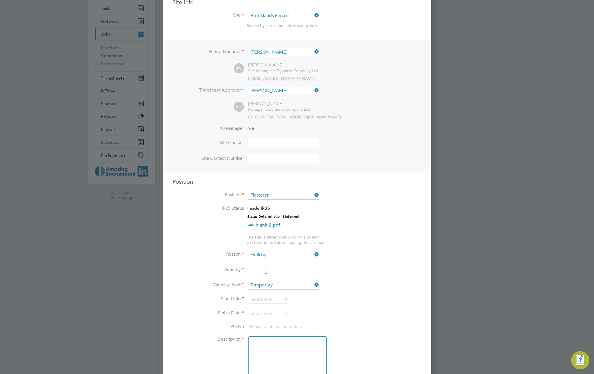
type input "1"
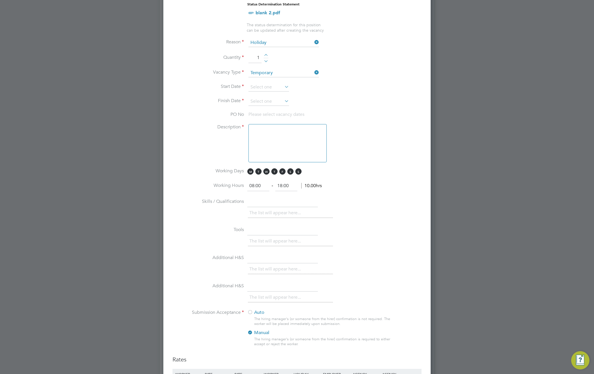
scroll to position [317, 0]
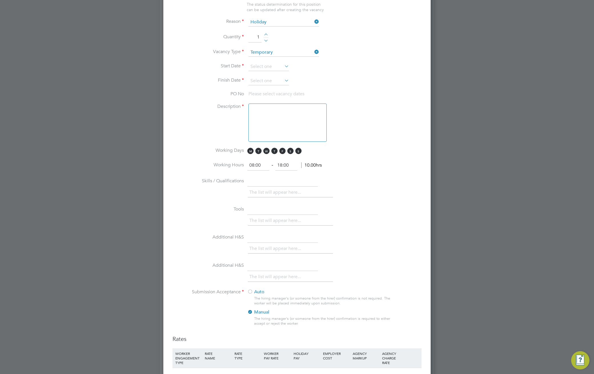
click at [270, 71] on li "Start Date" at bounding box center [296, 70] width 249 height 14
click at [270, 65] on input at bounding box center [268, 67] width 41 height 9
click at [259, 98] on span "29" at bounding box center [257, 93] width 11 height 11
type input "[DATE]"
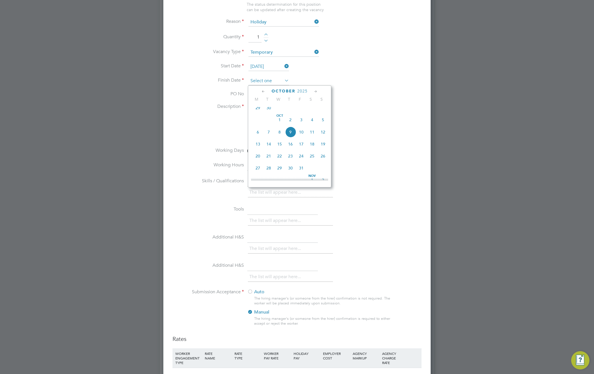
click at [274, 81] on input at bounding box center [268, 81] width 41 height 9
click at [302, 172] on span "31" at bounding box center [301, 168] width 11 height 11
type input "[DATE]"
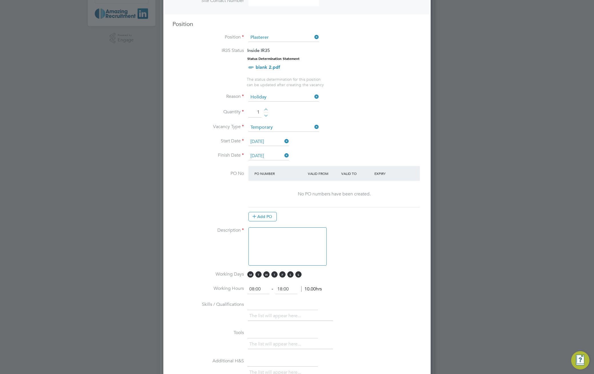
scroll to position [242, 0]
click at [292, 246] on textarea at bounding box center [287, 247] width 78 height 38
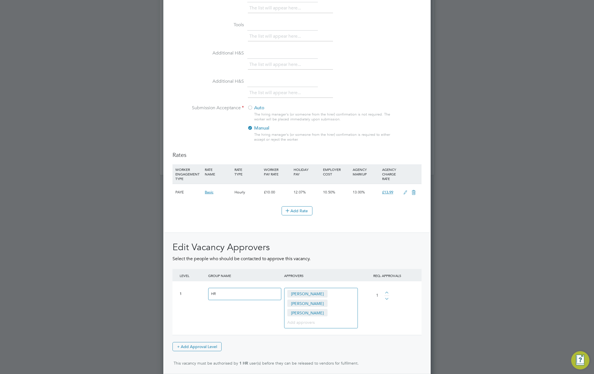
scroll to position [573, 0]
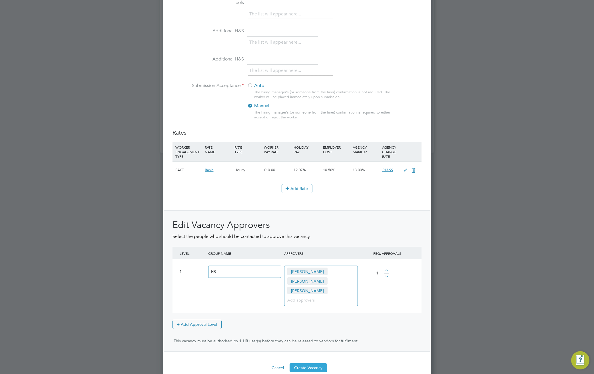
type textarea "tw4hy5hy5"
click at [314, 364] on button "Create Vacancy" at bounding box center [308, 368] width 37 height 9
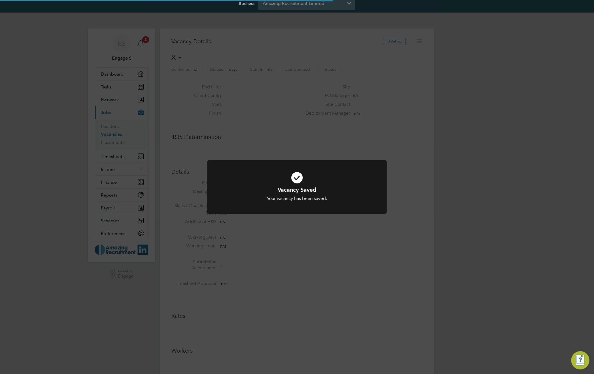
click at [423, 211] on div "Vacancy Saved Your vacancy has been saved. Cancel Okay" at bounding box center [297, 187] width 594 height 374
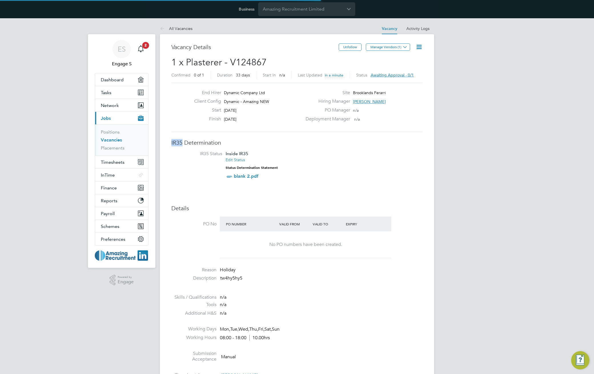
click at [418, 47] on icon at bounding box center [419, 46] width 7 height 7
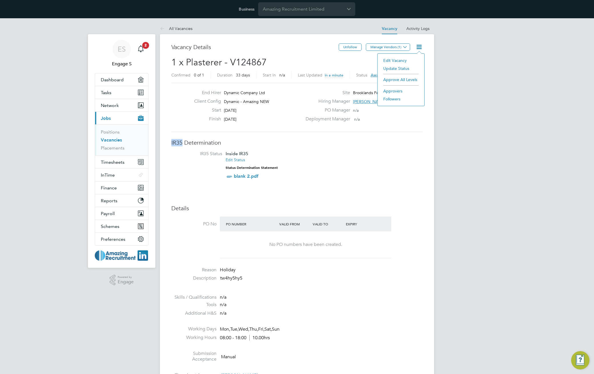
click at [402, 77] on li "Approve All Levels" at bounding box center [400, 80] width 41 height 8
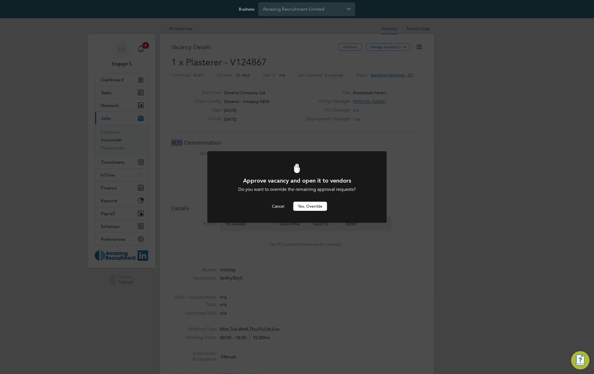
click at [307, 205] on button "Yes, Override" at bounding box center [310, 206] width 34 height 9
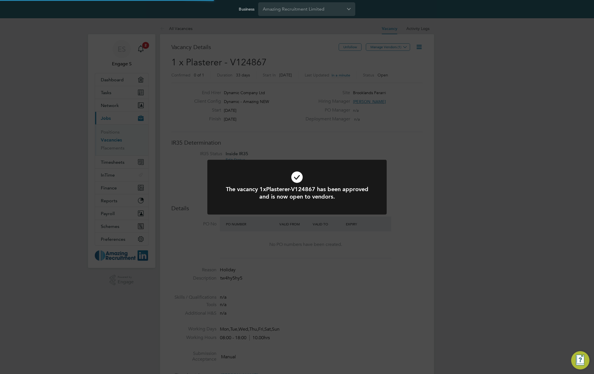
click at [443, 175] on div "The vacancy 1xPlasterer-V124867 has been approved and is now open to vendors. C…" at bounding box center [297, 187] width 594 height 374
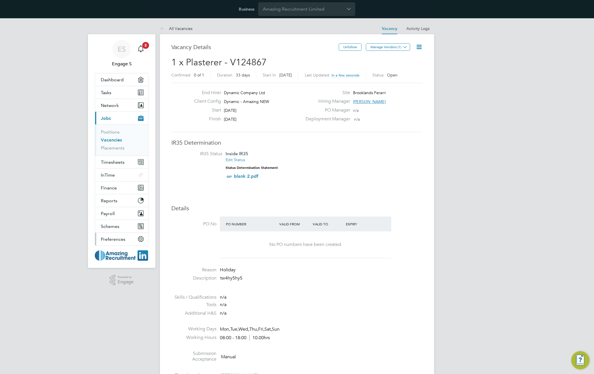
click at [116, 240] on span "Preferences" at bounding box center [113, 239] width 25 height 5
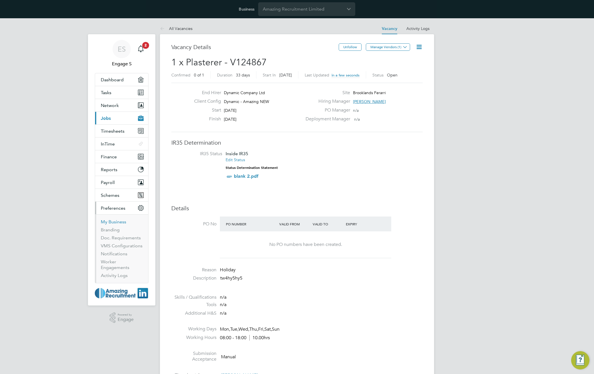
click at [112, 220] on link "My Business" at bounding box center [113, 221] width 25 height 5
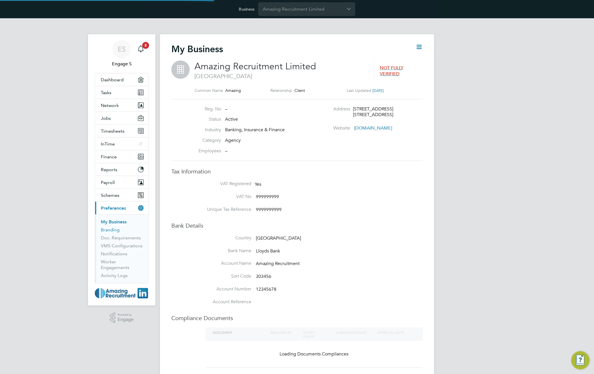
click at [111, 230] on link "Branding" at bounding box center [110, 229] width 19 height 5
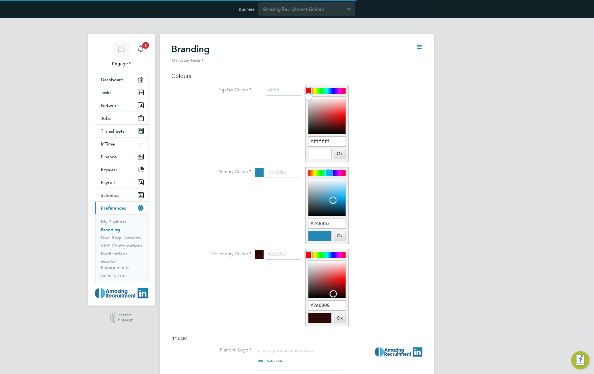
scroll to position [8, 71]
click at [319, 138] on input "#ffffff" at bounding box center [326, 142] width 37 height 10
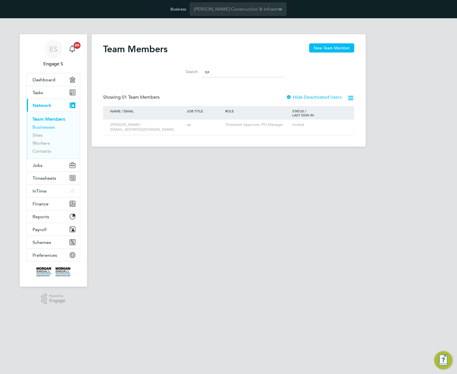
click at [39, 128] on link "Businesses" at bounding box center [44, 127] width 22 height 5
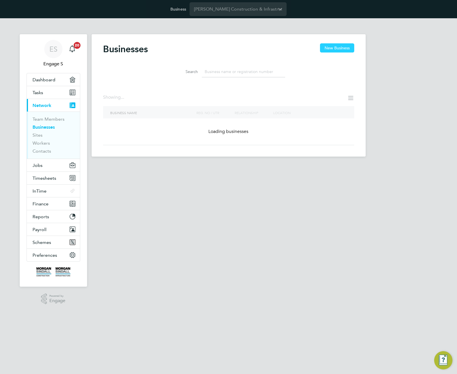
click at [334, 50] on button "New Business" at bounding box center [337, 47] width 34 height 9
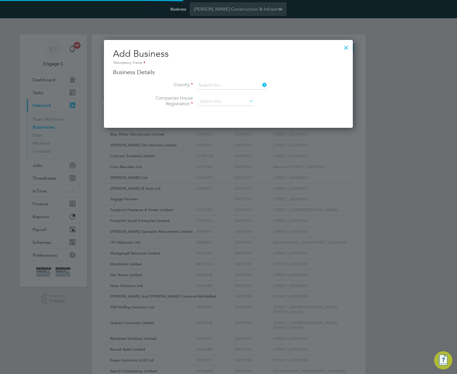
type input "[GEOGRAPHIC_DATA]"
click at [210, 102] on input at bounding box center [226, 101] width 56 height 9
click at [209, 116] on li "Unregistered" at bounding box center [225, 117] width 57 height 7
type input "Unregistered"
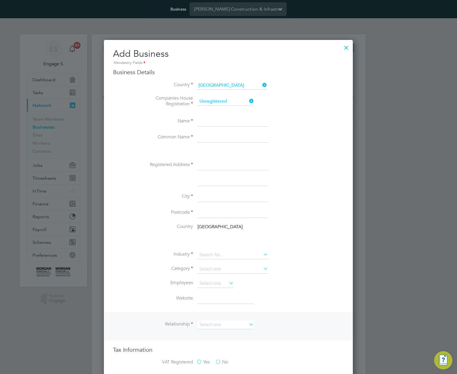
click at [208, 123] on input at bounding box center [233, 122] width 71 height 10
type input "Test 123"
click at [202, 141] on input at bounding box center [233, 138] width 71 height 10
type input "123"
click at [204, 165] on input at bounding box center [233, 165] width 71 height 10
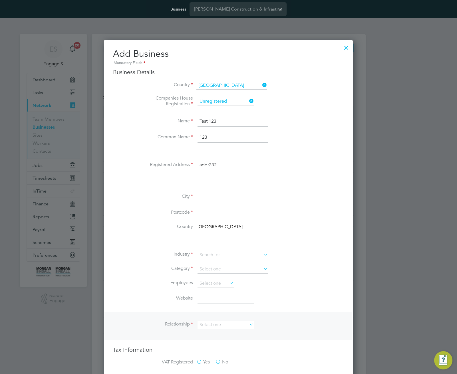
type input "addr232"
click at [209, 197] on input at bounding box center [233, 197] width 71 height 10
type input "lnd"
click at [157, 200] on li "City lnd" at bounding box center [240, 200] width 208 height 16
click at [202, 212] on input at bounding box center [233, 213] width 71 height 10
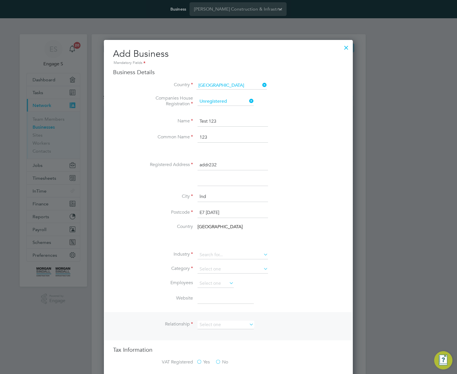
type input "E7 1AD"
click at [173, 258] on li "Industry" at bounding box center [240, 258] width 208 height 14
click at [248, 257] on input at bounding box center [233, 255] width 71 height 9
click at [243, 270] on li "Admin, Secretarial & PA" at bounding box center [232, 271] width 71 height 8
type input "Admin, Secretarial & PA"
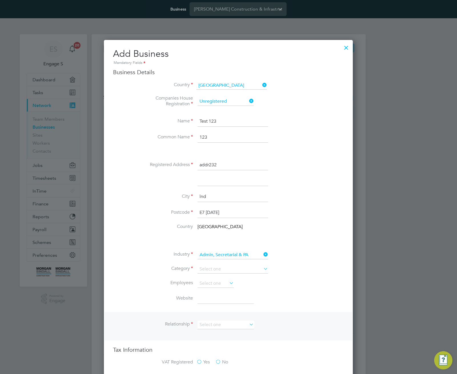
click at [243, 270] on input at bounding box center [233, 269] width 71 height 9
click at [233, 279] on li "Agency" at bounding box center [232, 277] width 71 height 7
type input "Agency"
click at [226, 284] on input at bounding box center [216, 284] width 36 height 9
click at [212, 296] on li "2-10" at bounding box center [215, 299] width 37 height 7
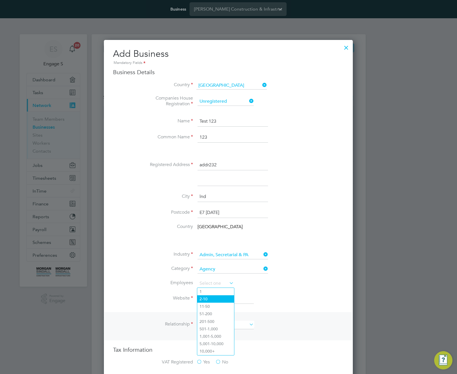
type input "2-10"
click at [210, 299] on input at bounding box center [226, 299] width 56 height 10
drag, startPoint x: 216, startPoint y: 300, endPoint x: 254, endPoint y: 300, distance: 37.7
click at [253, 300] on input "rityeuriw@gmail.com" at bounding box center [226, 299] width 56 height 10
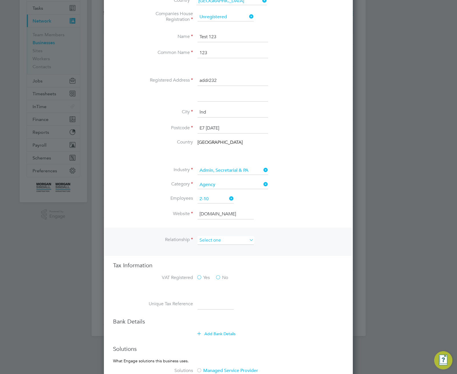
type input "[DOMAIN_NAME]"
click at [228, 237] on input at bounding box center [226, 240] width 56 height 9
click at [222, 252] on li "Client" at bounding box center [225, 248] width 57 height 7
type input "Client"
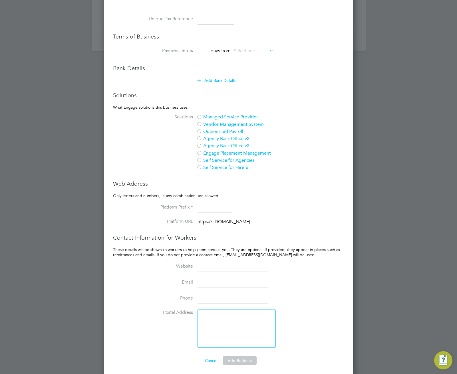
click at [204, 117] on label "Managed Service Provider" at bounding box center [244, 117] width 96 height 6
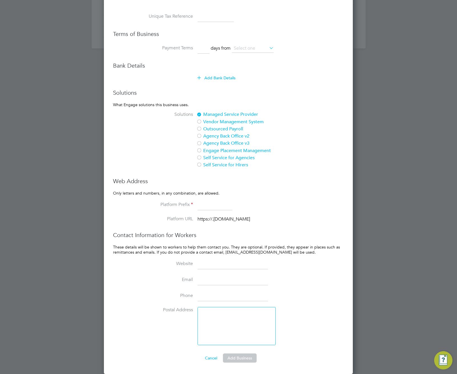
click at [224, 268] on input at bounding box center [233, 264] width 71 height 10
click at [210, 206] on input at bounding box center [215, 205] width 35 height 10
type input "wergf"
click at [242, 357] on button "Add Business" at bounding box center [240, 358] width 34 height 9
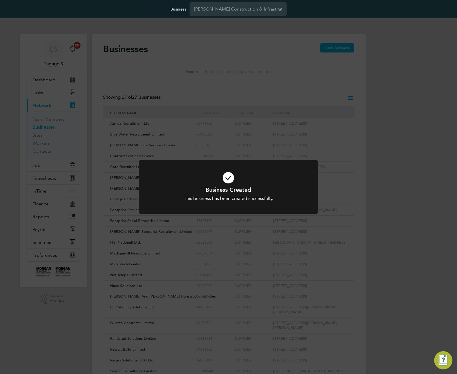
click at [387, 118] on div "Business Created This business has been created successfully. Cancel Okay" at bounding box center [228, 187] width 457 height 374
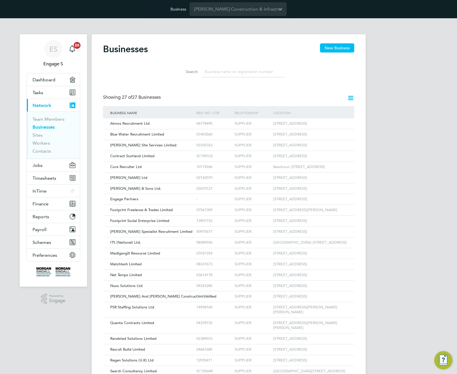
click at [230, 72] on input at bounding box center [243, 71] width 83 height 11
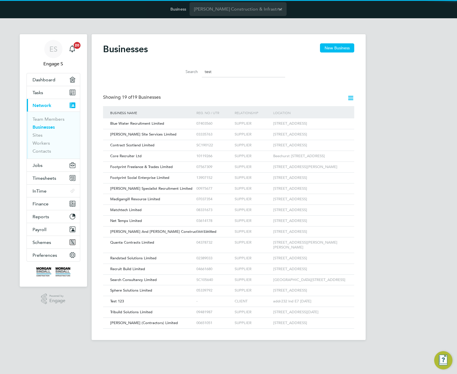
scroll to position [11, 87]
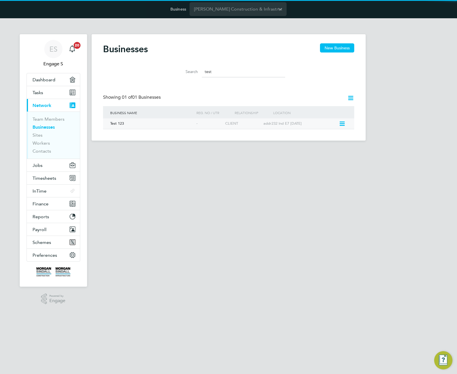
type input "test"
click at [214, 122] on div "-" at bounding box center [209, 124] width 29 height 11
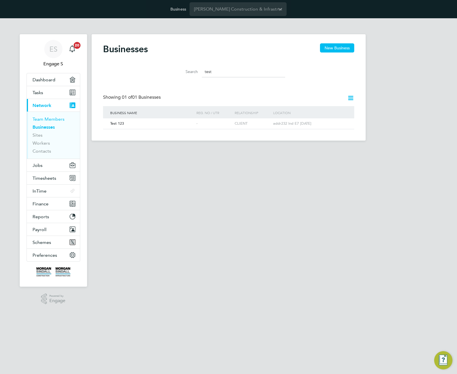
click at [54, 119] on link "Team Members" at bounding box center [49, 119] width 32 height 5
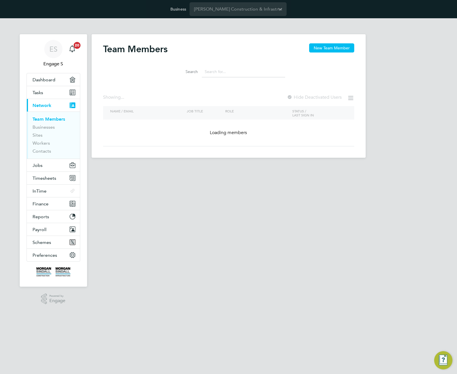
click at [262, 70] on input at bounding box center [243, 71] width 83 height 11
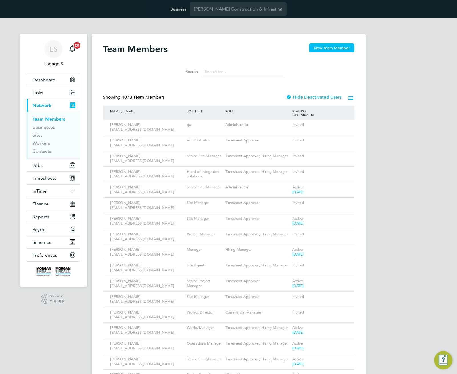
click at [247, 71] on input at bounding box center [243, 71] width 83 height 11
click at [336, 125] on div "Invited" at bounding box center [315, 125] width 48 height 11
drag, startPoint x: 342, startPoint y: 125, endPoint x: 332, endPoint y: 141, distance: 18.3
click at [348, 125] on icon at bounding box center [351, 125] width 6 height 7
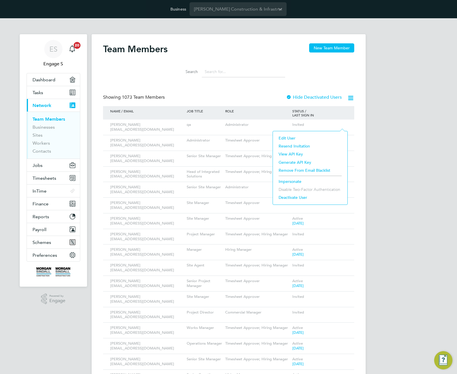
click at [292, 181] on li "Impersonate" at bounding box center [310, 182] width 69 height 8
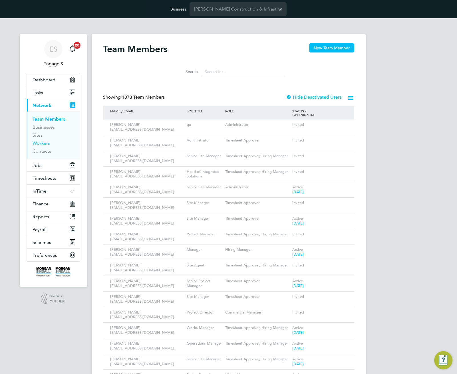
click at [43, 142] on link "Workers" at bounding box center [41, 143] width 17 height 5
click at [37, 135] on link "Sites" at bounding box center [38, 135] width 10 height 5
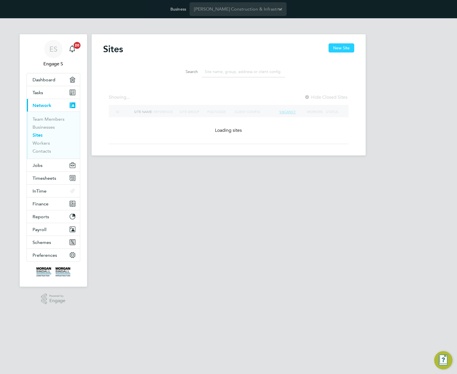
click at [342, 45] on button "New Site" at bounding box center [342, 47] width 26 height 9
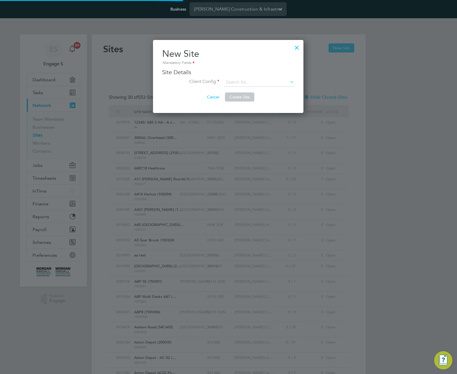
scroll to position [11, 28]
click at [270, 81] on input at bounding box center [259, 82] width 71 height 9
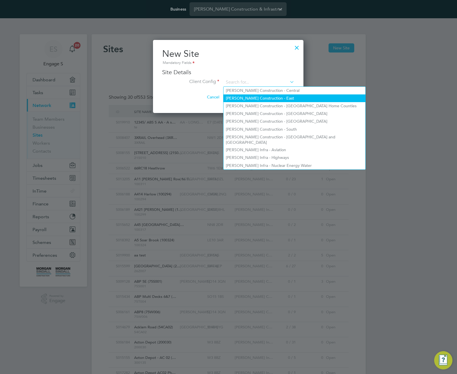
click at [274, 97] on li "Morgan Sindall Construction - East" at bounding box center [295, 99] width 142 height 8
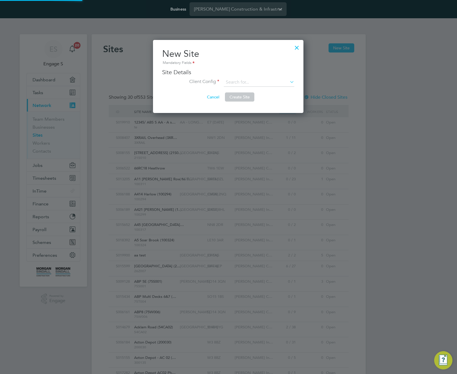
type input "Morgan Sindall Construction - East"
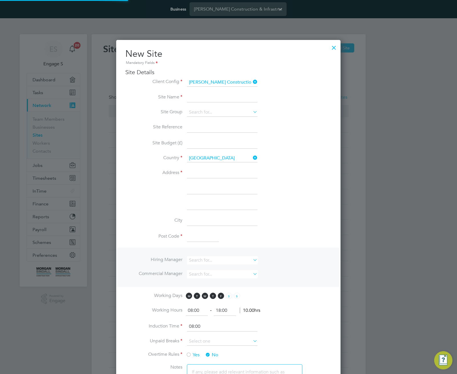
click at [240, 99] on input at bounding box center [222, 98] width 71 height 10
type input "A site"
click at [229, 115] on input at bounding box center [222, 112] width 71 height 9
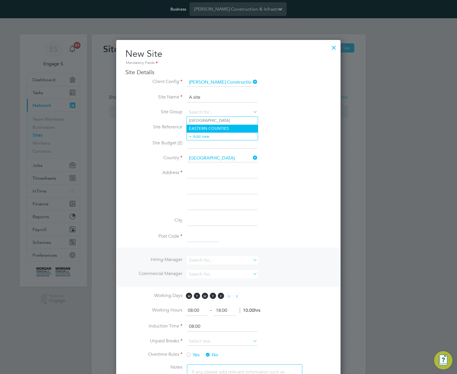
click at [221, 126] on li "EASTERN COUNTIES" at bounding box center [222, 129] width 71 height 8
type input "EASTERN COUNTIES"
click at [215, 171] on input at bounding box center [222, 173] width 71 height 10
type input "addr 34"
click at [249, 224] on input at bounding box center [222, 221] width 71 height 10
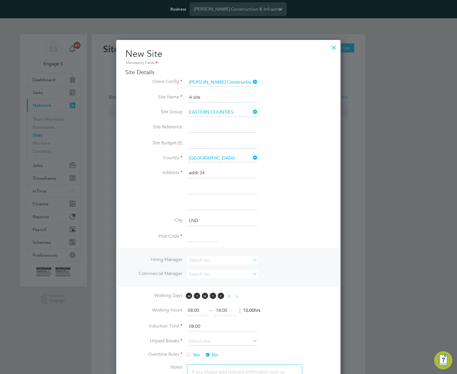
type input "LND"
click at [141, 226] on li "City LND" at bounding box center [228, 224] width 206 height 16
click at [204, 236] on input at bounding box center [203, 237] width 32 height 10
click at [285, 221] on li "City LND" at bounding box center [228, 224] width 206 height 16
click at [202, 237] on input "3e71ad" at bounding box center [203, 237] width 32 height 10
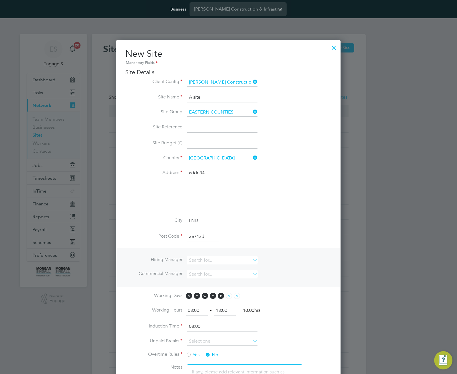
click at [202, 237] on input "3e71ad" at bounding box center [203, 237] width 32 height 10
type input "E7 1AD"
click at [147, 264] on li "Hiring Manager" at bounding box center [228, 263] width 206 height 14
drag, startPoint x: 245, startPoint y: 257, endPoint x: 244, endPoint y: 260, distance: 2.9
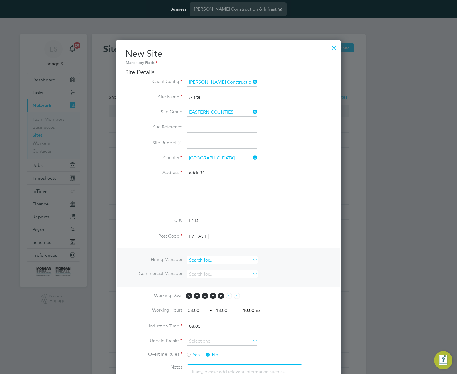
click at [244, 258] on input at bounding box center [222, 260] width 71 height 8
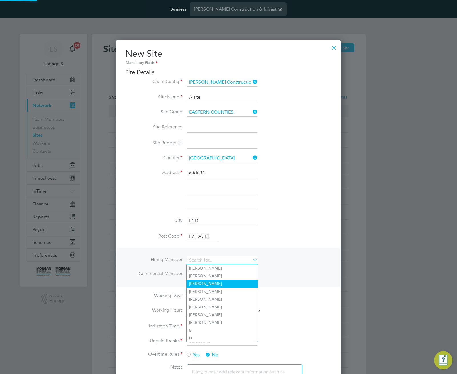
click at [234, 282] on li "Adam C" at bounding box center [222, 284] width 71 height 8
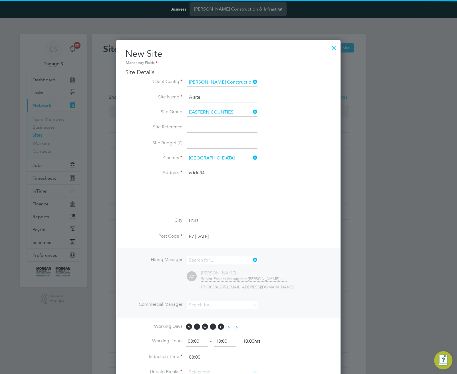
type input "Adam C"
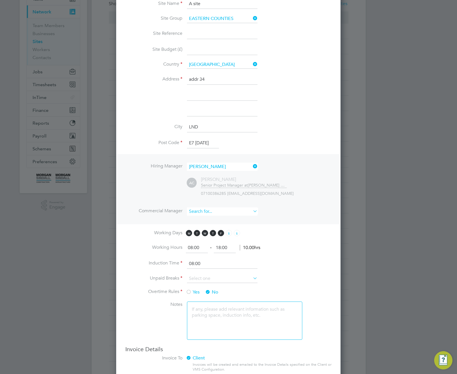
click at [239, 212] on input at bounding box center [222, 212] width 71 height 8
click at [226, 236] on li "Adam C" at bounding box center [222, 235] width 71 height 8
type input "Adam C"
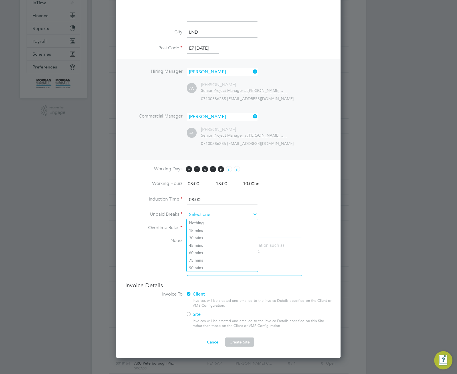
click at [226, 217] on input at bounding box center [222, 215] width 71 height 9
click at [217, 224] on li "Nothing" at bounding box center [222, 222] width 71 height 7
type input "Nothing"
click at [294, 222] on li "Unpaid Breaks Nothing" at bounding box center [228, 218] width 206 height 14
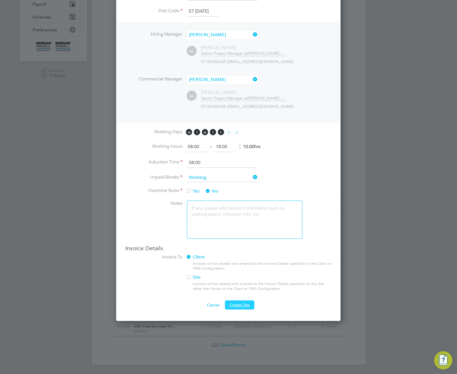
click at [243, 303] on span "Create Site" at bounding box center [240, 305] width 20 height 5
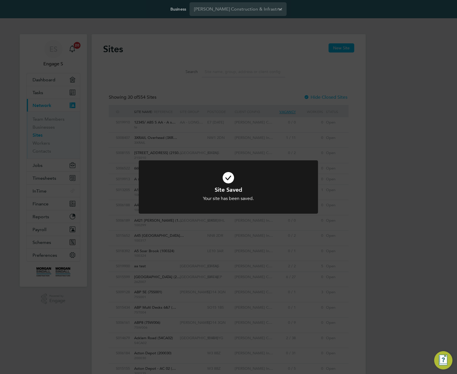
click at [242, 74] on div "Site Saved Your site has been saved. Cancel Okay" at bounding box center [228, 187] width 457 height 374
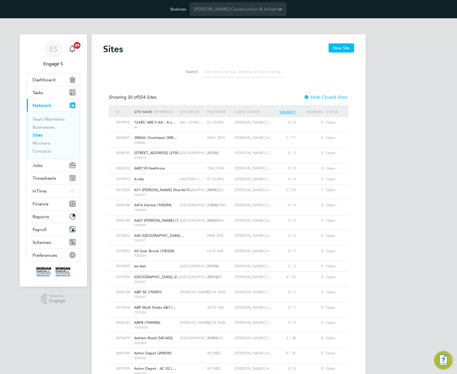
click at [242, 74] on div "Site Saved Your site has been saved. Cancel Okay" at bounding box center [228, 187] width 457 height 374
click at [242, 74] on input at bounding box center [243, 71] width 83 height 11
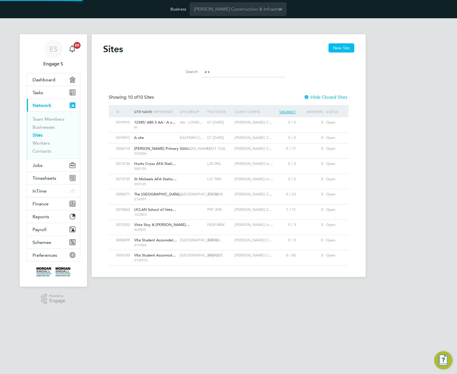
scroll to position [15, 46]
type input "a s"
click at [206, 137] on div "E7 1AD" at bounding box center [219, 138] width 27 height 11
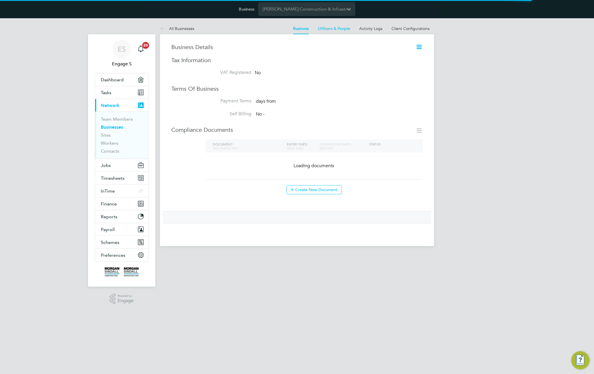
click at [421, 48] on icon at bounding box center [419, 46] width 7 height 7
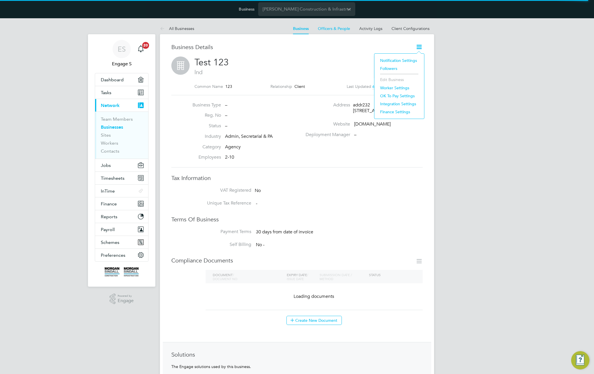
click at [391, 89] on li "Worker Settings" at bounding box center [399, 88] width 44 height 8
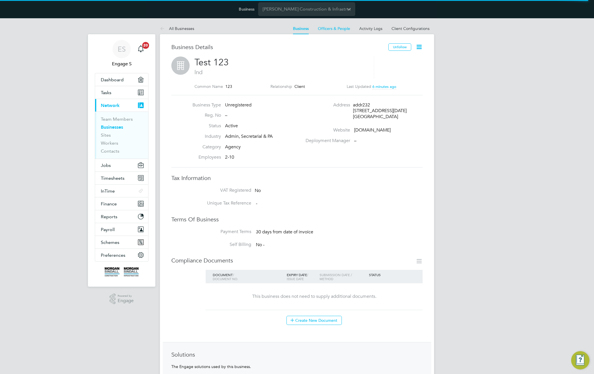
type input "Mandatory"
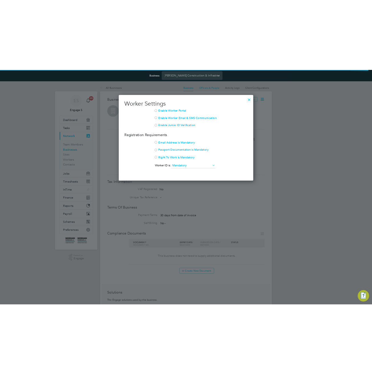
scroll to position [137, 215]
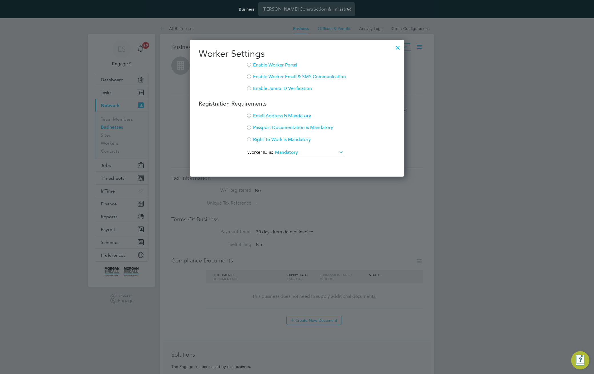
click at [252, 116] on li "Email Address is Mandatory" at bounding box center [297, 119] width 196 height 12
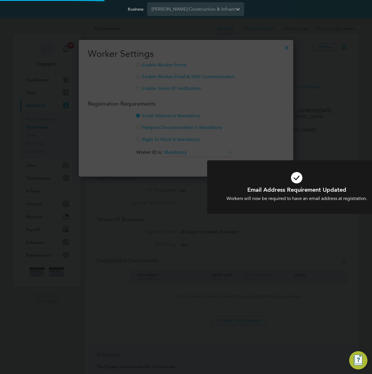
click at [234, 126] on div "Email Address Requirement Updated Workers will now be required to have an email…" at bounding box center [186, 187] width 372 height 374
click at [164, 127] on div "Email Address Requirement Updated Workers will now be required to have an email…" at bounding box center [186, 187] width 372 height 374
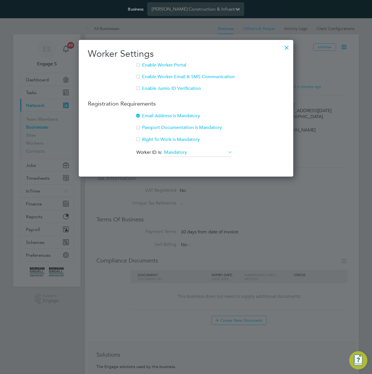
click at [148, 128] on li "Passport Documentation is Mandatory" at bounding box center [186, 131] width 196 height 12
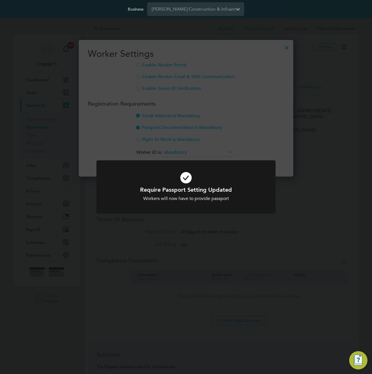
click at [138, 136] on div "Require Passport Setting Updated Workers will now have to provide passport Canc…" at bounding box center [186, 187] width 372 height 374
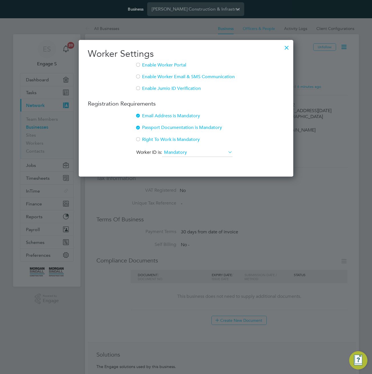
click at [138, 141] on div at bounding box center [138, 140] width 6 height 6
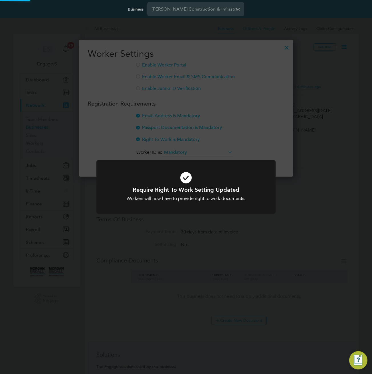
click at [142, 87] on div "Require Right To Work Setting Updated Workers will now have to provide right to…" at bounding box center [186, 187] width 372 height 374
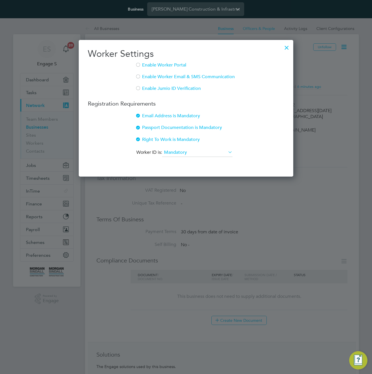
click at [137, 88] on div at bounding box center [138, 89] width 6 height 6
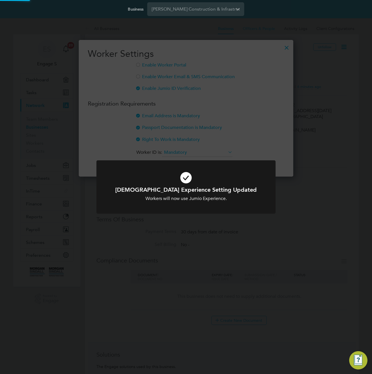
click at [138, 77] on div "[DEMOGRAPHIC_DATA] Experience Setting Updated Workers will now use Jumio Experi…" at bounding box center [186, 187] width 372 height 374
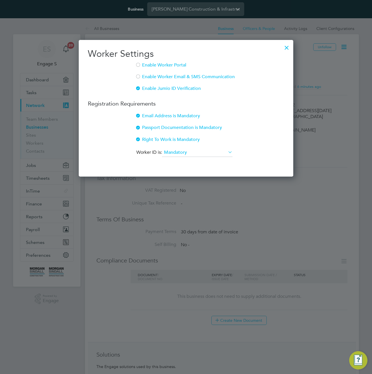
click at [138, 77] on div at bounding box center [138, 77] width 6 height 6
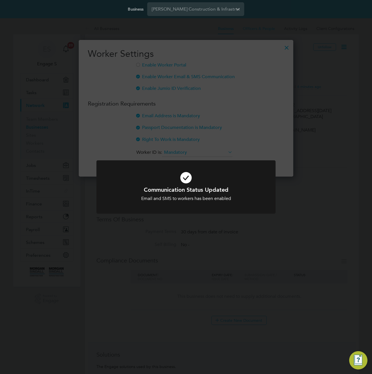
click at [138, 64] on div "Communication Status Updated Email and SMS to workers has been enabled Cancel O…" at bounding box center [186, 187] width 372 height 374
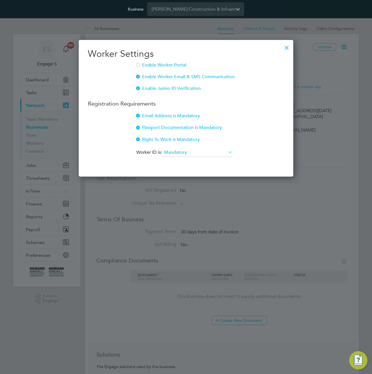
click at [139, 65] on div at bounding box center [138, 66] width 6 height 6
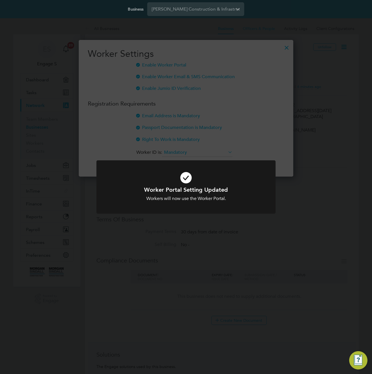
click at [243, 92] on div "Worker Portal Setting Updated Workers will now use the Worker Portal. Cancel Ok…" at bounding box center [186, 187] width 372 height 374
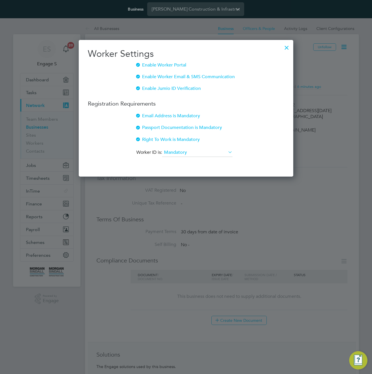
click at [288, 47] on div at bounding box center [287, 46] width 10 height 10
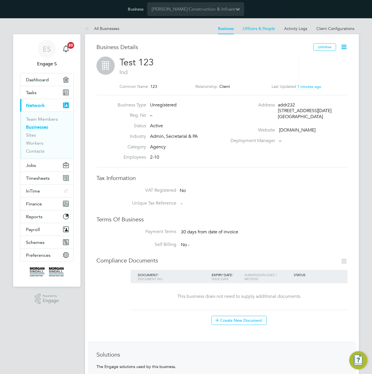
click at [331, 118] on div "[GEOGRAPHIC_DATA]" at bounding box center [305, 117] width 54 height 6
click at [342, 32] on li "Client Configurations" at bounding box center [336, 28] width 38 height 11
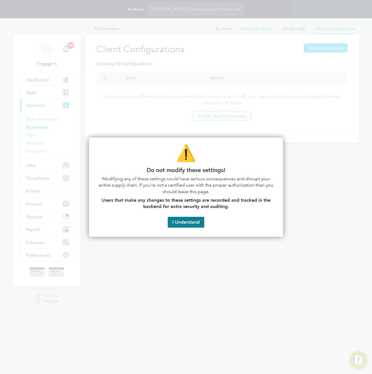
click at [333, 141] on div at bounding box center [186, 187] width 372 height 374
click at [290, 28] on div at bounding box center [186, 187] width 372 height 374
click at [261, 29] on div at bounding box center [186, 187] width 372 height 374
click at [224, 29] on div at bounding box center [186, 187] width 372 height 374
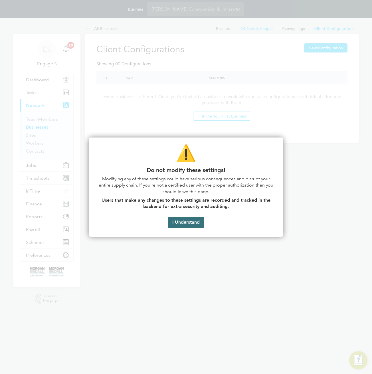
click at [192, 226] on button "I Understand" at bounding box center [186, 222] width 37 height 11
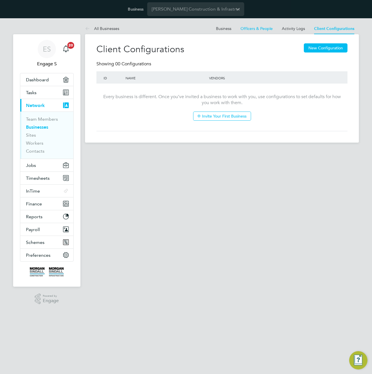
click at [230, 35] on div "Client Configurations New Configuration Showing 00 Configurations ID Name Vendo…" at bounding box center [222, 88] width 274 height 109
click at [221, 26] on link "Business" at bounding box center [223, 28] width 15 height 5
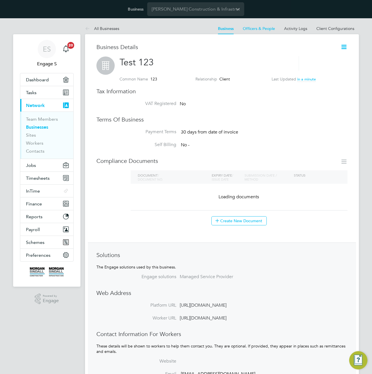
click at [345, 47] on icon at bounding box center [344, 46] width 7 height 7
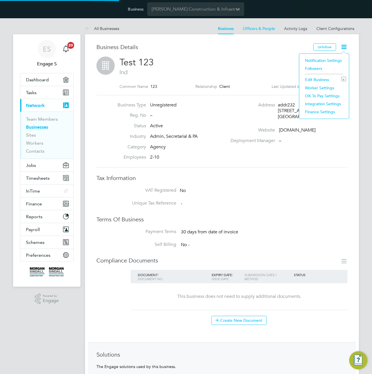
click at [321, 88] on li "Worker Settings" at bounding box center [324, 88] width 44 height 8
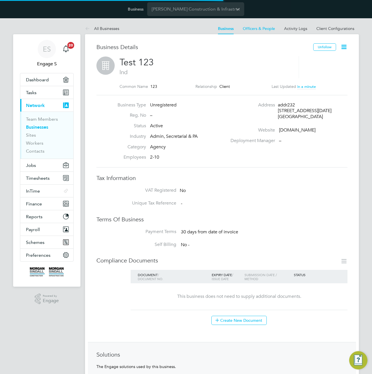
type input "Mandatory"
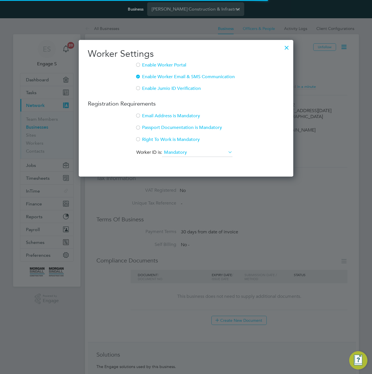
scroll to position [137, 215]
click at [137, 64] on div at bounding box center [138, 66] width 6 height 6
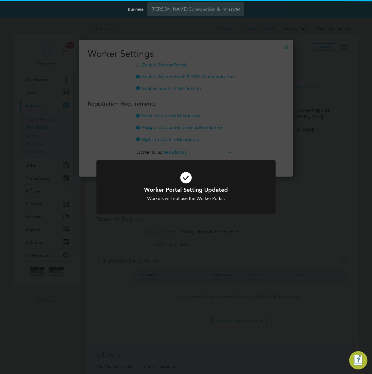
click at [139, 77] on div "Worker Portal Setting Updated Workers will not use the Worker Portal. Cancel Ok…" at bounding box center [186, 187] width 372 height 374
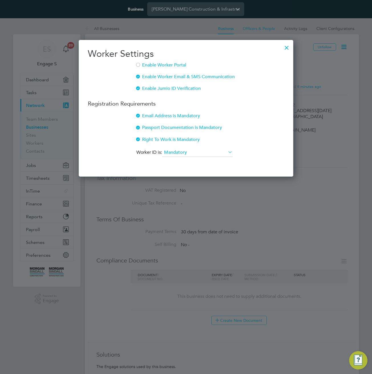
click at [286, 43] on div at bounding box center [287, 46] width 10 height 10
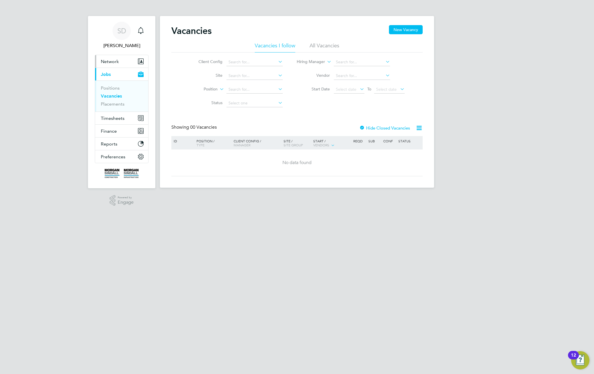
click at [116, 63] on span "Network" at bounding box center [110, 61] width 18 height 5
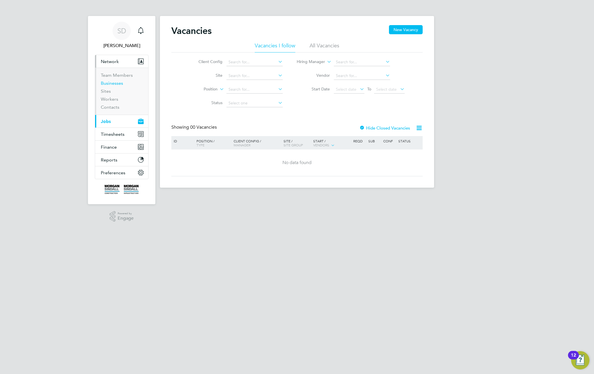
click at [114, 84] on link "Businesses" at bounding box center [112, 83] width 22 height 5
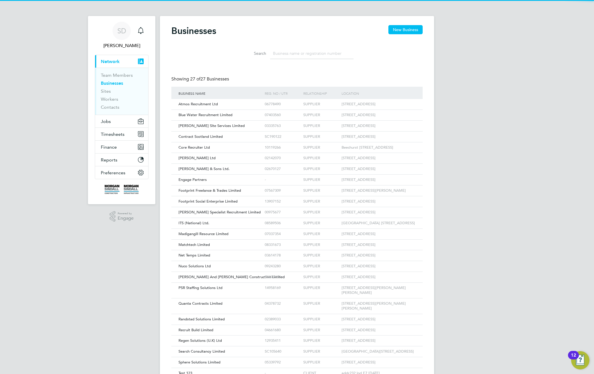
click at [319, 54] on input at bounding box center [311, 53] width 83 height 11
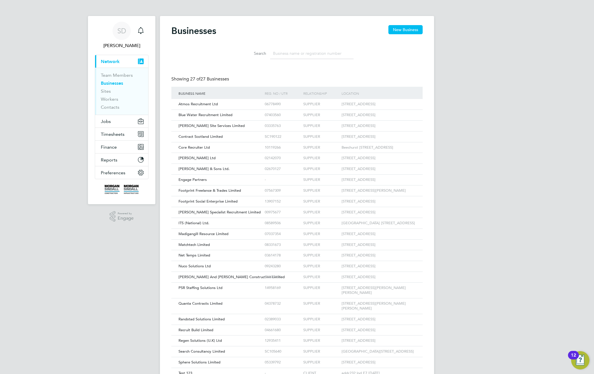
click at [318, 54] on input at bounding box center [311, 53] width 83 height 11
click at [302, 55] on input at bounding box center [311, 53] width 83 height 11
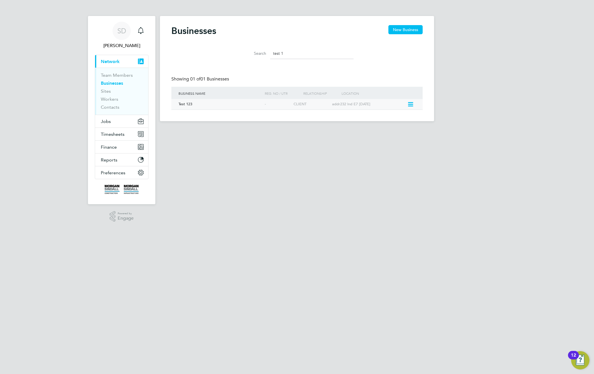
type input "test 1"
click at [410, 104] on icon at bounding box center [410, 104] width 6 height 7
click at [396, 117] on li "View Details" at bounding box center [399, 118] width 31 height 8
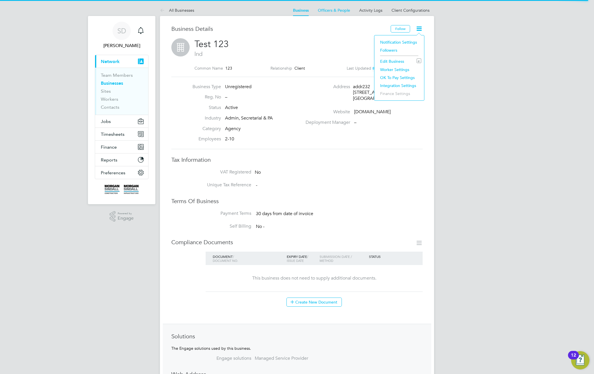
click at [390, 51] on li "Followers" at bounding box center [399, 50] width 44 height 8
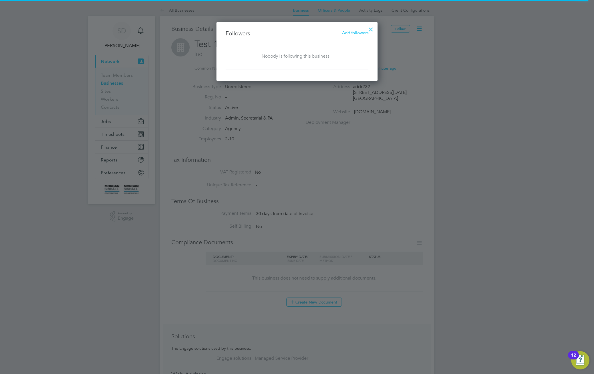
scroll to position [60, 161]
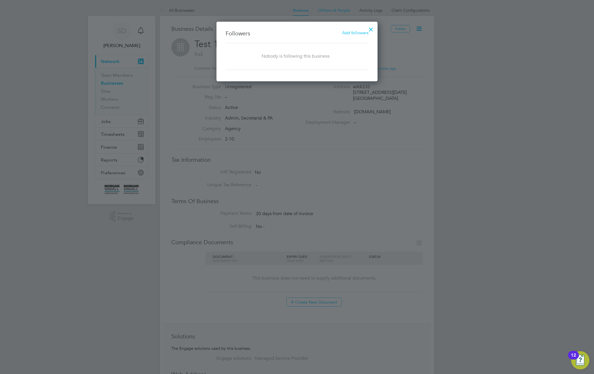
click at [356, 34] on span "Add followers" at bounding box center [355, 32] width 26 height 5
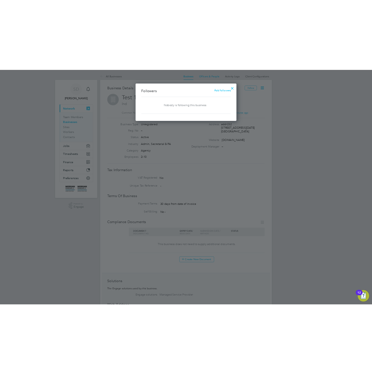
scroll to position [62, 161]
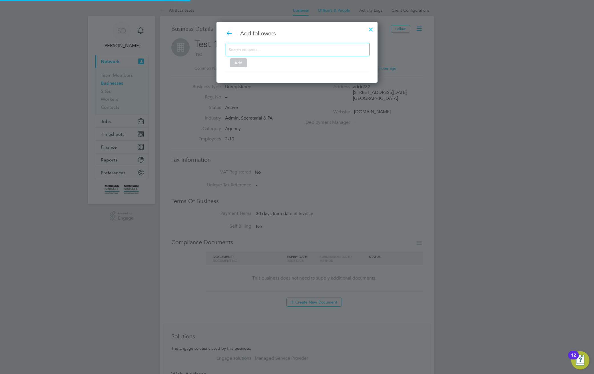
click at [289, 51] on input at bounding box center [293, 49] width 129 height 7
type input "a"
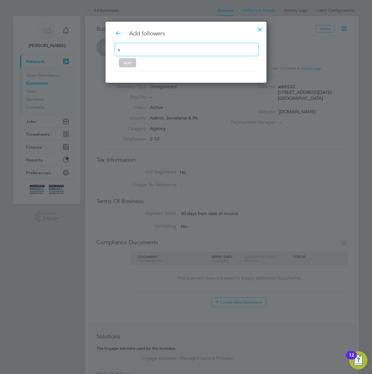
click at [258, 28] on div at bounding box center [260, 28] width 10 height 10
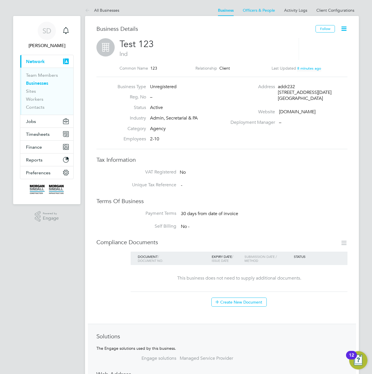
click at [343, 29] on icon at bounding box center [344, 28] width 7 height 7
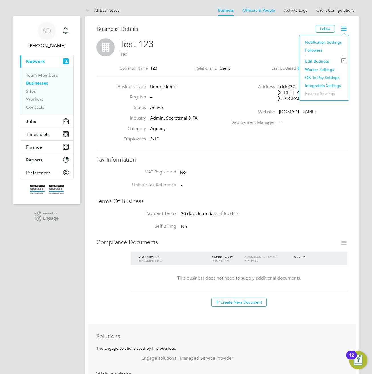
click at [313, 49] on li "Followers" at bounding box center [324, 50] width 44 height 8
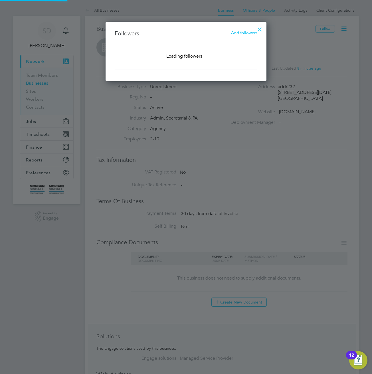
scroll to position [60, 161]
click at [244, 33] on span "Add followers" at bounding box center [244, 32] width 26 height 5
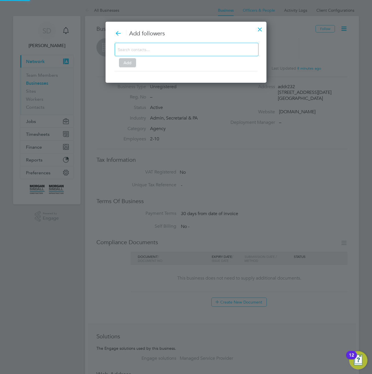
click at [187, 49] on input at bounding box center [182, 49] width 129 height 7
click at [180, 48] on div "ad" at bounding box center [187, 49] width 144 height 13
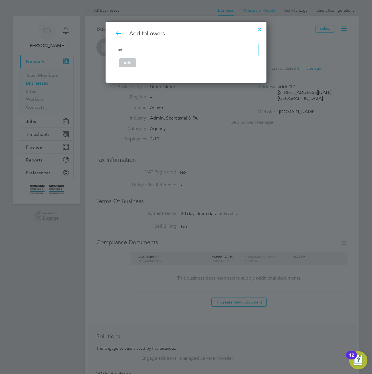
type input "a"
click at [149, 52] on input "stella" at bounding box center [136, 49] width 36 height 7
type input "stella de"
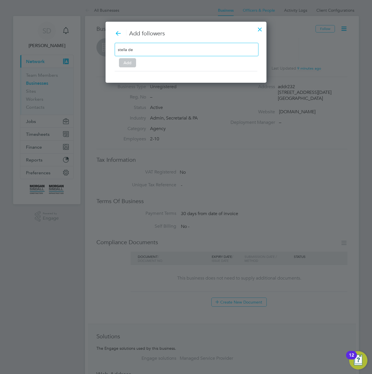
click at [116, 33] on icon at bounding box center [118, 33] width 7 height 7
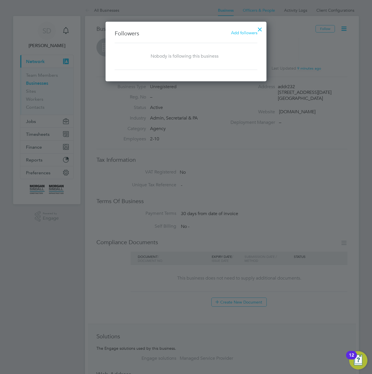
scroll to position [60, 161]
drag, startPoint x: 257, startPoint y: 27, endPoint x: 263, endPoint y: 27, distance: 6.1
click at [257, 27] on div at bounding box center [260, 28] width 10 height 10
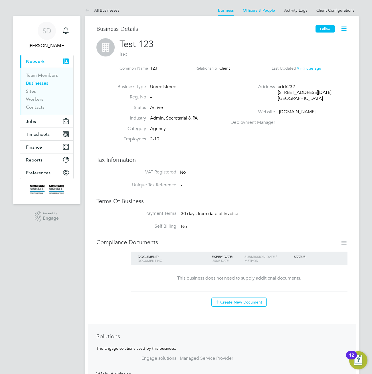
drag, startPoint x: 327, startPoint y: 28, endPoint x: 324, endPoint y: 31, distance: 3.6
click at [326, 29] on button "Follow" at bounding box center [325, 28] width 19 height 7
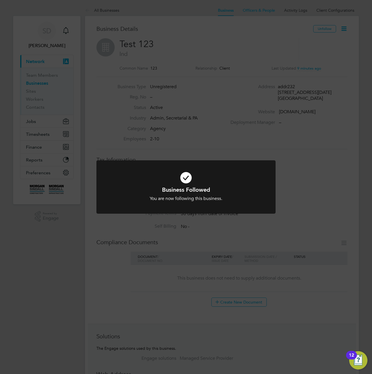
click at [280, 77] on div "Business Followed You are now following this business. Cancel Okay" at bounding box center [186, 187] width 372 height 374
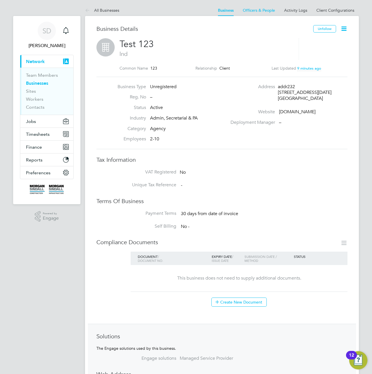
click at [341, 38] on div "Unfollow" at bounding box center [331, 31] width 34 height 13
click at [343, 29] on icon at bounding box center [344, 28] width 7 height 7
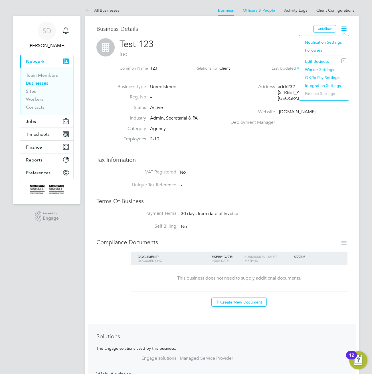
click at [314, 51] on li "Followers" at bounding box center [324, 50] width 44 height 8
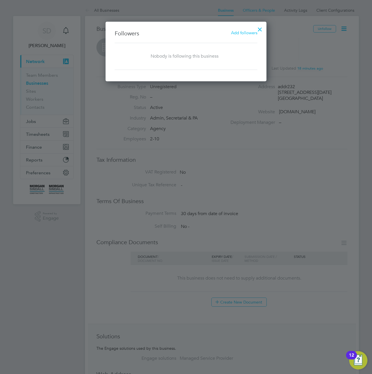
click at [258, 30] on div at bounding box center [260, 28] width 10 height 10
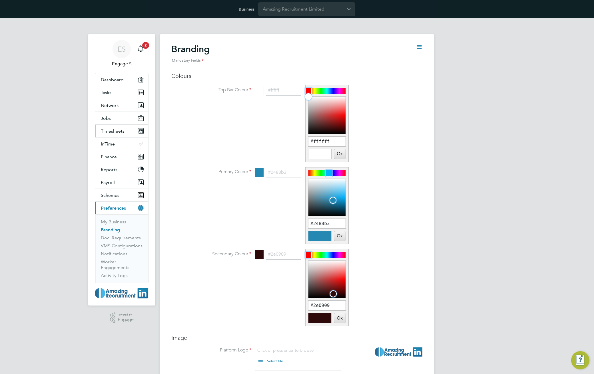
scroll to position [8, 71]
click at [109, 106] on span "Network" at bounding box center [110, 105] width 18 height 5
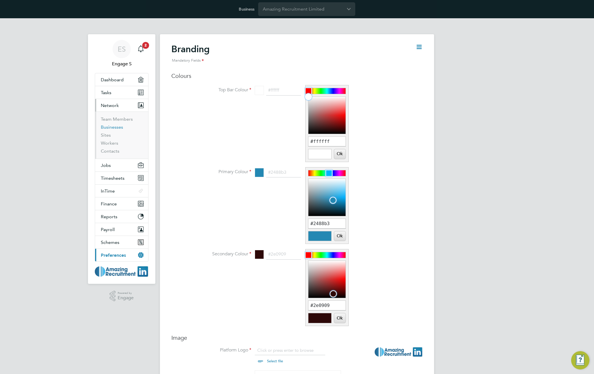
click at [107, 128] on link "Businesses" at bounding box center [112, 127] width 22 height 5
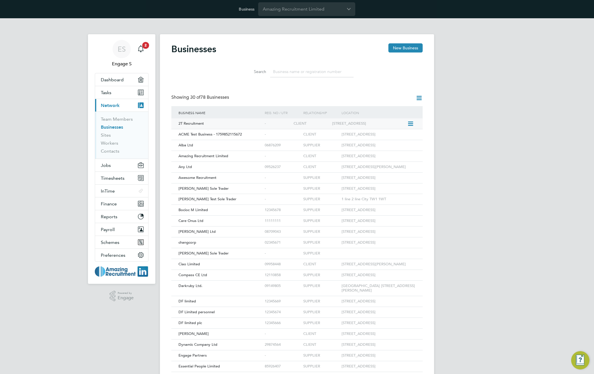
click at [313, 124] on div "CLIENT" at bounding box center [311, 124] width 38 height 11
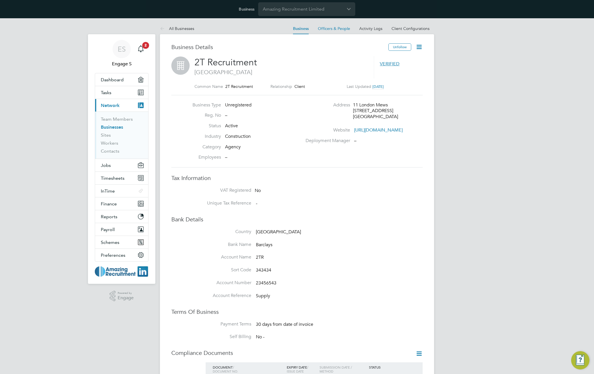
click at [421, 47] on icon at bounding box center [419, 46] width 7 height 7
click at [389, 61] on li "Notification Settings" at bounding box center [399, 61] width 44 height 8
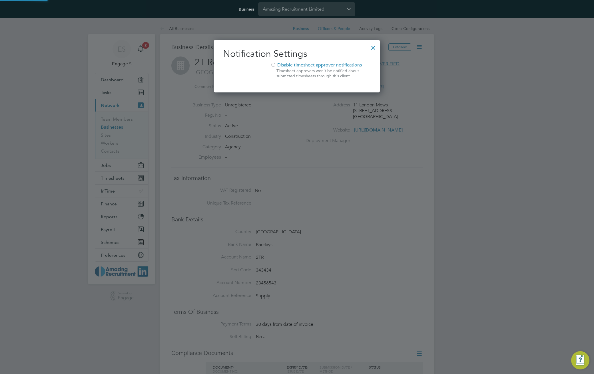
scroll to position [53, 166]
drag, startPoint x: 373, startPoint y: 45, endPoint x: 379, endPoint y: 46, distance: 5.8
click at [373, 45] on div at bounding box center [373, 46] width 10 height 10
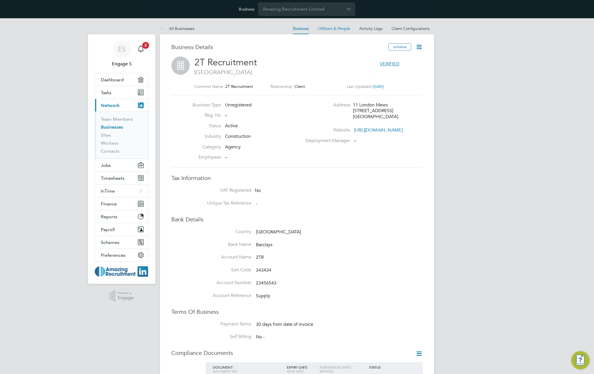
click at [420, 48] on icon at bounding box center [419, 46] width 7 height 7
click at [389, 67] on li "Followers" at bounding box center [399, 69] width 44 height 8
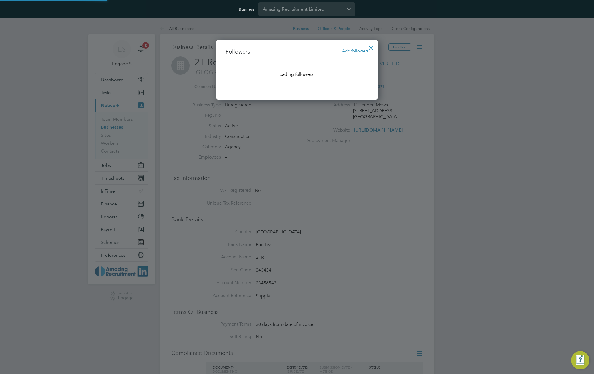
scroll to position [60, 161]
click at [353, 52] on span "Add followers" at bounding box center [355, 50] width 26 height 5
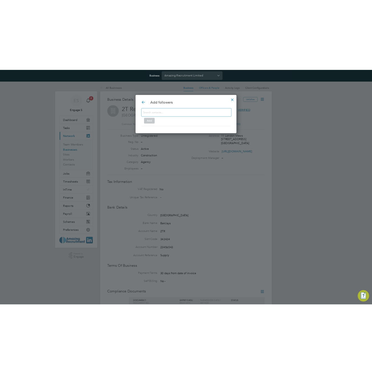
scroll to position [62, 161]
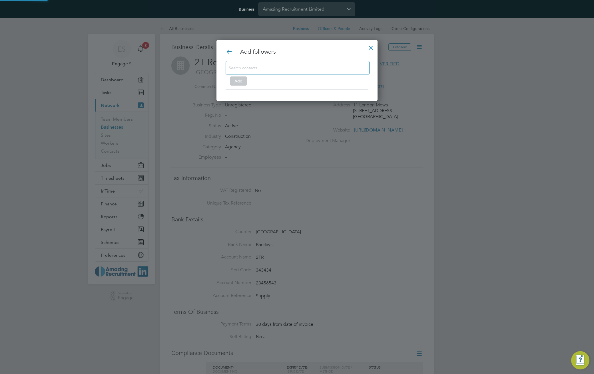
click at [268, 67] on input at bounding box center [293, 67] width 129 height 7
type input "ad"
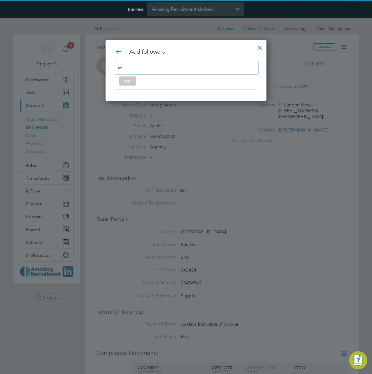
click at [179, 67] on div "ad" at bounding box center [187, 67] width 144 height 13
click at [143, 69] on input "ad" at bounding box center [136, 67] width 36 height 7
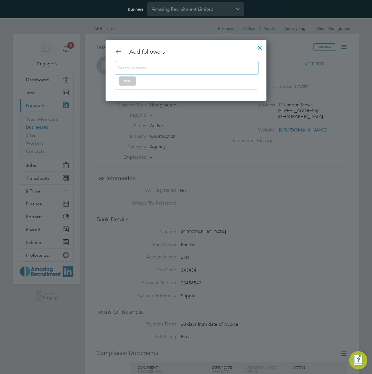
click at [260, 46] on div at bounding box center [260, 46] width 10 height 10
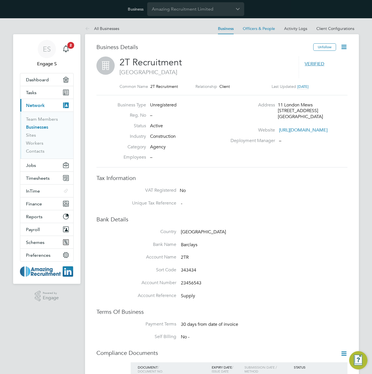
drag, startPoint x: 344, startPoint y: 47, endPoint x: 341, endPoint y: 49, distance: 3.7
click at [344, 47] on icon at bounding box center [344, 46] width 7 height 7
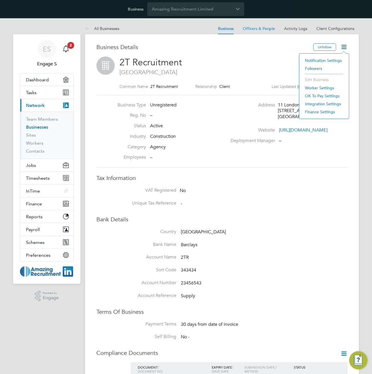
click at [307, 68] on li "Followers" at bounding box center [324, 69] width 44 height 8
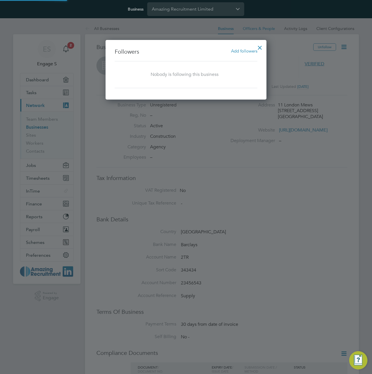
scroll to position [60, 161]
click at [250, 49] on span "Add followers" at bounding box center [244, 50] width 26 height 5
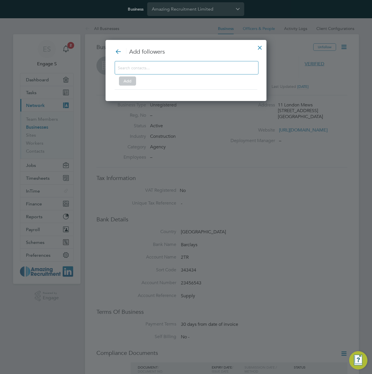
scroll to position [62, 161]
click at [168, 71] on input at bounding box center [182, 67] width 129 height 7
click at [168, 71] on div "test" at bounding box center [187, 67] width 144 height 13
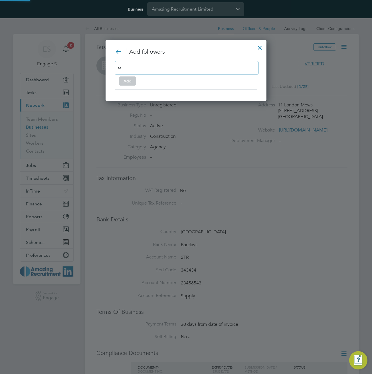
type input "t"
type input "admin"
click at [144, 78] on div "admin Add" at bounding box center [186, 72] width 143 height 23
click at [260, 48] on div at bounding box center [260, 46] width 10 height 10
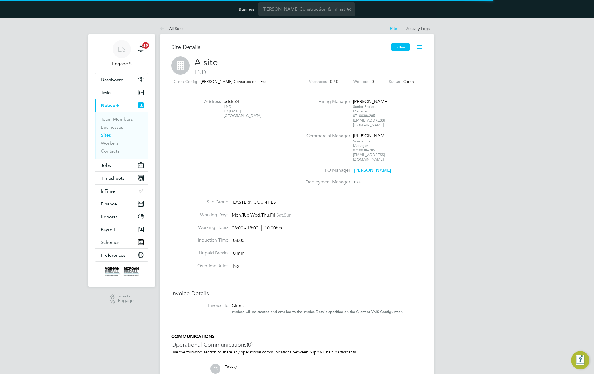
scroll to position [6, 123]
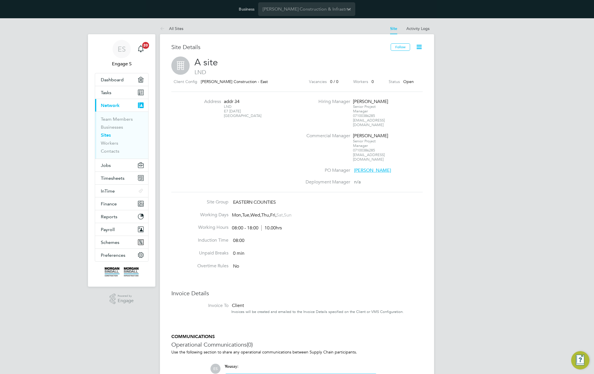
click at [422, 50] on icon at bounding box center [419, 46] width 7 height 7
click at [400, 59] on li "Add Vacancy" at bounding box center [405, 61] width 32 height 8
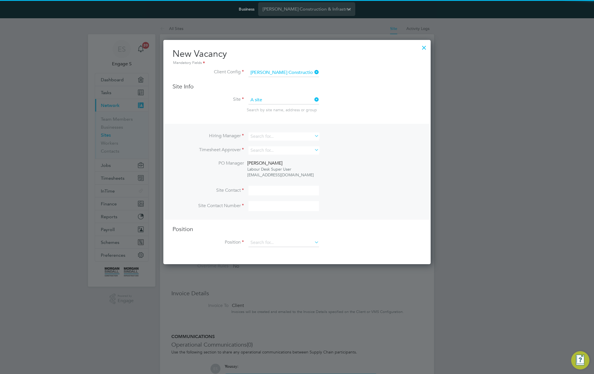
scroll to position [225, 268]
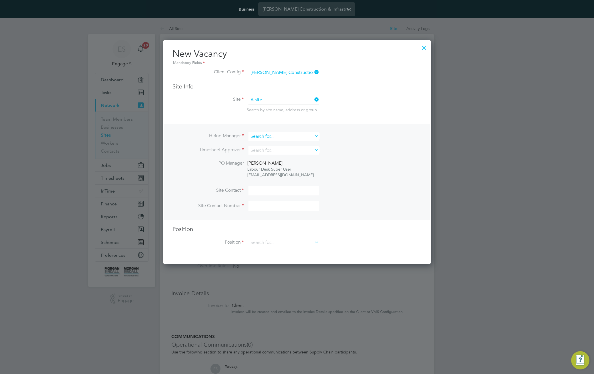
click at [290, 137] on input at bounding box center [283, 137] width 71 height 8
click at [282, 150] on li "[PERSON_NAME]" at bounding box center [283, 153] width 71 height 8
type input "[PERSON_NAME]"
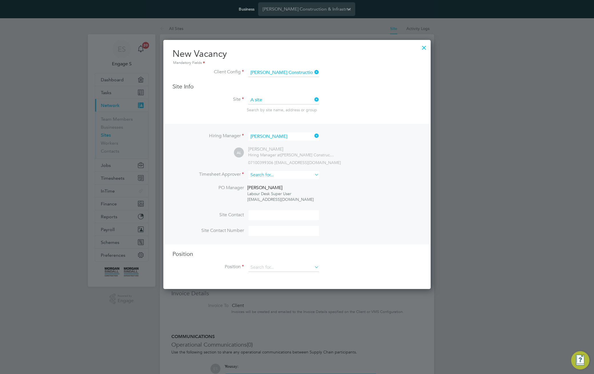
click at [281, 178] on input at bounding box center [283, 175] width 71 height 8
click at [277, 193] on li "[PERSON_NAME]" at bounding box center [283, 191] width 71 height 8
type input "[PERSON_NAME]"
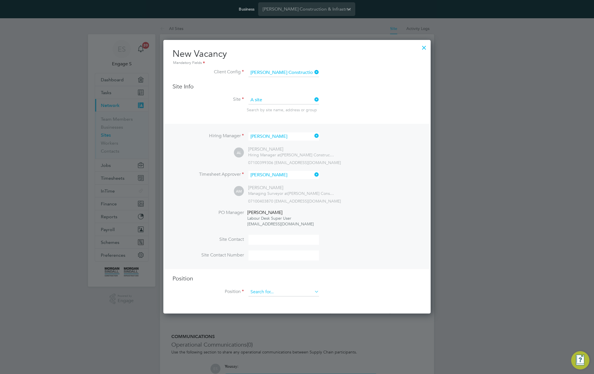
click at [289, 294] on input at bounding box center [283, 292] width 71 height 9
click at [283, 308] on li "Admin" at bounding box center [287, 309] width 79 height 8
type input "Admin"
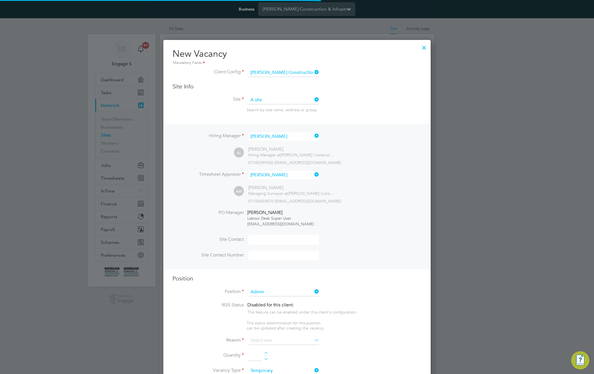
scroll to position [820, 268]
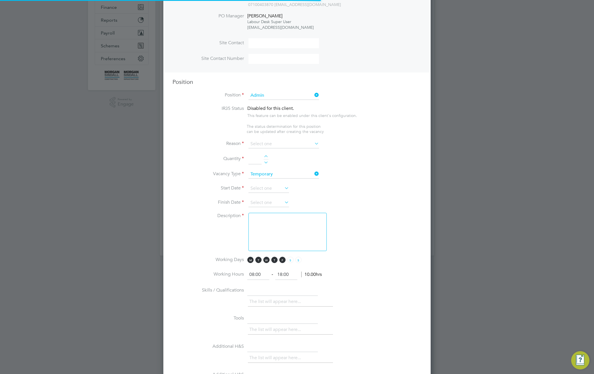
type textarea "TBC"
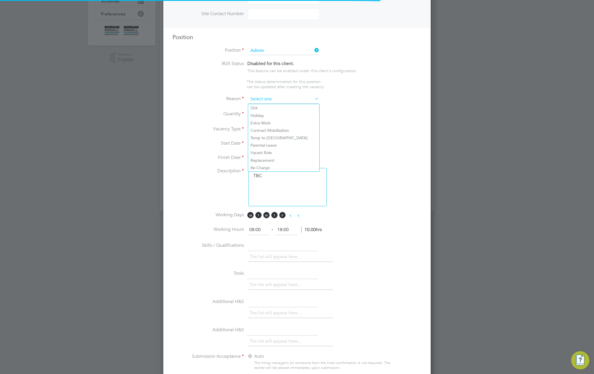
scroll to position [828, 268]
click at [293, 97] on input at bounding box center [283, 99] width 71 height 9
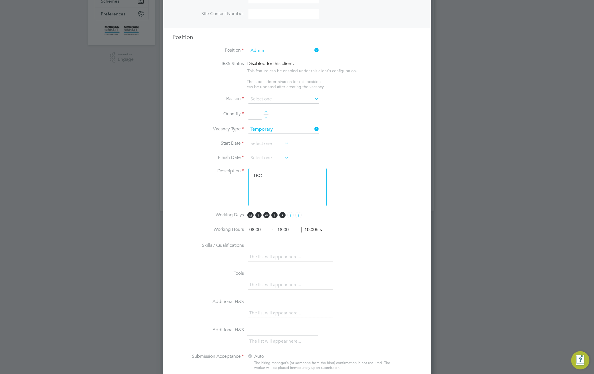
click at [275, 116] on li "Holiday" at bounding box center [283, 115] width 71 height 7
type input "Holiday"
click at [267, 112] on div at bounding box center [266, 113] width 5 height 4
click at [266, 112] on div at bounding box center [266, 113] width 5 height 4
type input "2"
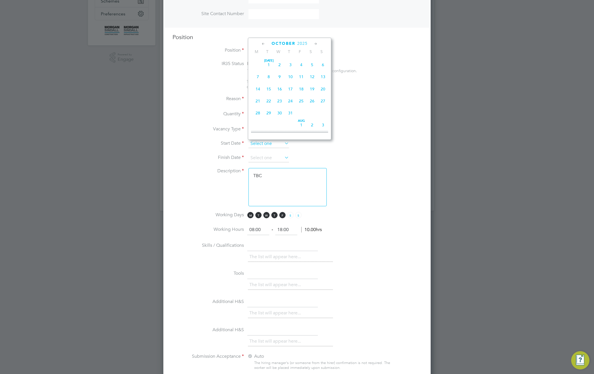
click at [275, 143] on input at bounding box center [268, 144] width 41 height 9
click at [259, 66] on span "29" at bounding box center [257, 60] width 11 height 11
type input "[DATE]"
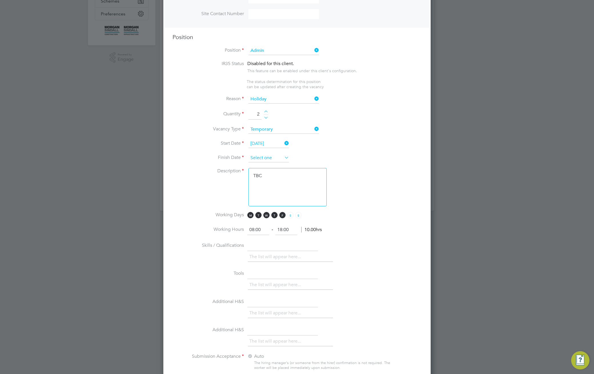
click at [278, 156] on input at bounding box center [268, 158] width 41 height 9
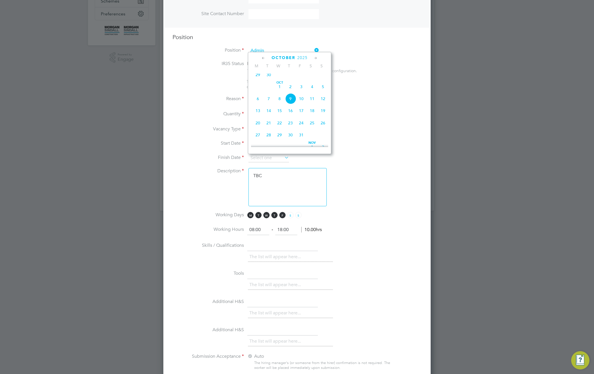
click at [301, 139] on span "31" at bounding box center [301, 135] width 11 height 11
type input "[DATE]"
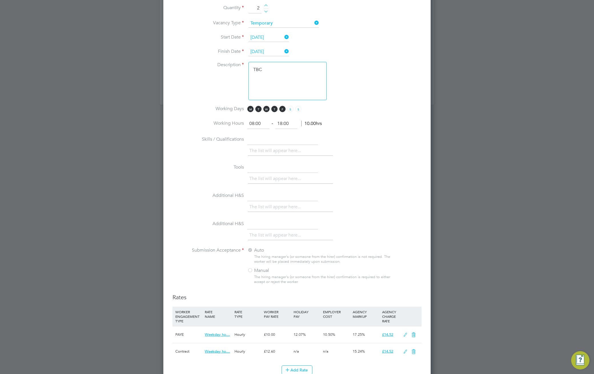
scroll to position [493, 0]
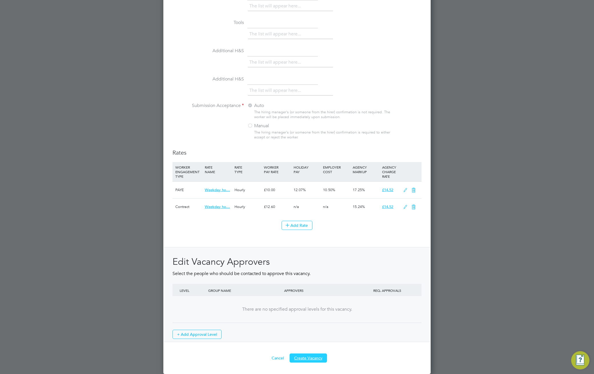
click at [312, 360] on button "Create Vacancy" at bounding box center [308, 358] width 37 height 9
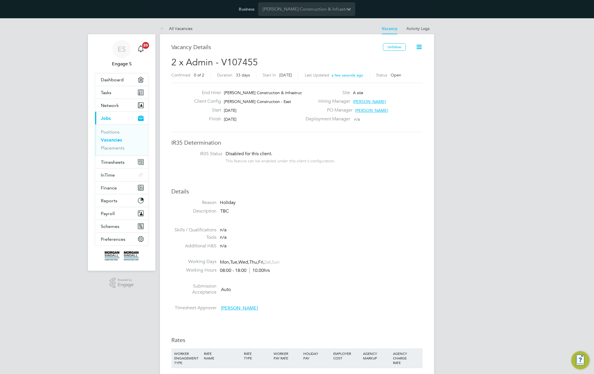
click at [334, 216] on li "Description TBC" at bounding box center [296, 214] width 251 height 12
click at [115, 104] on span "Network" at bounding box center [110, 105] width 18 height 5
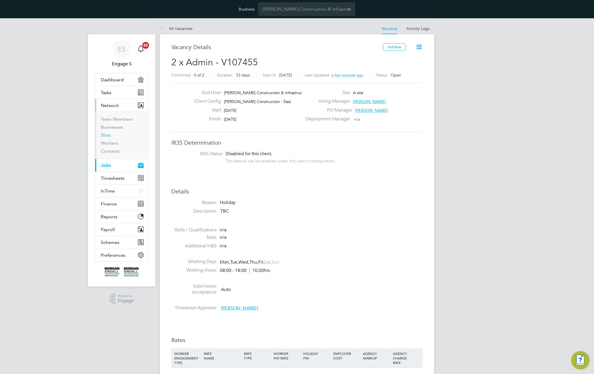
click at [106, 134] on link "Sites" at bounding box center [106, 135] width 10 height 5
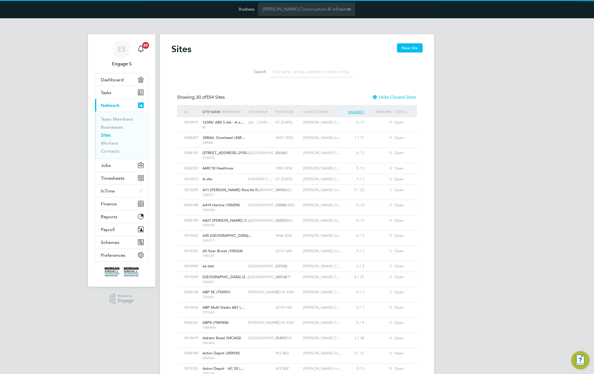
click at [300, 71] on input at bounding box center [311, 71] width 83 height 11
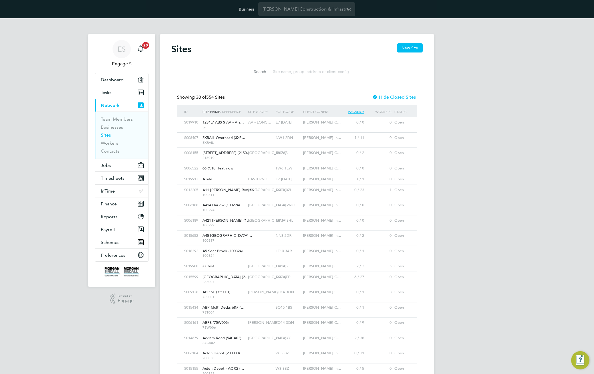
scroll to position [11, 28]
click at [300, 67] on input at bounding box center [311, 71] width 83 height 11
click at [286, 69] on input at bounding box center [311, 71] width 83 height 11
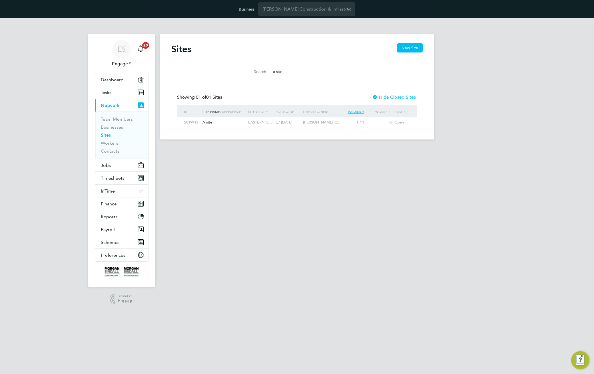
type input "a site"
click at [262, 125] on div "EASTERN C…" at bounding box center [260, 122] width 27 height 11
click at [290, 72] on input "a site" at bounding box center [311, 71] width 83 height 11
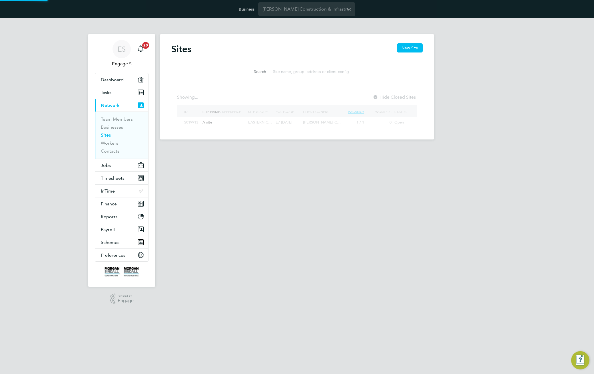
click at [283, 71] on input at bounding box center [311, 71] width 83 height 11
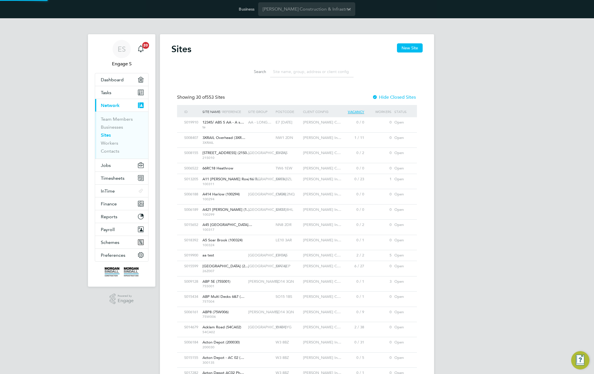
paste input "a site"
type input "a site"
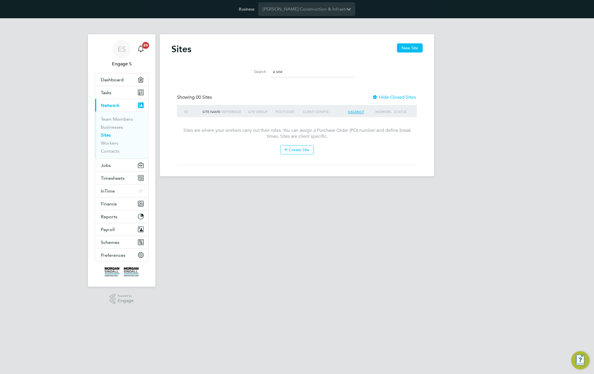
click at [376, 97] on div at bounding box center [375, 98] width 6 height 6
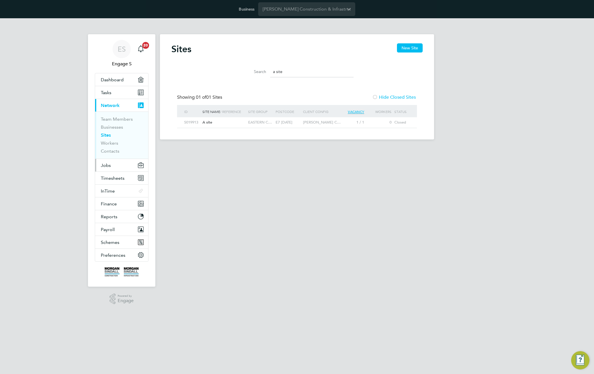
click at [114, 168] on button "Jobs" at bounding box center [121, 165] width 53 height 13
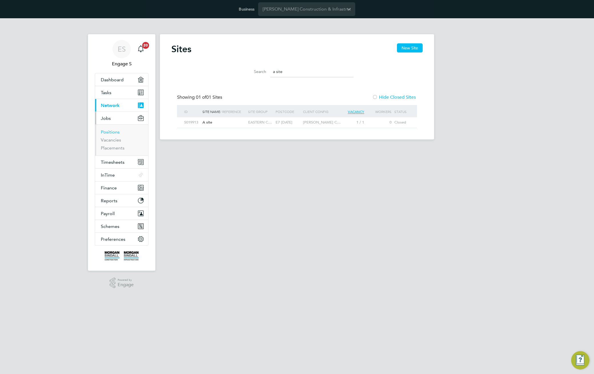
click at [107, 131] on link "Positions" at bounding box center [110, 131] width 19 height 5
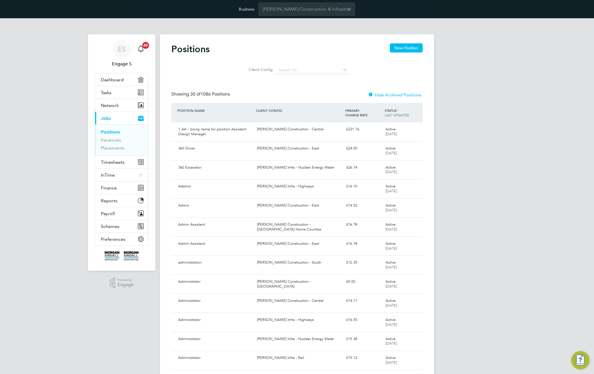
click at [298, 83] on div "Positions New Position Client Config Showing 30 of 1086 Positions Hide Archived…" at bounding box center [296, 374] width 251 height 663
click at [111, 140] on link "Vacancies" at bounding box center [111, 139] width 20 height 5
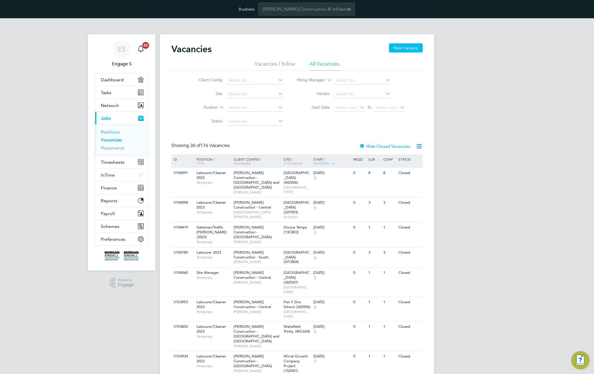
click at [113, 132] on link "Positions" at bounding box center [110, 131] width 19 height 5
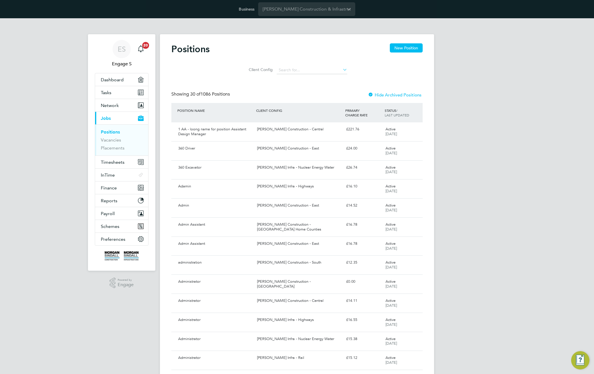
click at [209, 30] on app-barbie "Positions New Position Client Config Showing 30 of 1086 Positions Hide Archived…" at bounding box center [297, 370] width 274 height 705
click at [197, 33] on app-barbie "Positions New Position Client Config Showing 30 of 1086 Positions Hide Archived…" at bounding box center [297, 370] width 274 height 705
drag, startPoint x: 197, startPoint y: 33, endPoint x: 189, endPoint y: 46, distance: 15.4
click at [197, 33] on app-barbie "Positions New Position Client Config Showing 30 of 1086 Positions Hide Archived…" at bounding box center [297, 370] width 274 height 705
click at [188, 50] on h2 "Positions" at bounding box center [190, 48] width 38 height 11
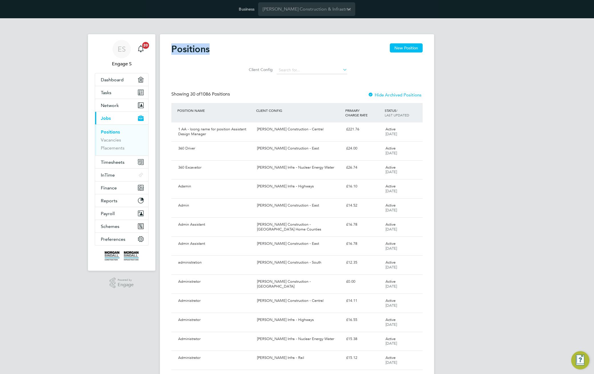
click at [188, 50] on h2 "Positions" at bounding box center [190, 48] width 38 height 11
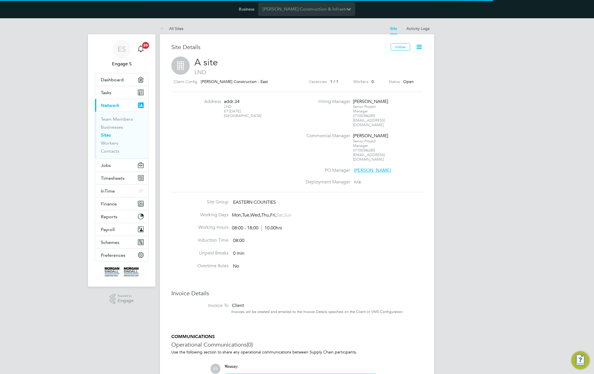
scroll to position [6, 123]
click at [418, 47] on icon at bounding box center [419, 46] width 7 height 7
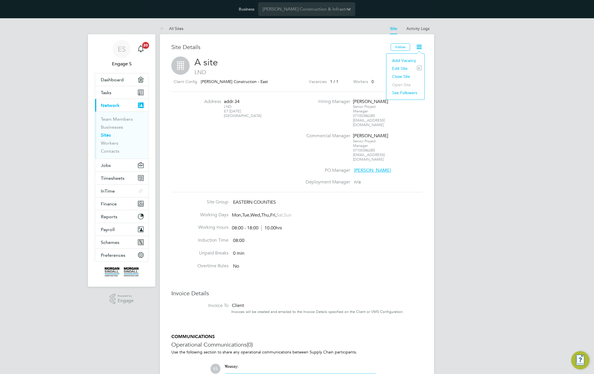
click at [400, 77] on li "Close Site" at bounding box center [405, 77] width 32 height 8
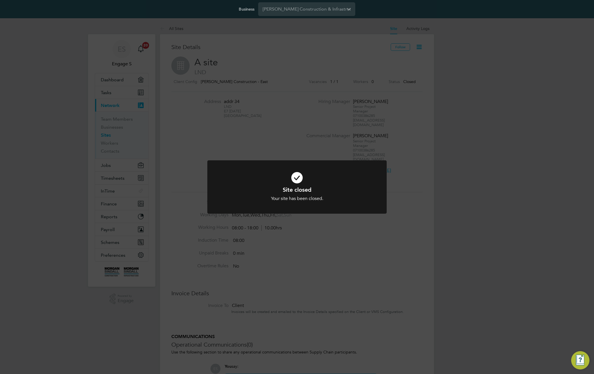
click at [420, 113] on div "Site closed Your site has been closed. Cancel Okay" at bounding box center [297, 187] width 594 height 374
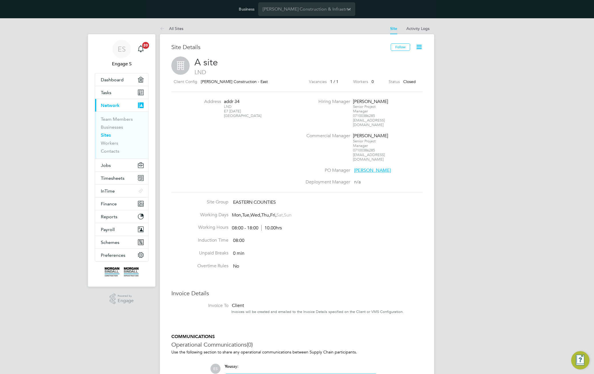
click at [419, 46] on icon at bounding box center [419, 46] width 7 height 7
click at [418, 30] on link "Activity Logs" at bounding box center [417, 28] width 23 height 5
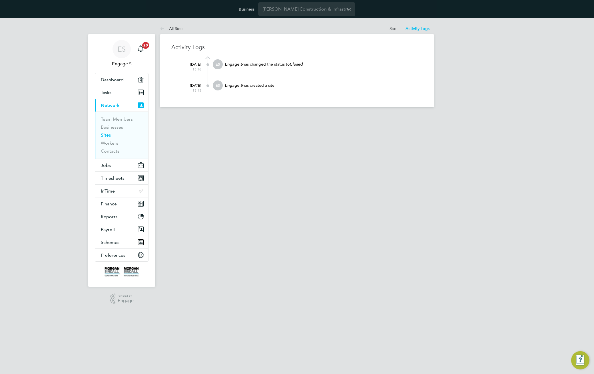
click at [390, 22] on app-barbie "All Sites Site Activity Logs Site Activity Logs All Sites Activity Logs [DATE] …" at bounding box center [297, 62] width 274 height 89
click at [394, 29] on link "Site" at bounding box center [393, 28] width 7 height 5
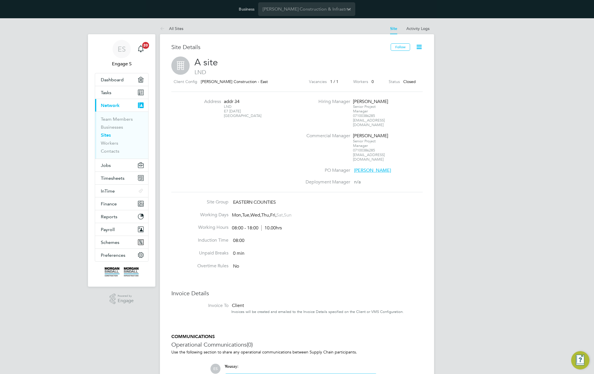
scroll to position [6, 123]
click at [416, 47] on icon at bounding box center [419, 46] width 7 height 7
click at [399, 83] on li "Open Site" at bounding box center [405, 85] width 32 height 8
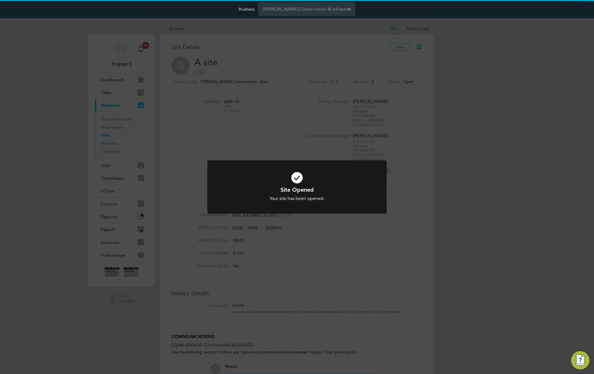
drag, startPoint x: 439, startPoint y: 124, endPoint x: 413, endPoint y: 71, distance: 58.9
click at [439, 124] on div "Site Opened Your site has been opened. Cancel Okay" at bounding box center [297, 187] width 594 height 374
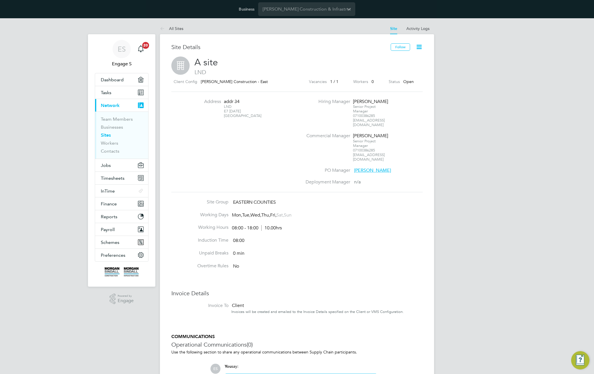
click at [421, 46] on icon at bounding box center [419, 46] width 7 height 7
click at [400, 92] on li "See Followers" at bounding box center [405, 93] width 32 height 8
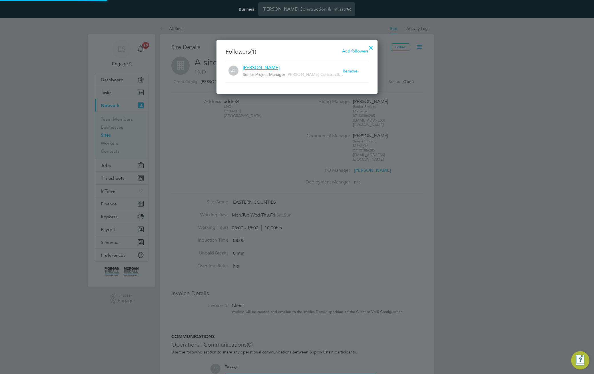
scroll to position [6, 100]
click at [357, 53] on span "Add followers" at bounding box center [355, 50] width 26 height 5
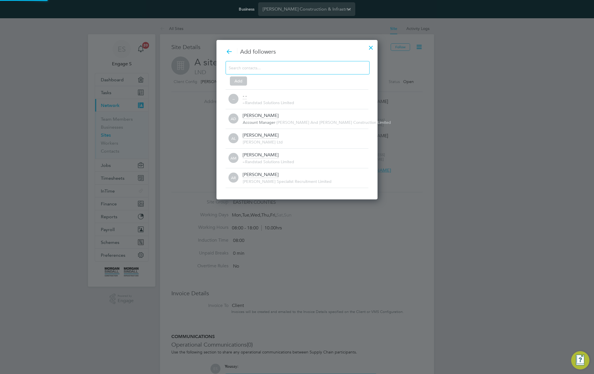
scroll to position [0, 0]
click at [289, 69] on input at bounding box center [293, 67] width 129 height 7
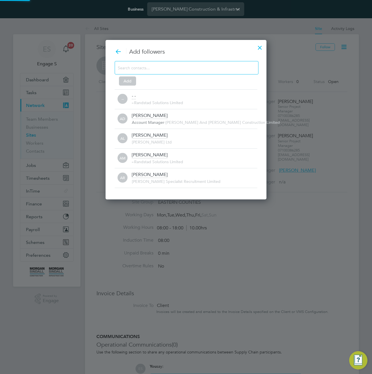
click at [196, 67] on div at bounding box center [187, 67] width 144 height 13
click at [194, 69] on div at bounding box center [187, 67] width 144 height 13
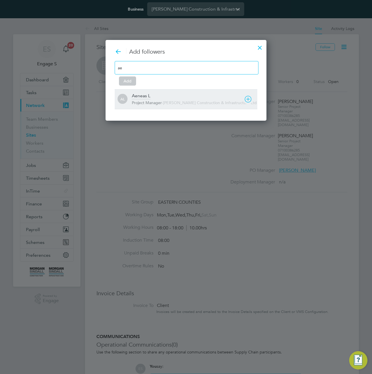
type input "ae"
click at [147, 99] on div "Aeneas L" at bounding box center [141, 96] width 19 height 6
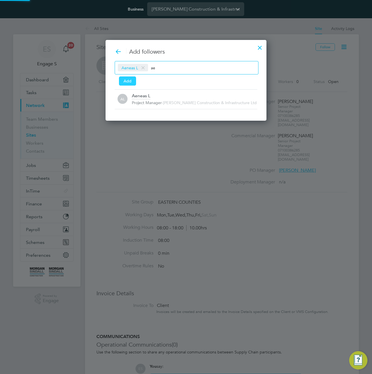
click at [128, 80] on button "Add" at bounding box center [127, 81] width 17 height 9
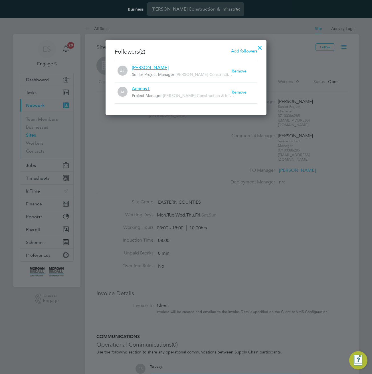
click at [244, 52] on span "Add followers" at bounding box center [244, 50] width 26 height 5
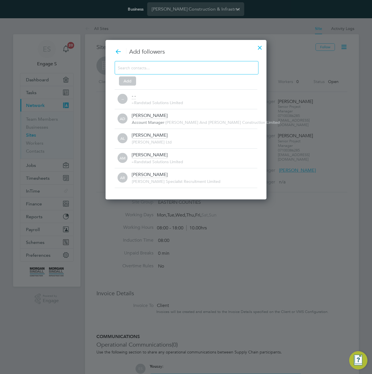
click at [0, 0] on icon at bounding box center [0, 0] width 0 height 0
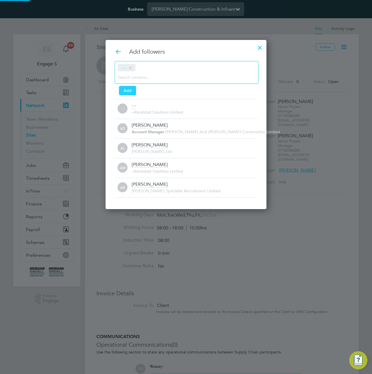
click at [131, 91] on button "Add" at bounding box center [127, 90] width 17 height 9
click at [262, 47] on div at bounding box center [260, 46] width 10 height 10
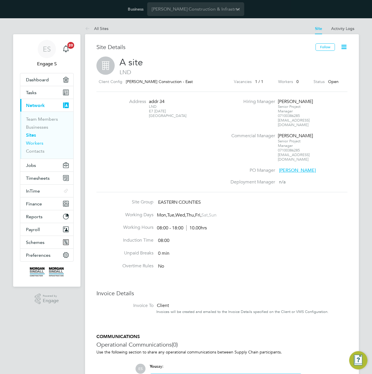
click at [32, 144] on link "Workers" at bounding box center [34, 143] width 17 height 5
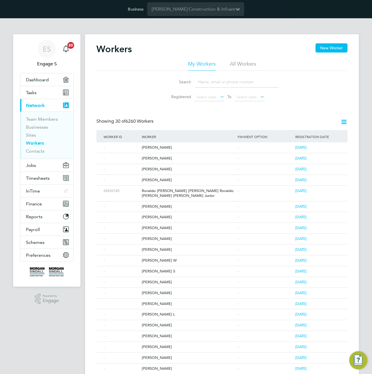
click at [243, 62] on li "All Workers" at bounding box center [243, 66] width 26 height 10
click at [276, 103] on li "Registered Select date To Select date" at bounding box center [221, 98] width 127 height 14
click at [337, 46] on button "New Worker" at bounding box center [332, 47] width 32 height 9
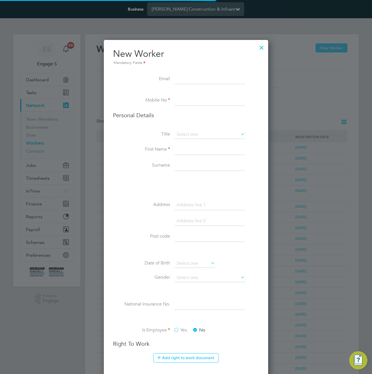
scroll to position [560, 165]
click at [199, 77] on input at bounding box center [210, 79] width 71 height 10
type input "[EMAIL_ADDRESS][DOMAIN_NAME]"
click at [198, 99] on input at bounding box center [210, 101] width 71 height 10
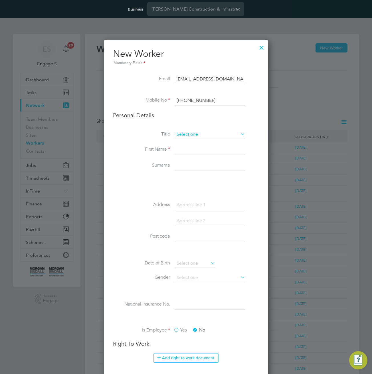
type input "[PHONE_NUMBER]"
click at [211, 136] on input at bounding box center [210, 135] width 71 height 9
click at [206, 149] on li "Mrs" at bounding box center [209, 150] width 71 height 7
type input "Mrs"
click at [205, 149] on input at bounding box center [210, 150] width 71 height 10
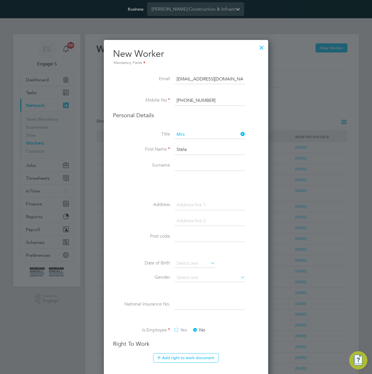
type input "Stela"
click at [155, 164] on label "Surname" at bounding box center [141, 165] width 57 height 6
click at [184, 164] on input at bounding box center [210, 166] width 71 height 10
type input "Mc [PERSON_NAME]"
drag, startPoint x: 138, startPoint y: 207, endPoint x: 157, endPoint y: 208, distance: 19.2
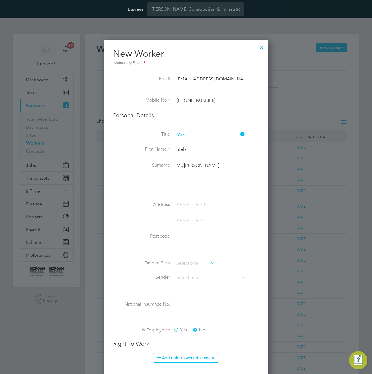
click at [138, 207] on label "Address" at bounding box center [141, 205] width 57 height 6
click at [212, 206] on input at bounding box center [210, 205] width 71 height 10
type input "addr34"
click at [141, 253] on li at bounding box center [186, 251] width 146 height 6
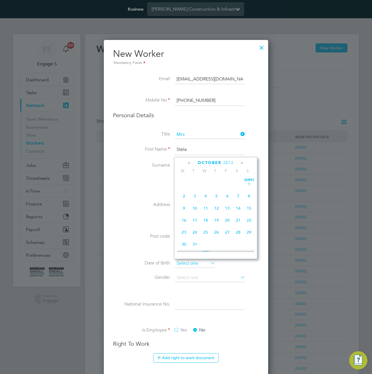
scroll to position [185, 0]
click at [196, 267] on input at bounding box center [195, 264] width 41 height 9
click at [185, 184] on span "24" at bounding box center [184, 179] width 11 height 11
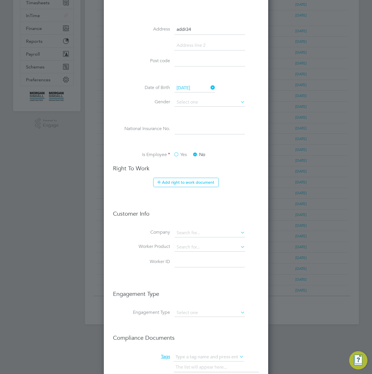
scroll to position [222, 0]
click at [199, 88] on input "[DATE]" at bounding box center [195, 88] width 41 height 9
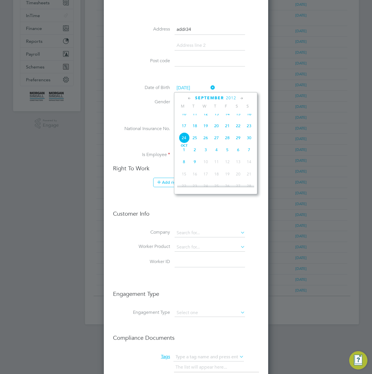
click at [233, 97] on span "2012" at bounding box center [231, 98] width 10 height 5
click at [195, 127] on span "1999" at bounding box center [195, 124] width 11 height 11
click at [195, 127] on span "17" at bounding box center [195, 124] width 11 height 11
type input "[DATE]"
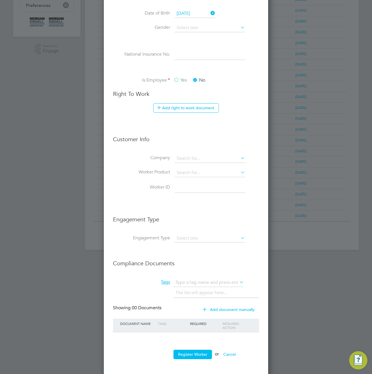
scroll to position [252, 0]
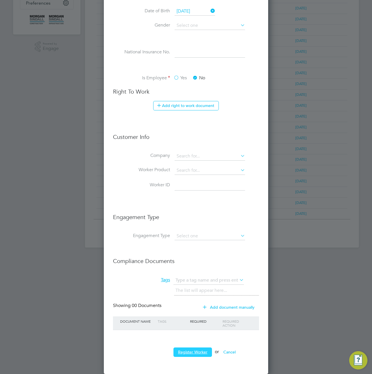
click at [188, 354] on button "Register Worker" at bounding box center [193, 352] width 39 height 9
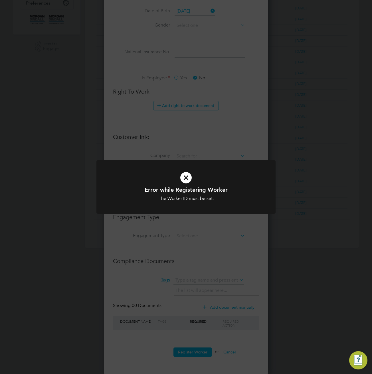
scroll to position [0, 0]
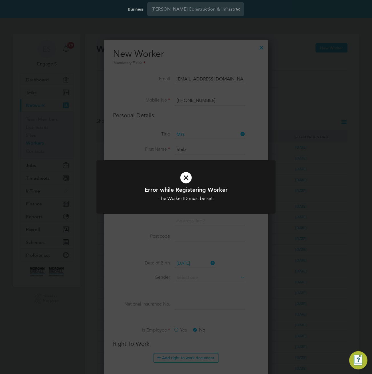
drag, startPoint x: 250, startPoint y: 55, endPoint x: 266, endPoint y: 50, distance: 16.2
click at [253, 53] on div "Error while Registering Worker The Worker ID must be set. Cancel Okay" at bounding box center [186, 187] width 372 height 374
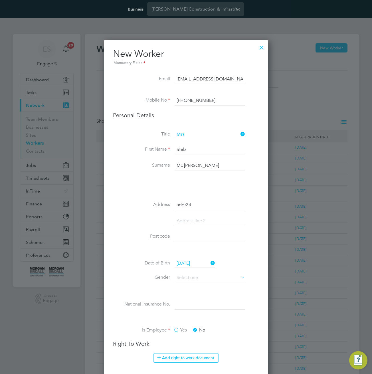
click at [264, 45] on div at bounding box center [262, 46] width 10 height 10
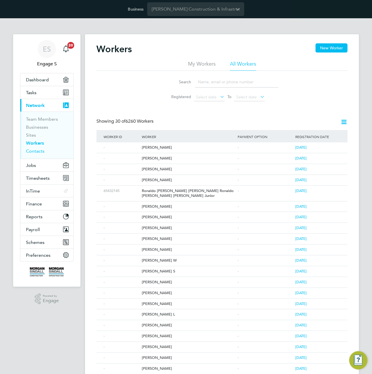
click at [37, 149] on link "Contacts" at bounding box center [35, 151] width 19 height 5
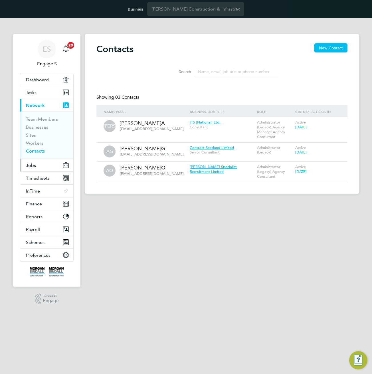
click at [39, 166] on button "Jobs" at bounding box center [46, 165] width 53 height 13
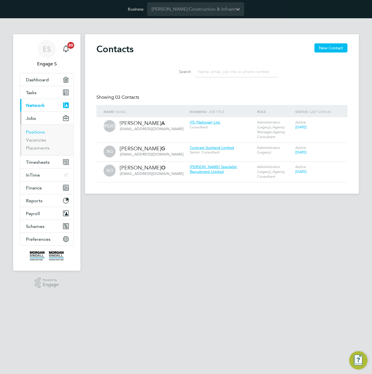
click at [38, 132] on link "Positions" at bounding box center [35, 131] width 19 height 5
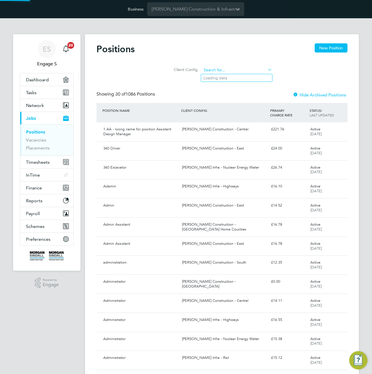
click at [229, 70] on input at bounding box center [237, 70] width 71 height 8
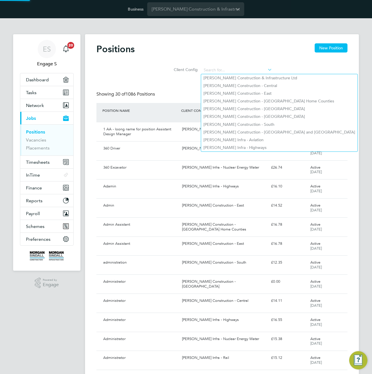
click at [175, 93] on div "Showing 30 of 1086 Positions Hide Archived Positions" at bounding box center [222, 97] width 251 height 12
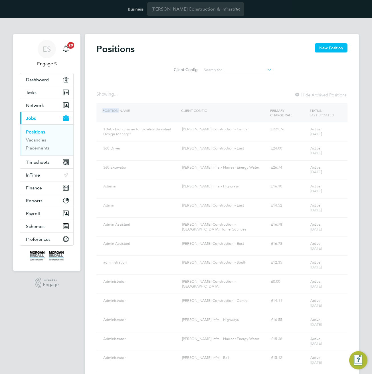
click at [134, 88] on div "Positions New Position Client Config Showing ... Hide Archived Positions POSITI…" at bounding box center [222, 374] width 251 height 663
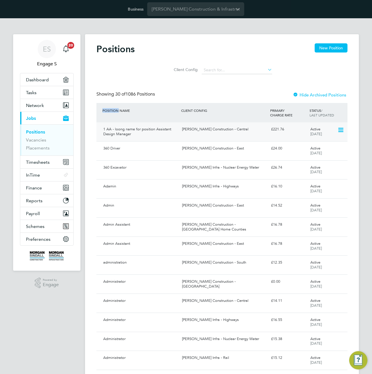
click at [265, 133] on div "[PERSON_NAME] Construction - Central" at bounding box center [224, 129] width 89 height 9
click at [243, 131] on div "[PERSON_NAME] Construction - Central" at bounding box center [224, 129] width 89 height 9
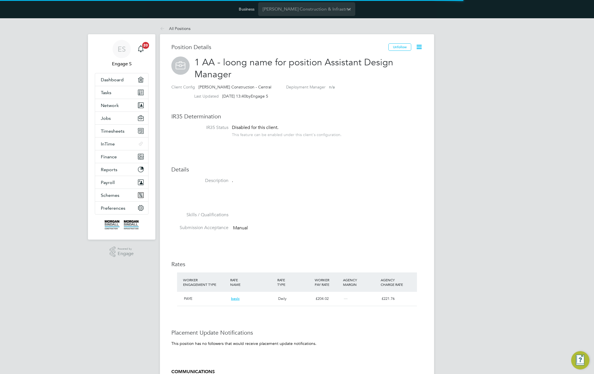
scroll to position [10, 47]
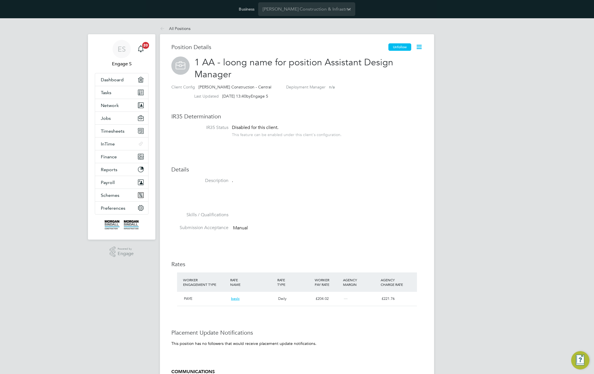
click at [401, 46] on button "Unfollow" at bounding box center [399, 46] width 23 height 7
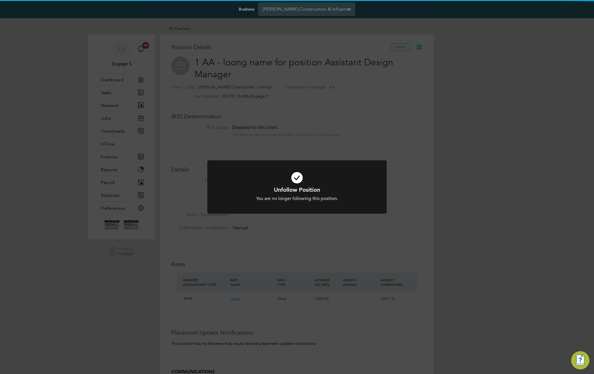
click at [418, 81] on div "Unfollow Position You are no longer following this position. Cancel Okay" at bounding box center [297, 187] width 594 height 374
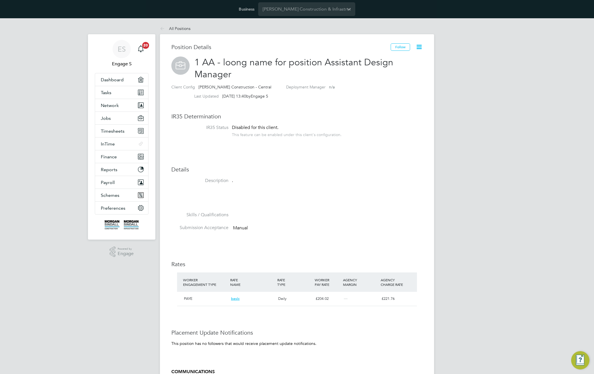
click at [418, 48] on icon at bounding box center [419, 46] width 7 height 7
click at [400, 74] on li "Archive Position" at bounding box center [401, 77] width 42 height 8
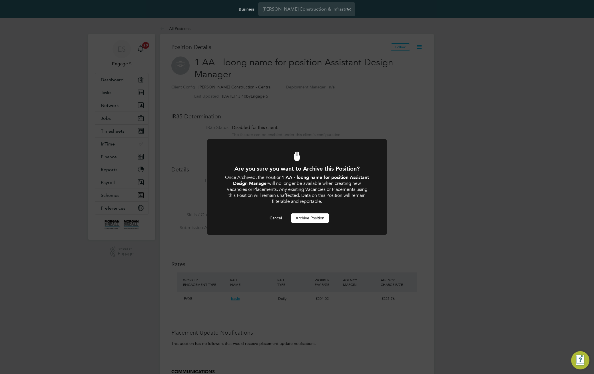
click at [311, 218] on button "Archive Position" at bounding box center [310, 218] width 38 height 9
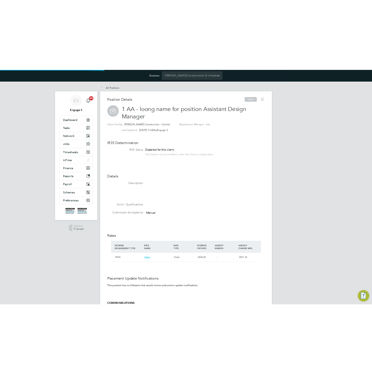
scroll to position [5, 86]
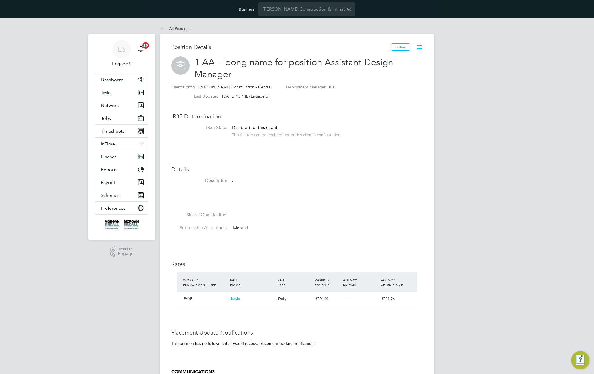
click at [419, 46] on icon at bounding box center [419, 46] width 7 height 7
click at [410, 58] on li "Unarchive Position" at bounding box center [401, 61] width 40 height 8
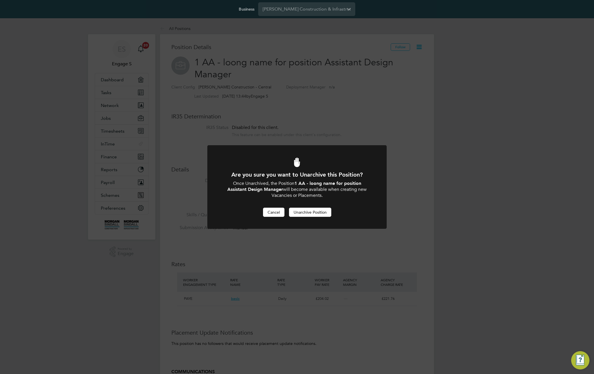
click at [277, 212] on button "Cancel" at bounding box center [273, 212] width 21 height 9
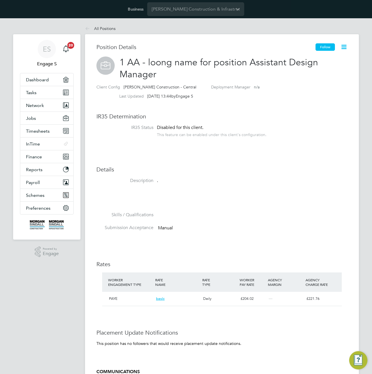
click at [325, 48] on button "Follow" at bounding box center [325, 46] width 19 height 7
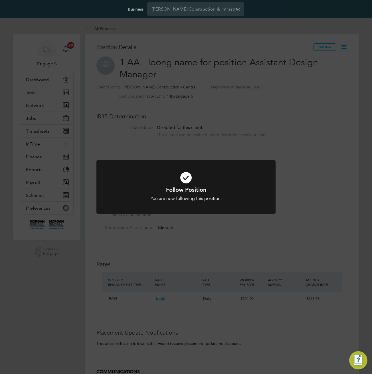
click at [323, 49] on div "Follow Position You are now following this position. Cancel Okay" at bounding box center [186, 187] width 372 height 374
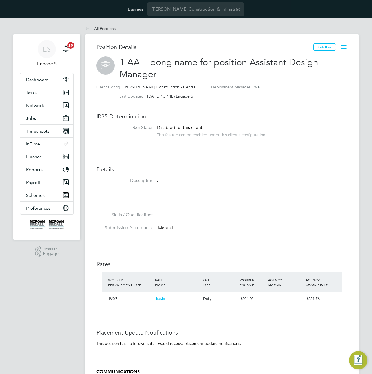
click at [345, 48] on icon at bounding box center [344, 46] width 7 height 7
click at [335, 60] on li "Unarchive Position" at bounding box center [326, 61] width 40 height 8
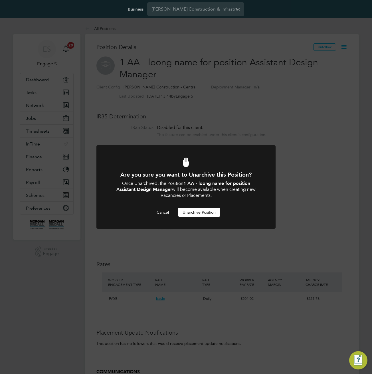
click at [194, 214] on button "Unarchive Position" at bounding box center [199, 212] width 42 height 9
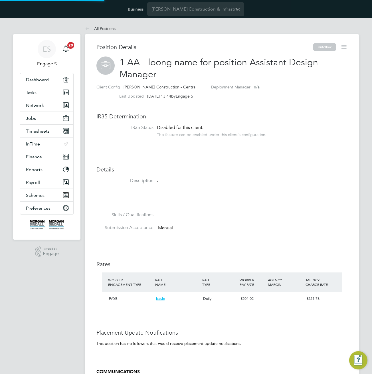
click at [341, 49] on icon at bounding box center [344, 46] width 7 height 7
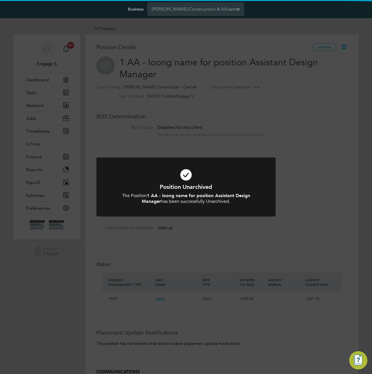
click at [345, 45] on div "Position Unarchived The Position 1 AA - loong name for position Assistant Desig…" at bounding box center [186, 187] width 372 height 374
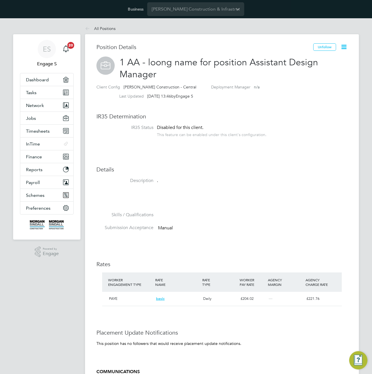
click at [345, 46] on icon at bounding box center [344, 46] width 7 height 7
click at [327, 59] on li "Edit Position e" at bounding box center [326, 61] width 42 height 8
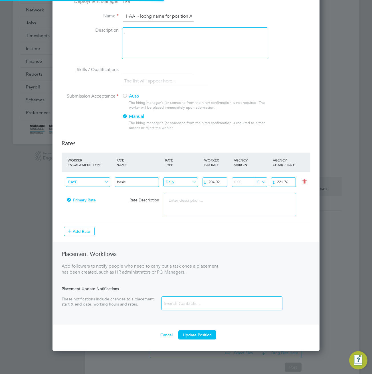
scroll to position [96, 0]
click at [207, 203] on textarea at bounding box center [230, 204] width 132 height 23
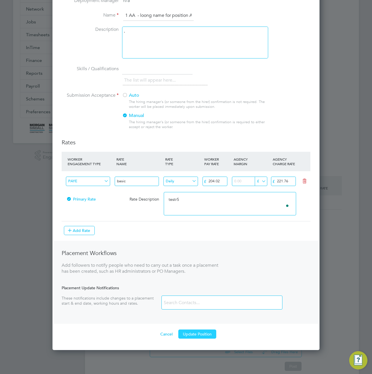
type textarea "testr5"
click at [205, 335] on button "Update Position" at bounding box center [197, 334] width 38 height 9
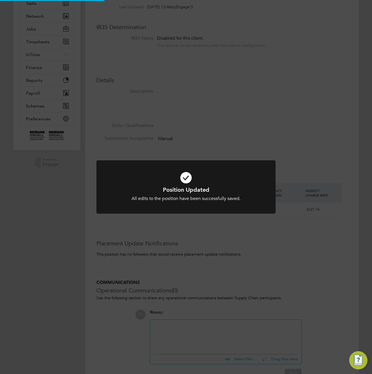
scroll to position [0, 0]
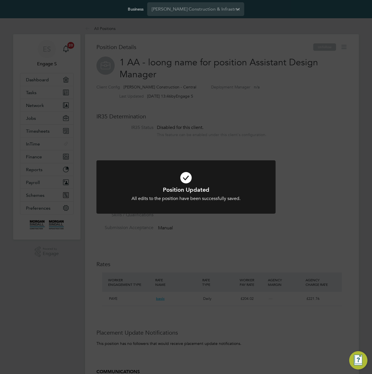
click at [282, 285] on div "Position Updated All edits to the position have been successfully saved. Cancel…" at bounding box center [186, 187] width 372 height 374
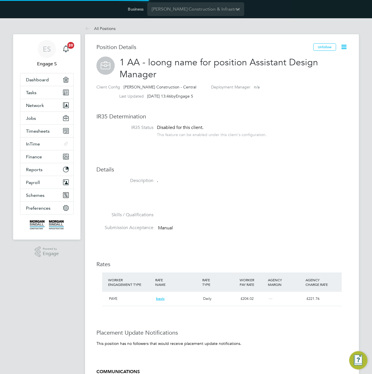
scroll to position [98, 0]
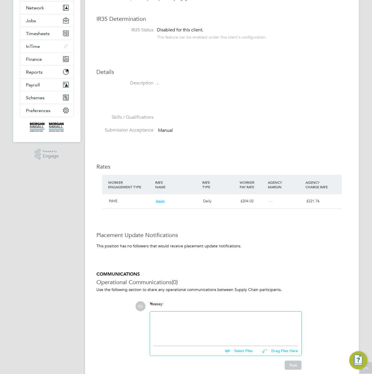
click at [199, 320] on div at bounding box center [226, 327] width 145 height 25
click at [199, 323] on div "To enrich screen reader interactions, please activate Accessibility in Grammarl…" at bounding box center [226, 327] width 145 height 25
click at [198, 324] on div "To enrich screen reader interactions, please activate Accessibility in Grammarl…" at bounding box center [226, 327] width 145 height 25
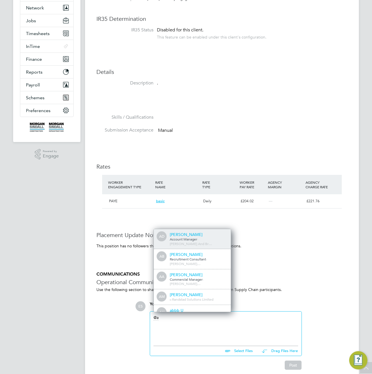
scroll to position [5, 57]
click at [202, 242] on span "O'Neill And Br…" at bounding box center [191, 244] width 42 height 5
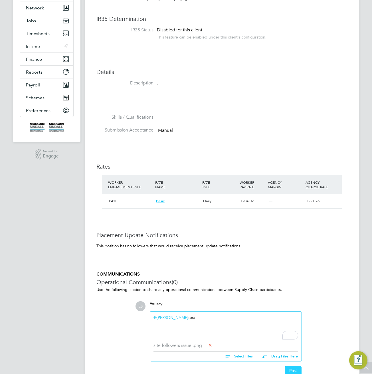
click at [287, 369] on button "Post" at bounding box center [293, 370] width 17 height 9
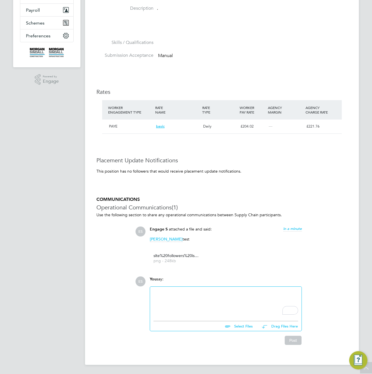
drag, startPoint x: 250, startPoint y: 303, endPoint x: 203, endPoint y: 301, distance: 47.2
click at [203, 301] on div "To enrich screen reader interactions, please activate Accessibility in Grammarl…" at bounding box center [226, 302] width 145 height 25
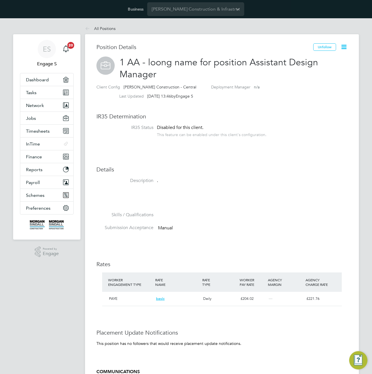
click at [211, 64] on span "1 AA - loong name for position Assistant Design Manager" at bounding box center [219, 68] width 199 height 23
drag, startPoint x: 249, startPoint y: 77, endPoint x: 208, endPoint y: 49, distance: 49.4
click at [211, 64] on span "1 AA - loong name for position Assistant Design Manager" at bounding box center [219, 68] width 199 height 23
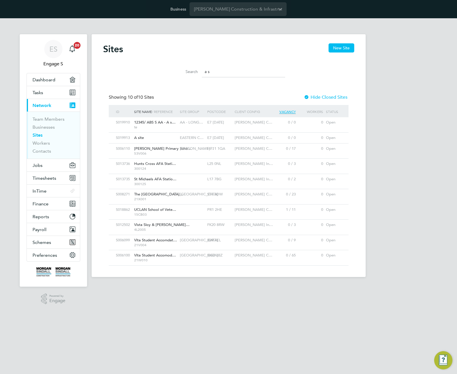
click at [238, 77] on input "a s" at bounding box center [243, 71] width 83 height 11
click at [40, 165] on span "Jobs" at bounding box center [38, 165] width 10 height 5
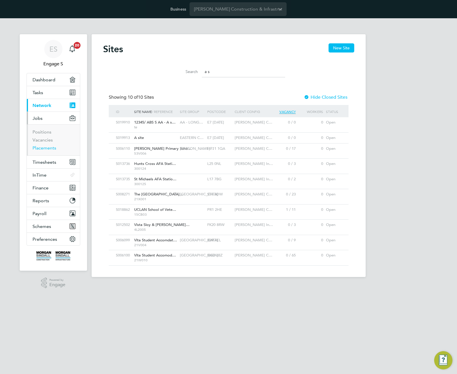
click at [43, 149] on link "Placements" at bounding box center [45, 147] width 24 height 5
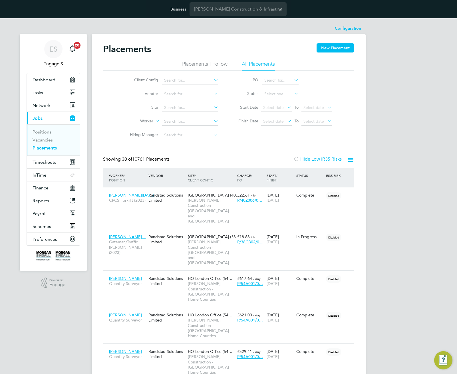
drag, startPoint x: 341, startPoint y: 47, endPoint x: 322, endPoint y: 63, distance: 24.1
click at [338, 49] on button "New Placement" at bounding box center [336, 47] width 38 height 9
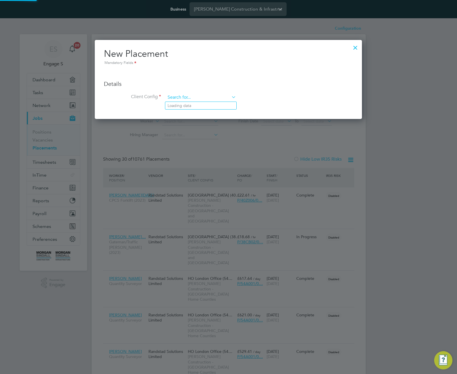
click at [201, 98] on input at bounding box center [201, 97] width 71 height 9
click at [204, 106] on li "[PERSON_NAME] Construction - Central" at bounding box center [243, 106] width 156 height 8
type input "[PERSON_NAME] Construction - Central"
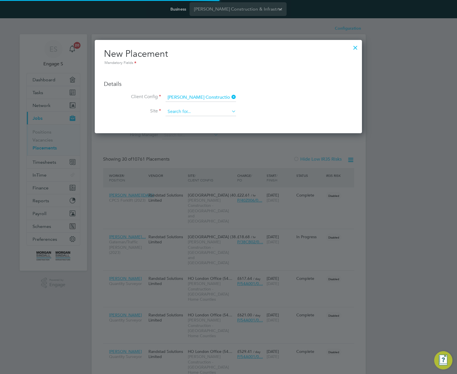
click at [204, 112] on input at bounding box center [201, 112] width 71 height 9
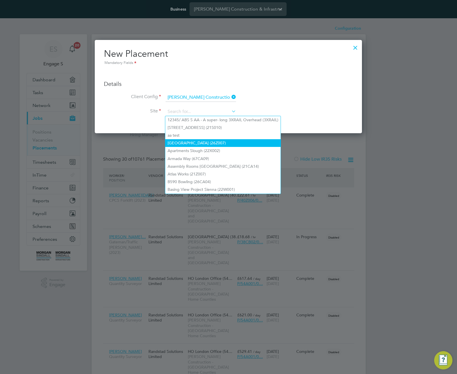
click at [197, 143] on li "[GEOGRAPHIC_DATA] (26Z007)" at bounding box center [222, 143] width 115 height 8
type input "[GEOGRAPHIC_DATA] (26Z007)"
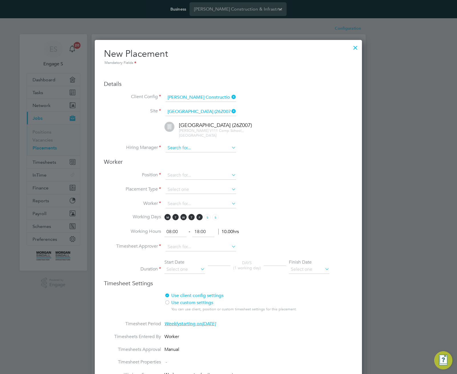
click at [195, 150] on input at bounding box center [201, 148] width 71 height 9
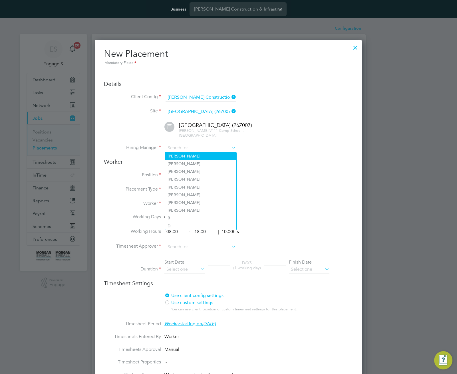
click at [193, 158] on li "[PERSON_NAME]" at bounding box center [200, 157] width 71 height 8
type input "[PERSON_NAME]"
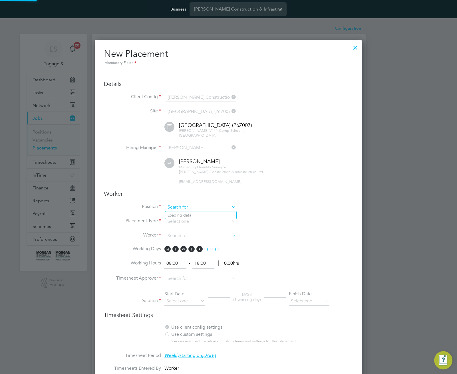
click at [210, 208] on input at bounding box center [201, 207] width 71 height 9
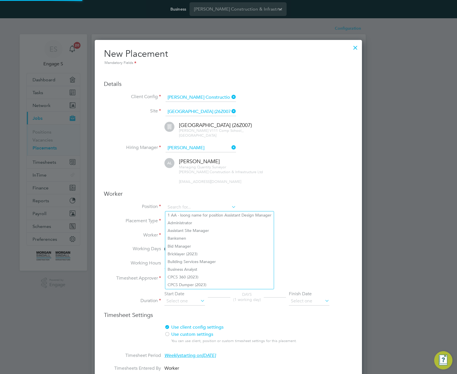
click at [208, 235] on li "Banksmen" at bounding box center [219, 239] width 109 height 8
type input "Banksmen"
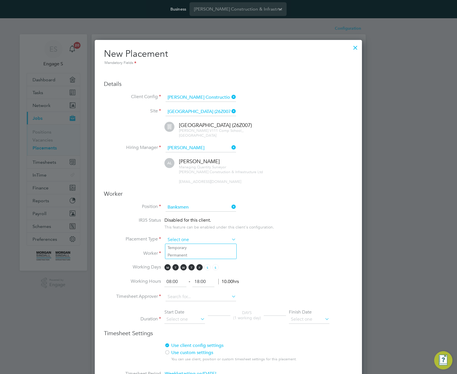
click at [212, 241] on input at bounding box center [201, 240] width 71 height 9
click at [204, 254] on li "Permanent" at bounding box center [200, 255] width 71 height 7
type input "Permanent"
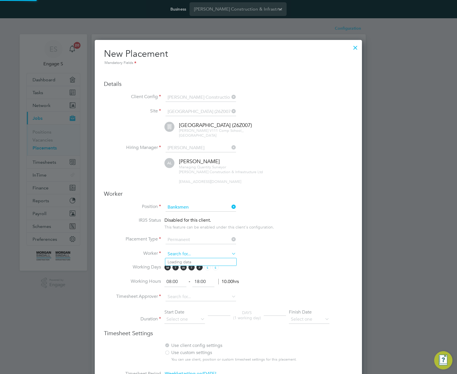
click at [202, 255] on input at bounding box center [201, 254] width 71 height 9
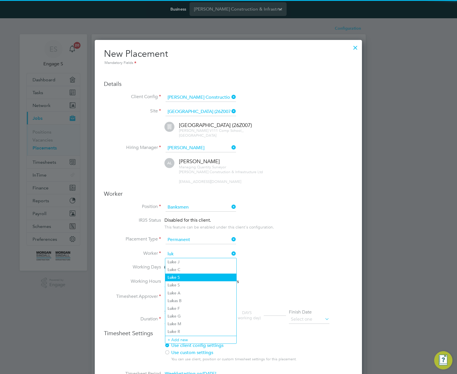
click at [190, 275] on li "Luk e S" at bounding box center [200, 278] width 71 height 8
type input "[PERSON_NAME]"
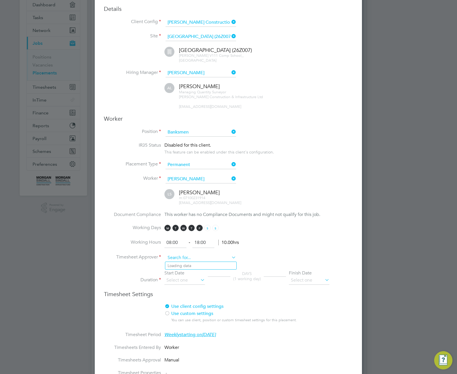
click at [199, 261] on input at bounding box center [201, 258] width 71 height 9
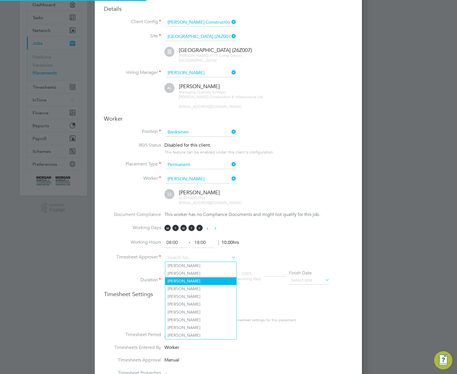
click at [188, 284] on li "[PERSON_NAME]" at bounding box center [200, 282] width 71 height 8
type input "[PERSON_NAME]"
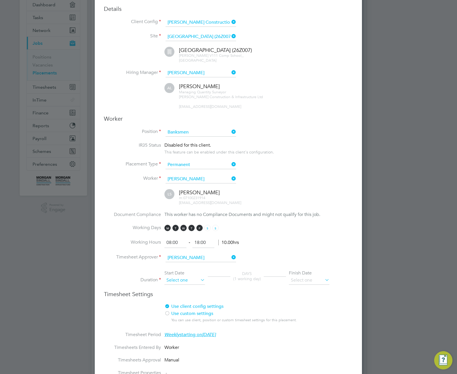
click at [189, 281] on input at bounding box center [184, 280] width 41 height 9
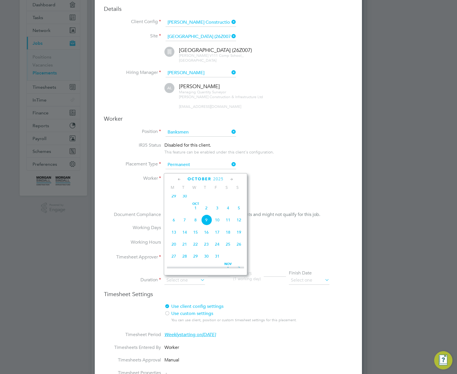
click at [175, 199] on span "29" at bounding box center [173, 196] width 11 height 11
type input "[DATE]"
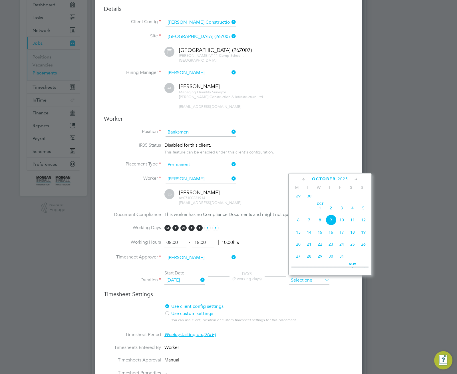
click at [307, 277] on input at bounding box center [309, 280] width 41 height 9
click at [344, 261] on span "31" at bounding box center [341, 256] width 11 height 11
type input "[DATE]"
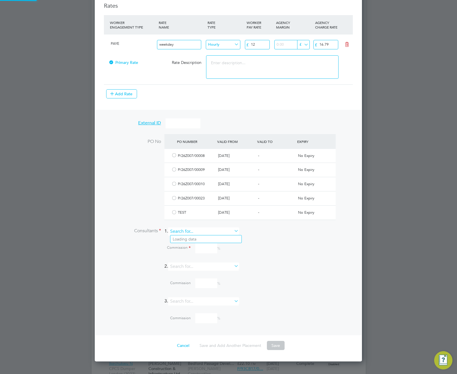
click at [220, 233] on input at bounding box center [203, 232] width 71 height 8
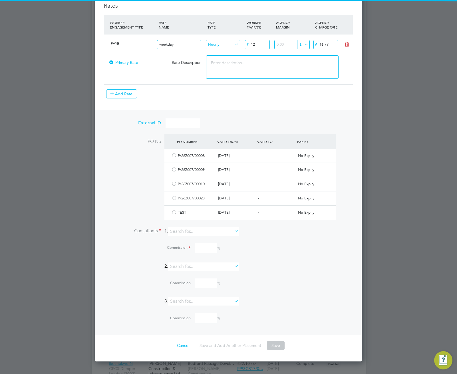
click at [214, 248] on li "[PERSON_NAME]" at bounding box center [205, 247] width 71 height 8
type input "[PERSON_NAME]"
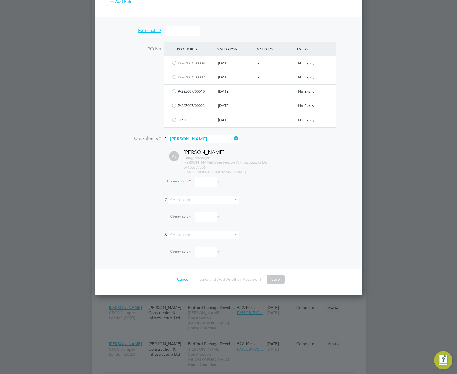
click at [207, 182] on input at bounding box center [206, 182] width 22 height 10
type input "100"
click at [274, 279] on button "Save" at bounding box center [276, 279] width 18 height 9
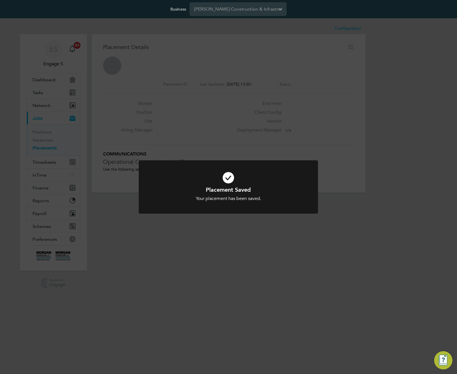
click at [310, 275] on div "Placement Saved Your placement has been saved. Cancel Okay" at bounding box center [228, 187] width 457 height 374
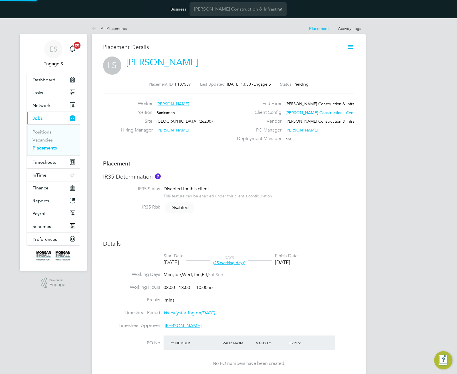
click at [172, 120] on div "Site [GEOGRAPHIC_DATA] (26Z007)" at bounding box center [177, 123] width 113 height 9
click at [354, 166] on h3 "Placement" at bounding box center [228, 163] width 251 height 7
click at [397, 65] on div "ES Engage S Notifications 20 Applications: Dashboard Tasks Network Team Members…" at bounding box center [228, 302] width 457 height 569
click at [349, 47] on icon at bounding box center [350, 46] width 7 height 7
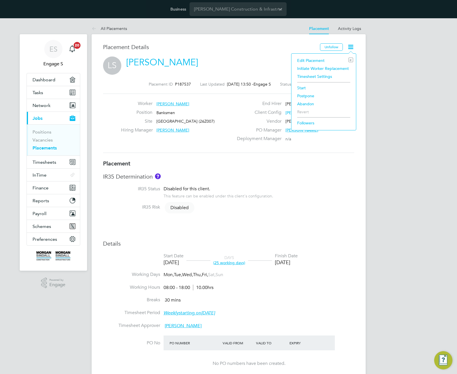
click at [309, 59] on li "Edit Placement e" at bounding box center [323, 61] width 59 height 8
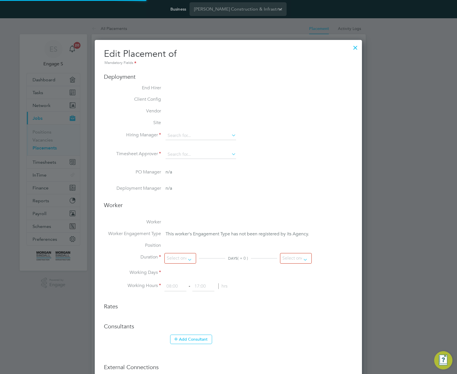
type input "[PERSON_NAME]"
type input "[DATE]"
type input "08:00"
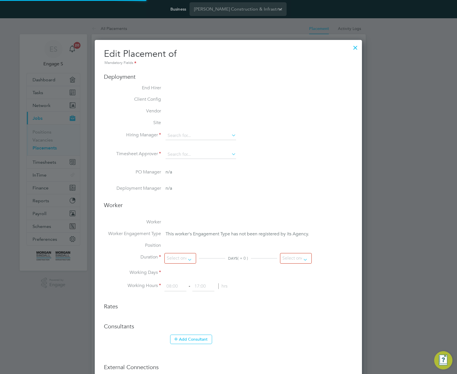
type input "18:00"
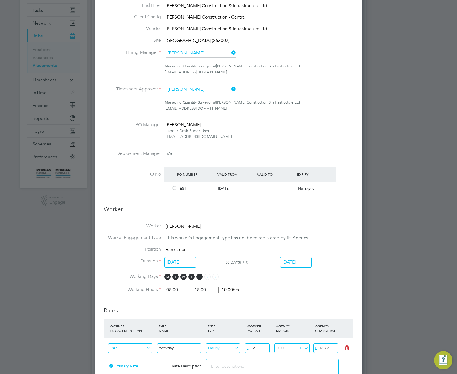
click at [174, 188] on div at bounding box center [174, 189] width 6 height 4
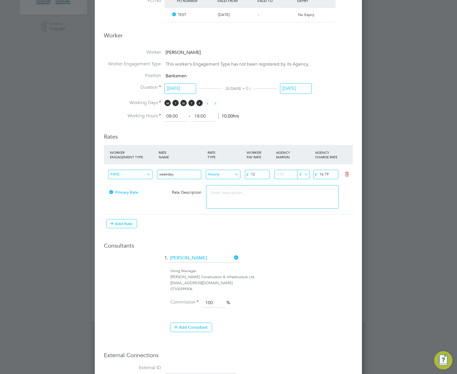
click at [298, 86] on input "[DATE]" at bounding box center [296, 88] width 32 height 11
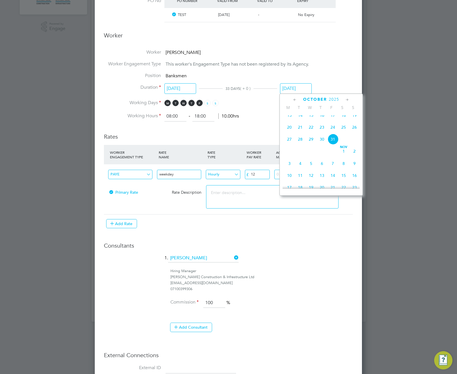
click at [342, 149] on span "Nov" at bounding box center [343, 147] width 11 height 3
type input "[DATE]"
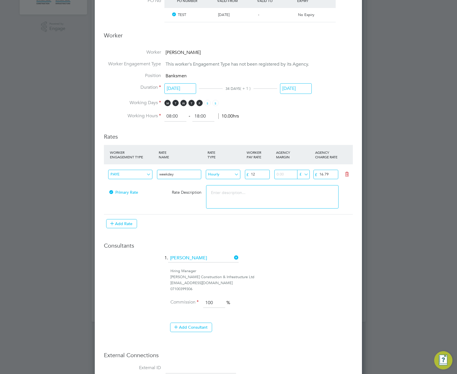
click at [186, 89] on input "[DATE]" at bounding box center [180, 88] width 32 height 11
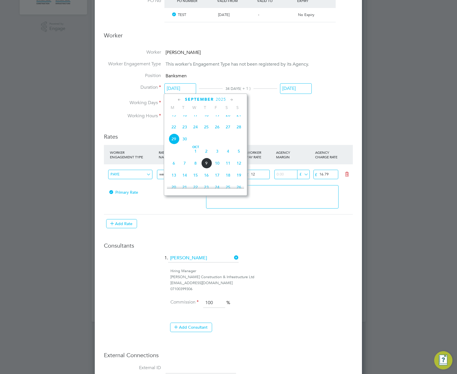
click at [173, 132] on span "22" at bounding box center [173, 127] width 11 height 11
type input "[DATE]"
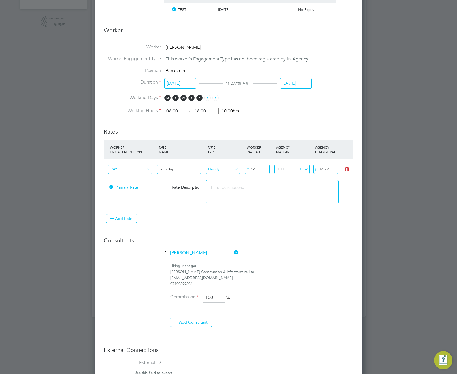
click at [246, 188] on textarea at bounding box center [272, 191] width 132 height 23
type textarea "testr45"
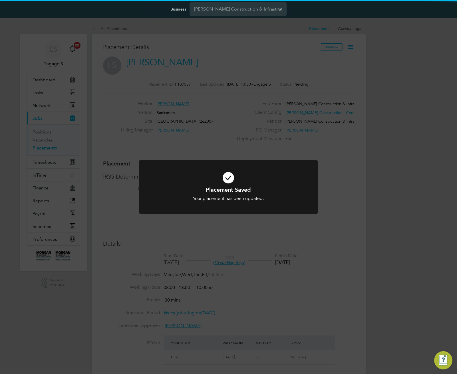
click at [352, 30] on div "Placement Saved Your placement has been updated. Cancel Okay" at bounding box center [228, 187] width 457 height 374
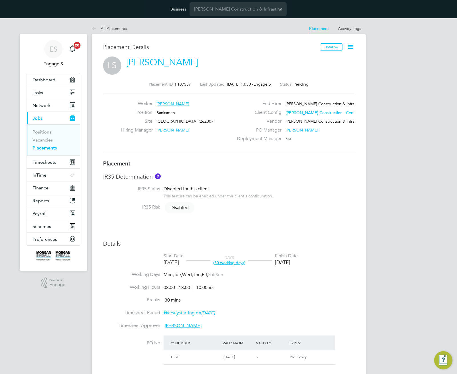
click at [352, 31] on div "All Placements Placement Activity Logs Placement Activity Logs All Placements P…" at bounding box center [229, 294] width 274 height 543
click at [352, 31] on li "Activity Logs" at bounding box center [349, 28] width 23 height 11
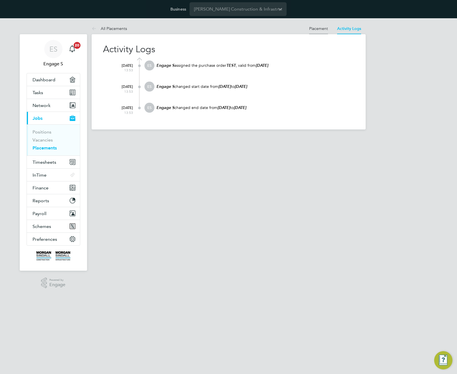
click at [315, 29] on link "Placement" at bounding box center [318, 28] width 19 height 5
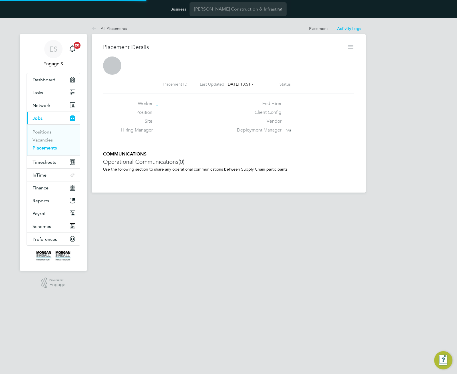
scroll to position [5, 27]
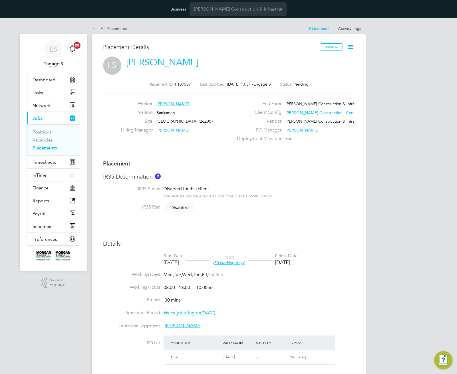
click at [349, 47] on icon at bounding box center [350, 46] width 7 height 7
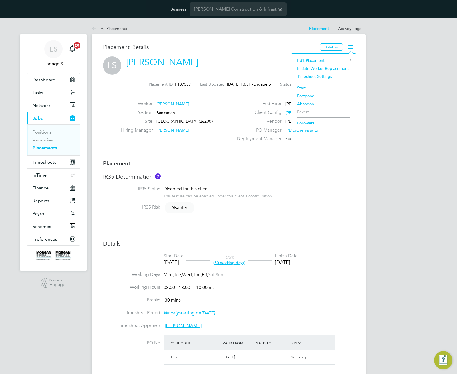
click at [303, 121] on li "Followers" at bounding box center [323, 123] width 59 height 8
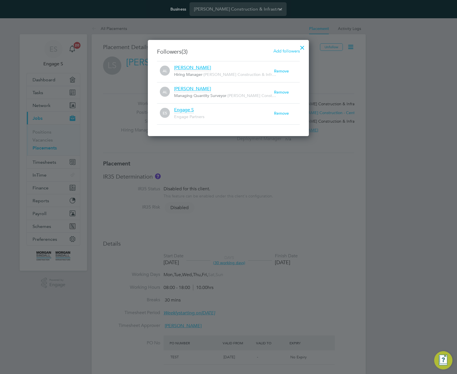
click at [286, 53] on span "Add followers" at bounding box center [287, 50] width 26 height 5
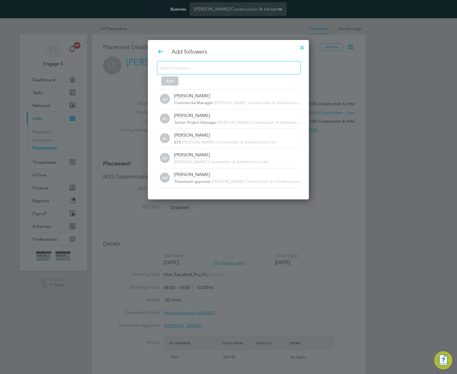
click at [231, 67] on input at bounding box center [224, 67] width 129 height 7
click at [224, 66] on input at bounding box center [224, 67] width 129 height 7
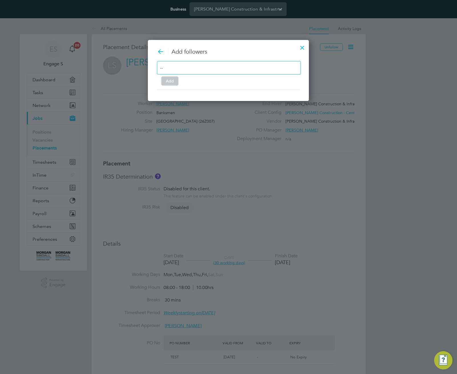
type input "-"
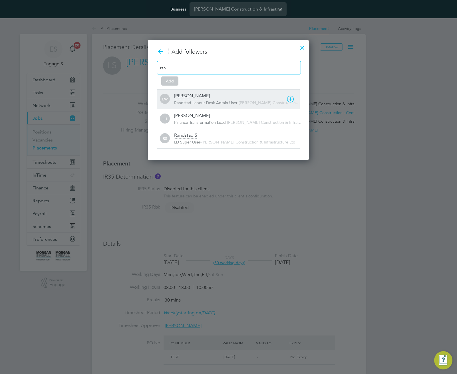
type input "ran"
click at [294, 99] on icon at bounding box center [290, 99] width 7 height 7
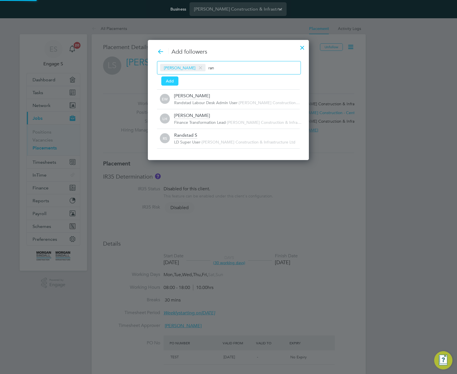
click at [165, 79] on button "Add" at bounding box center [169, 81] width 17 height 9
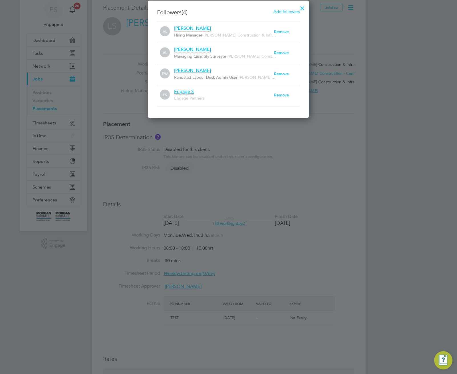
click at [304, 7] on div at bounding box center [302, 7] width 10 height 10
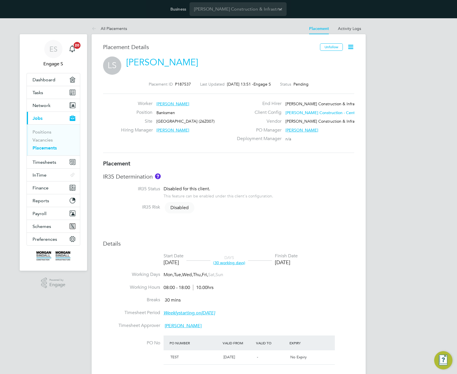
click at [348, 46] on icon at bounding box center [350, 46] width 7 height 7
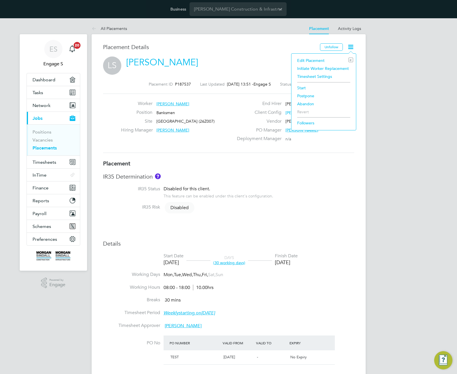
click at [306, 124] on li "Followers" at bounding box center [323, 123] width 59 height 8
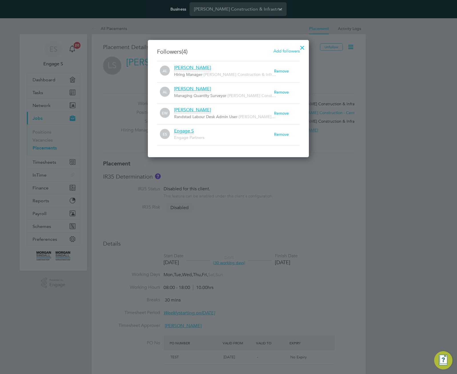
click at [286, 53] on span "Add followers" at bounding box center [287, 50] width 26 height 5
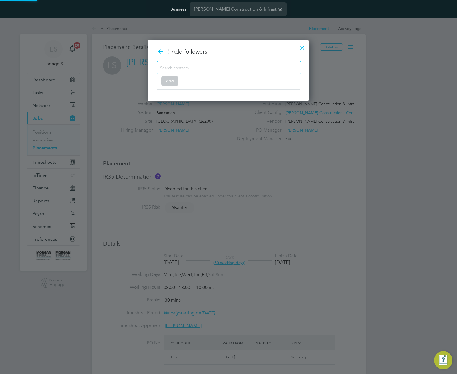
click at [240, 69] on input at bounding box center [224, 67] width 129 height 7
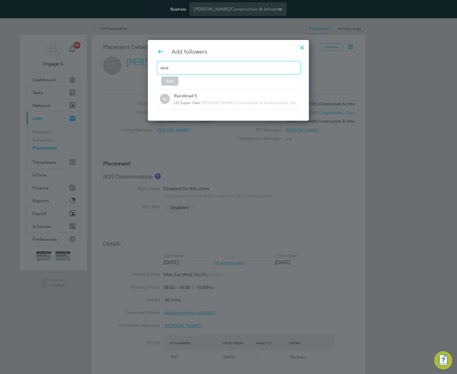
click at [187, 70] on input "rand" at bounding box center [178, 67] width 36 height 7
type input "ra"
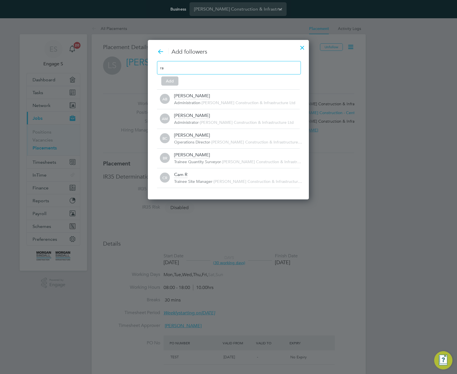
click at [193, 69] on input "ra" at bounding box center [178, 67] width 36 height 7
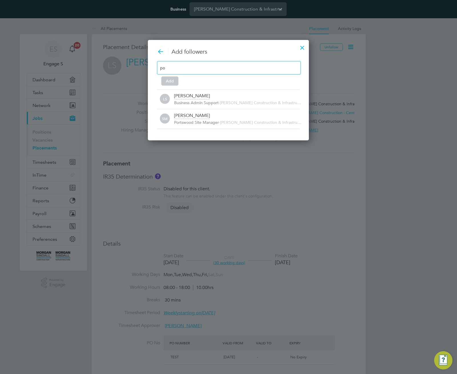
type input "p"
click at [253, 69] on div "hay" at bounding box center [229, 67] width 144 height 13
click at [253, 66] on div "hay" at bounding box center [229, 67] width 144 height 13
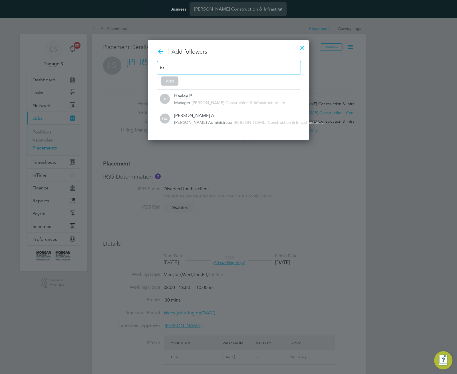
type input "h"
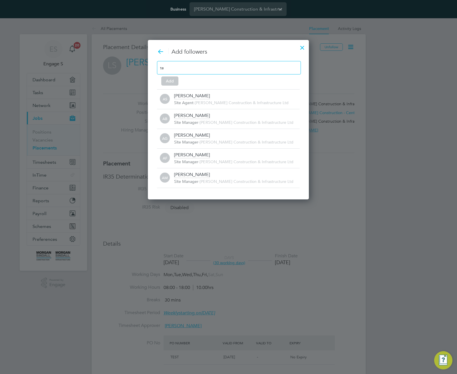
type input "t"
click at [199, 66] on div "ra" at bounding box center [229, 67] width 144 height 13
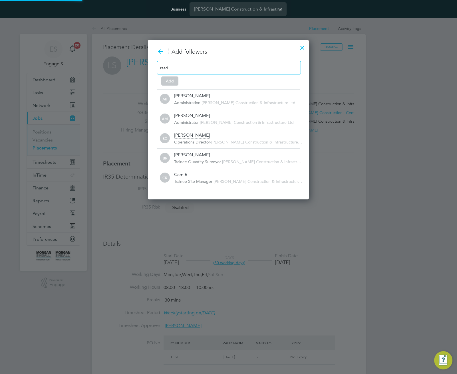
click at [196, 70] on div "raad" at bounding box center [229, 67] width 144 height 13
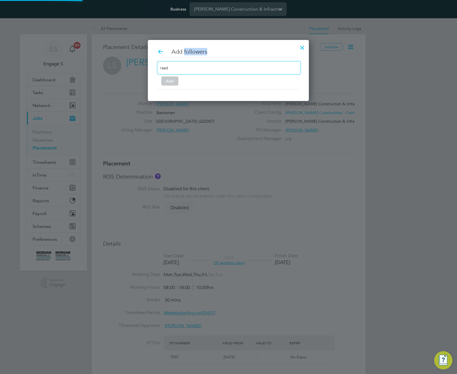
click at [196, 70] on div "raad" at bounding box center [229, 67] width 144 height 13
type input "r"
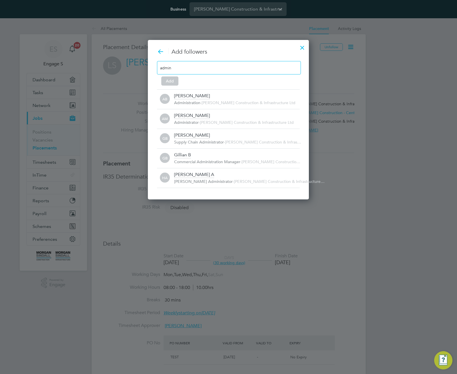
click at [202, 67] on div "admin" at bounding box center [229, 67] width 144 height 13
click at [194, 67] on input "admin" at bounding box center [178, 67] width 36 height 7
type input "a"
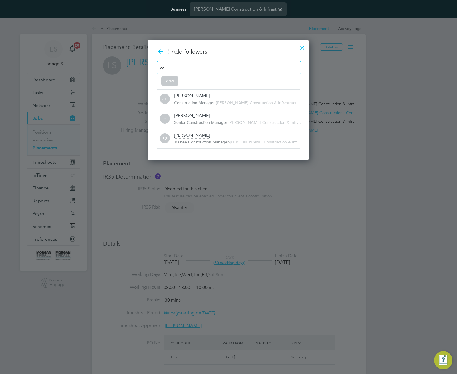
type input "c"
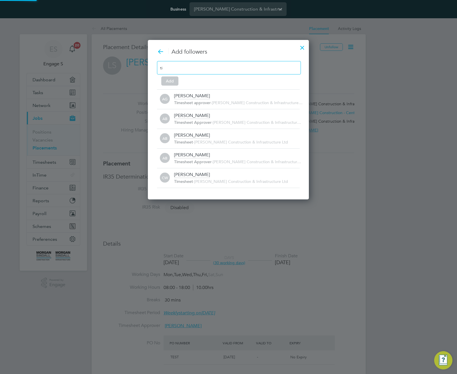
type input "t"
type input "h"
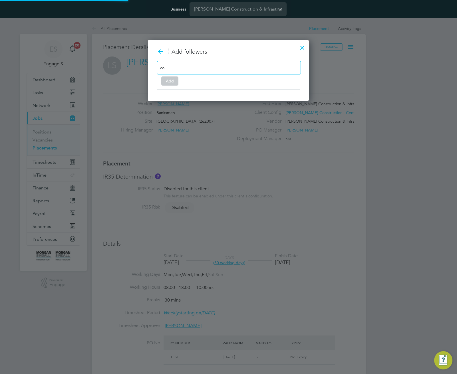
type input "c"
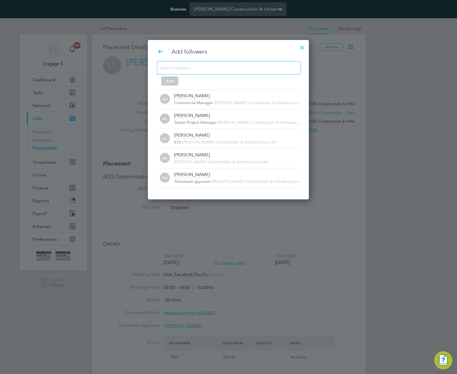
click at [212, 69] on div at bounding box center [229, 67] width 144 height 13
drag, startPoint x: 228, startPoint y: 67, endPoint x: 210, endPoint y: 68, distance: 17.5
click at [210, 68] on div at bounding box center [229, 67] width 144 height 13
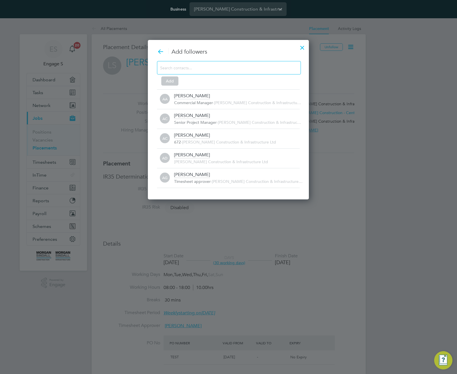
click at [250, 70] on div at bounding box center [229, 67] width 144 height 13
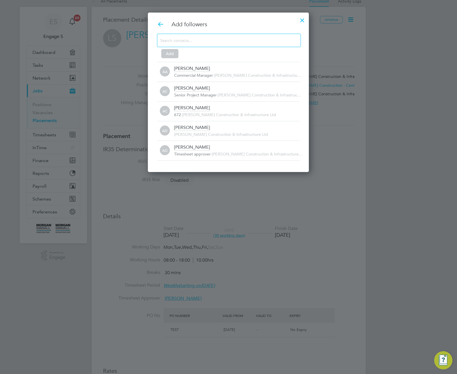
click at [301, 23] on div at bounding box center [302, 19] width 10 height 10
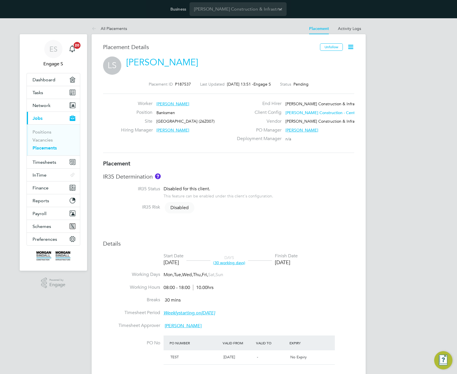
click at [296, 68] on div "LS Luke S" at bounding box center [228, 64] width 251 height 14
click at [351, 47] on icon at bounding box center [350, 46] width 7 height 7
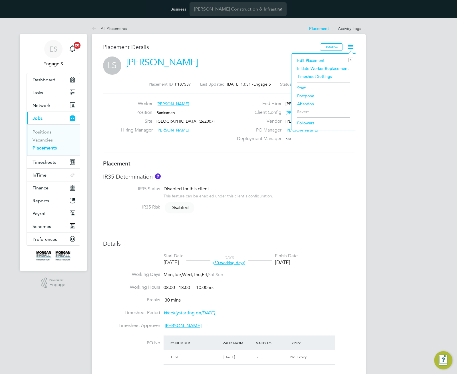
click at [303, 86] on li "Start" at bounding box center [323, 88] width 59 height 8
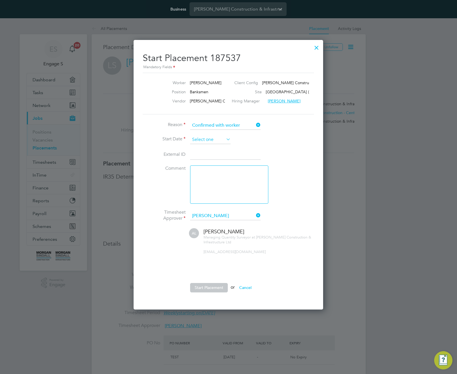
click at [212, 137] on input at bounding box center [210, 140] width 41 height 9
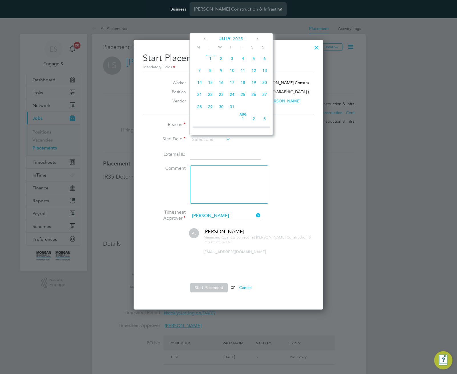
click at [218, 78] on div "Jul 1 2 3 4 5 6 7 8 9 10 11 12 13 14 15 16 17 18 19 20 21 22 23 24 25 26 27 28 …" at bounding box center [235, 83] width 84 height 60
click at [211, 59] on span "Jul 1" at bounding box center [210, 58] width 11 height 11
type input "01 Jul 2025"
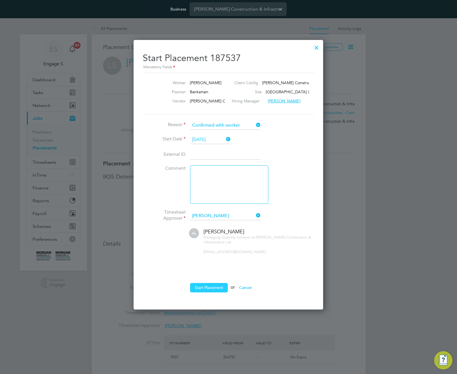
click at [213, 288] on button "Start Placement" at bounding box center [209, 287] width 38 height 9
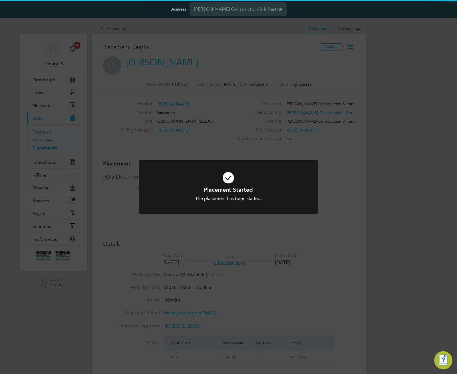
click at [349, 45] on div "Placement Started The placement has been started. Cancel Okay" at bounding box center [228, 187] width 457 height 374
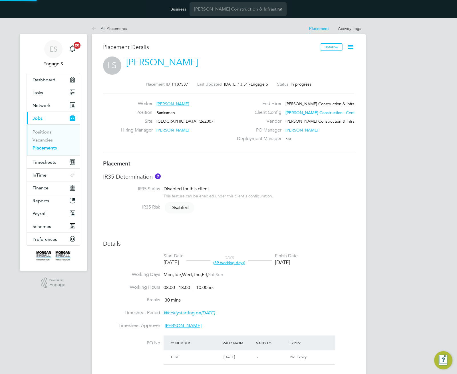
click at [350, 28] on link "Activity Logs" at bounding box center [349, 28] width 23 height 5
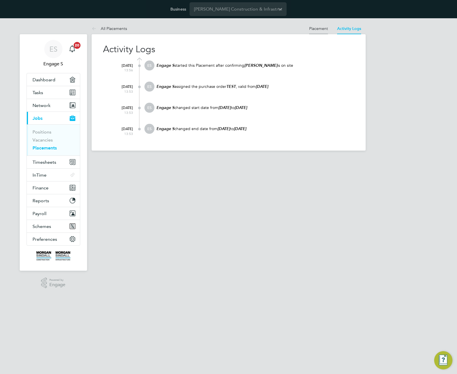
click at [322, 27] on link "Placement" at bounding box center [318, 28] width 19 height 5
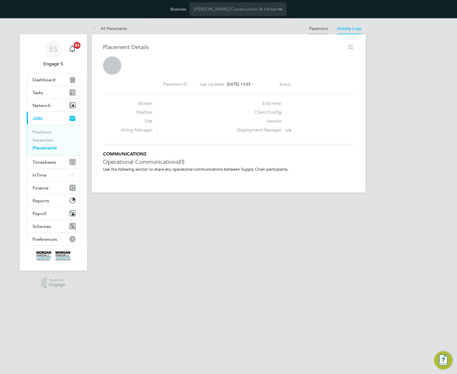
scroll to position [3, 3]
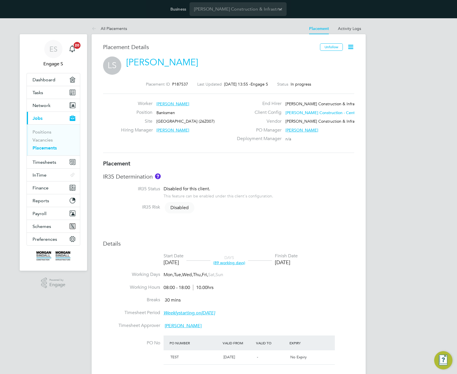
click at [323, 101] on span "Morgan Sindall Construction & Infrast…" at bounding box center [324, 103] width 76 height 5
click at [348, 30] on link "Activity Logs" at bounding box center [349, 28] width 23 height 5
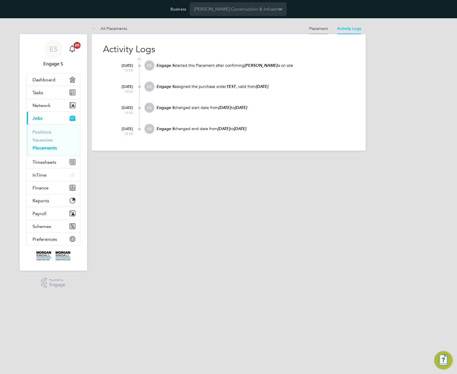
click at [317, 28] on link "Placement" at bounding box center [318, 28] width 19 height 5
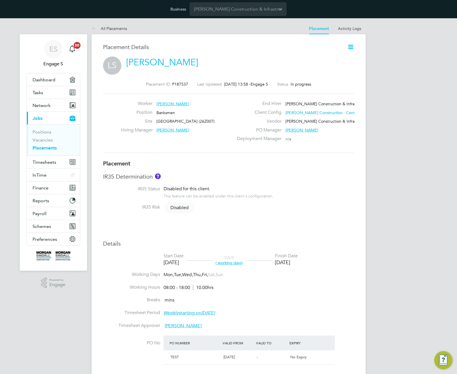
scroll to position [9, 123]
click at [350, 47] on icon at bounding box center [350, 46] width 7 height 7
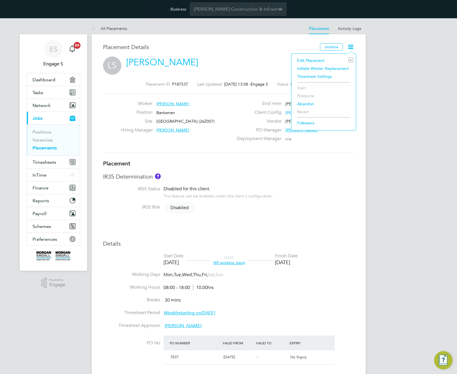
click at [312, 77] on li "Timesheet Settings" at bounding box center [323, 77] width 59 height 8
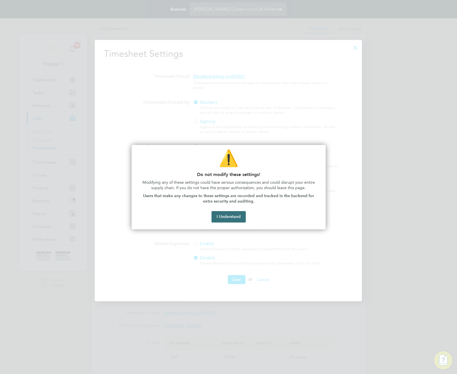
click at [232, 216] on button "I Understand" at bounding box center [229, 216] width 34 height 11
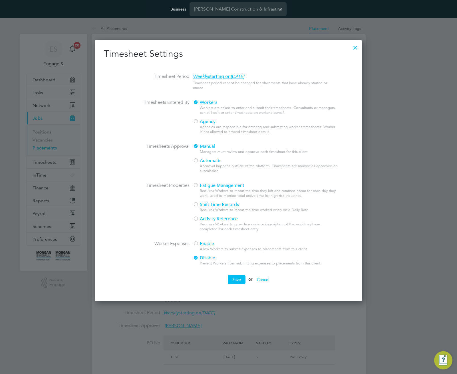
click at [194, 121] on div at bounding box center [196, 122] width 6 height 6
click at [197, 161] on div at bounding box center [196, 161] width 6 height 6
click at [198, 184] on div at bounding box center [196, 186] width 6 height 6
drag, startPoint x: 196, startPoint y: 203, endPoint x: 198, endPoint y: 208, distance: 5.1
click at [197, 206] on div at bounding box center [196, 205] width 6 height 6
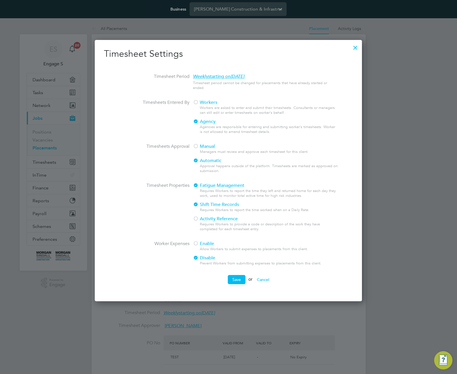
drag, startPoint x: 196, startPoint y: 218, endPoint x: 198, endPoint y: 222, distance: 4.0
click at [197, 219] on div at bounding box center [196, 219] width 6 height 6
drag, startPoint x: 197, startPoint y: 243, endPoint x: 199, endPoint y: 246, distance: 3.7
click at [198, 246] on div at bounding box center [196, 244] width 6 height 6
click at [232, 276] on ng-form "Timesheet Period Weekly starting on Saturday, 01 Jun 2019 Timesheet period cann…" at bounding box center [228, 176] width 249 height 228
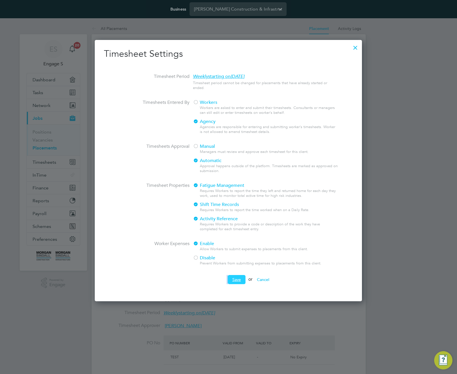
click at [234, 280] on button "Save" at bounding box center [237, 279] width 18 height 9
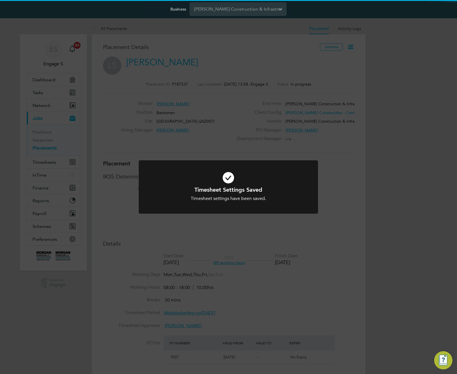
click at [392, 143] on div "Timesheet Settings Saved Timesheet settings have been saved. Cancel Okay" at bounding box center [228, 187] width 457 height 374
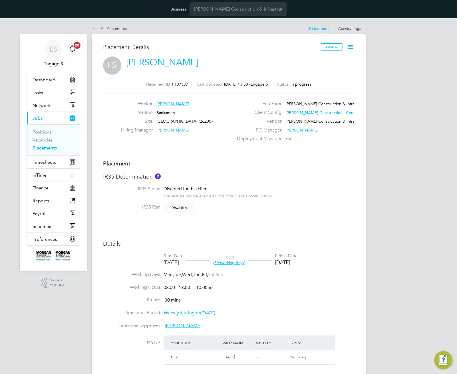
click at [350, 46] on icon at bounding box center [350, 46] width 7 height 7
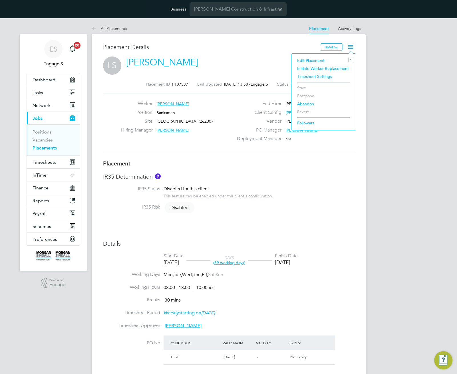
click at [322, 70] on li "Initiate Worker Replacement" at bounding box center [323, 69] width 59 height 8
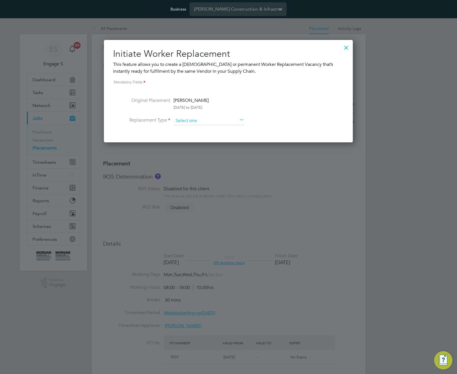
click at [227, 121] on input at bounding box center [209, 121] width 71 height 9
click at [220, 129] on li "Temporary" at bounding box center [208, 128] width 71 height 7
type input "Temporary"
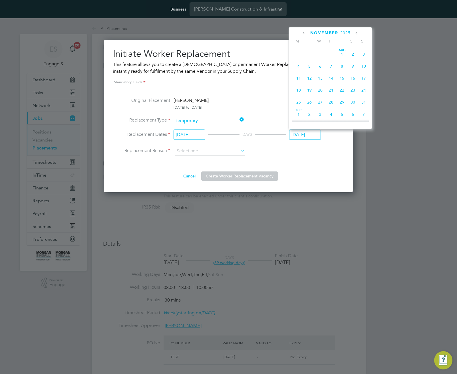
click at [320, 136] on input "01 Nov 2025" at bounding box center [305, 135] width 32 height 11
click at [235, 155] on input at bounding box center [210, 151] width 71 height 9
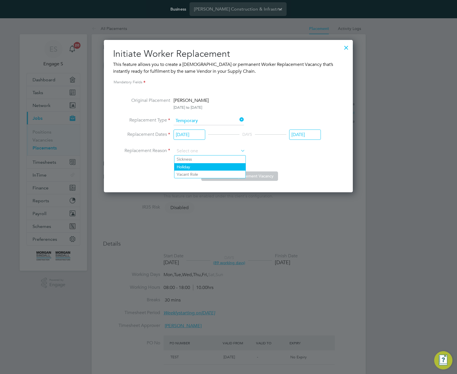
click at [222, 168] on li "Holiday" at bounding box center [209, 166] width 71 height 7
type input "Holiday"
click at [239, 177] on button "Create Worker Replacement Vacancy" at bounding box center [239, 176] width 77 height 9
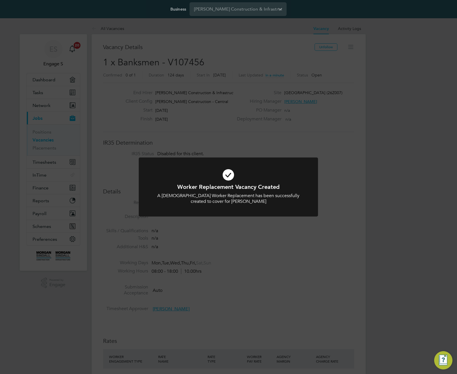
click at [338, 139] on div "Worker Replacement Vacancy Created A Temporary Worker Replacement has been succ…" at bounding box center [228, 187] width 457 height 374
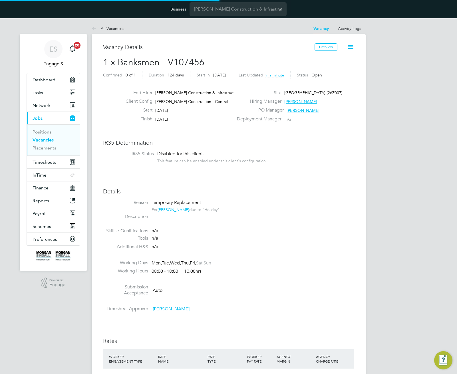
click at [338, 139] on div "All Vacancies Vacancy Activity Logs Vacancy Activity Logs All Vacancies Vacancy…" at bounding box center [229, 364] width 274 height 682
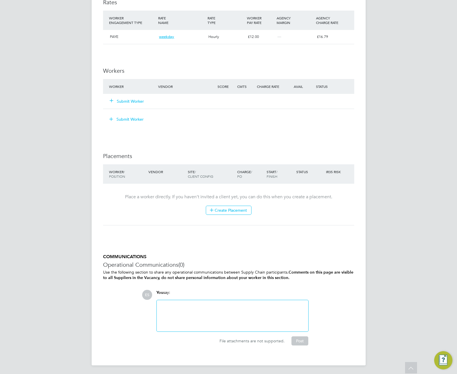
click at [139, 99] on button "Submit Worker" at bounding box center [127, 102] width 34 height 6
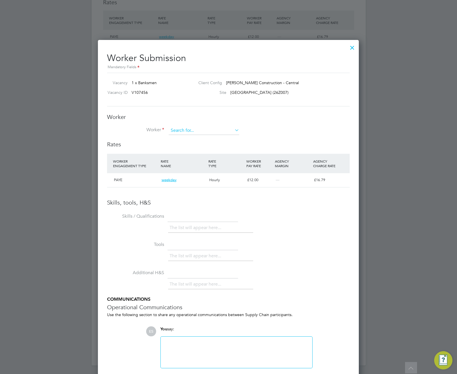
click at [220, 132] on input at bounding box center [204, 131] width 71 height 9
click at [213, 174] on li "Michael G" at bounding box center [203, 178] width 71 height 8
type input "Michael G"
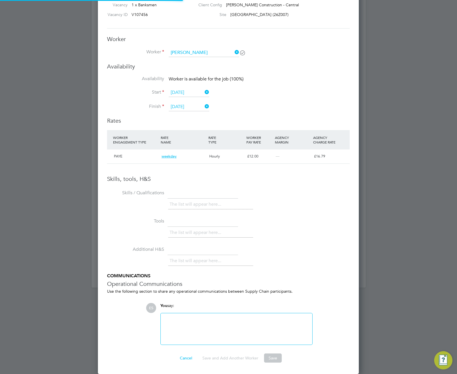
click at [209, 321] on div at bounding box center [236, 329] width 145 height 25
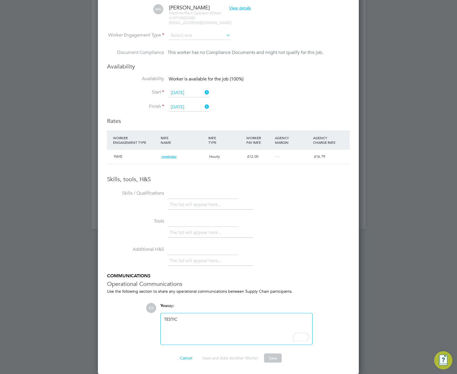
click at [172, 199] on li "Skills / Qualifications The list will appear here..." at bounding box center [228, 203] width 243 height 28
click at [177, 205] on li "The list will appear here..." at bounding box center [197, 205] width 54 height 8
click at [178, 206] on li "The list will appear here..." at bounding box center [197, 205] width 54 height 8
click at [271, 360] on button "Save" at bounding box center [273, 358] width 18 height 9
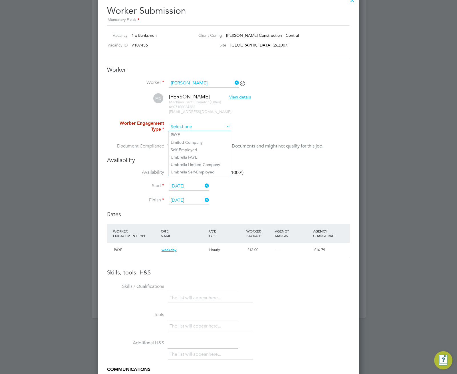
click at [190, 125] on input at bounding box center [200, 127] width 62 height 9
click at [192, 171] on li "Umbrella Self-Employed" at bounding box center [199, 171] width 63 height 7
type input "Umbrella Self-Employed"
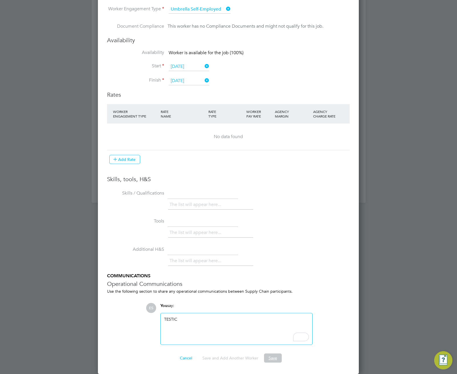
click at [275, 359] on button "Save" at bounding box center [273, 358] width 18 height 9
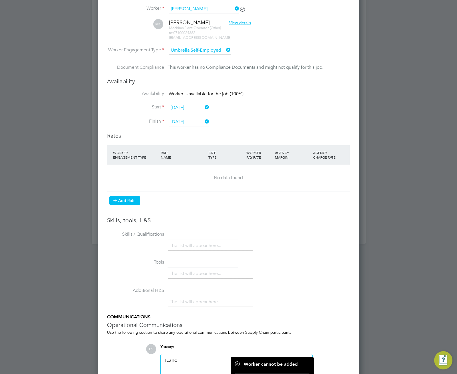
click at [117, 200] on icon at bounding box center [115, 200] width 4 height 4
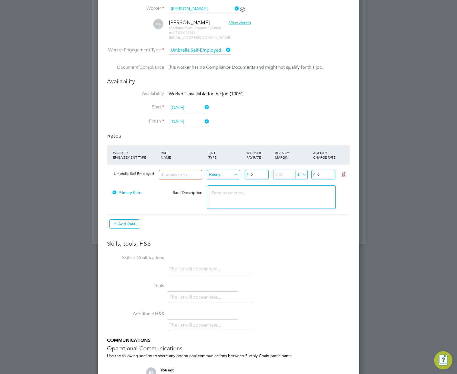
click at [180, 178] on input at bounding box center [180, 174] width 43 height 9
type input "rate"
click at [258, 173] on input "0" at bounding box center [257, 174] width 24 height 9
type input "02"
click at [313, 189] on textarea at bounding box center [271, 197] width 129 height 23
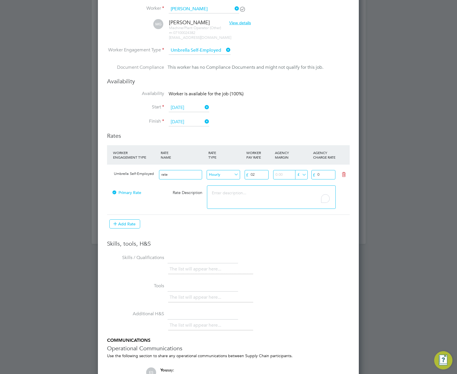
click at [326, 172] on input "0" at bounding box center [324, 174] width 24 height 9
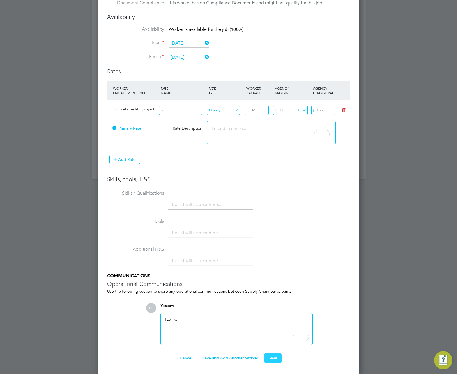
type input "022"
click at [274, 359] on button "Save" at bounding box center [273, 358] width 18 height 9
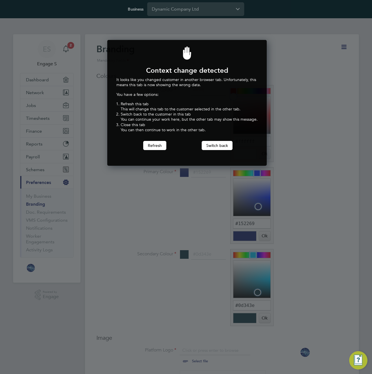
scroll to position [126, 158]
